Goal: Task Accomplishment & Management: Use online tool/utility

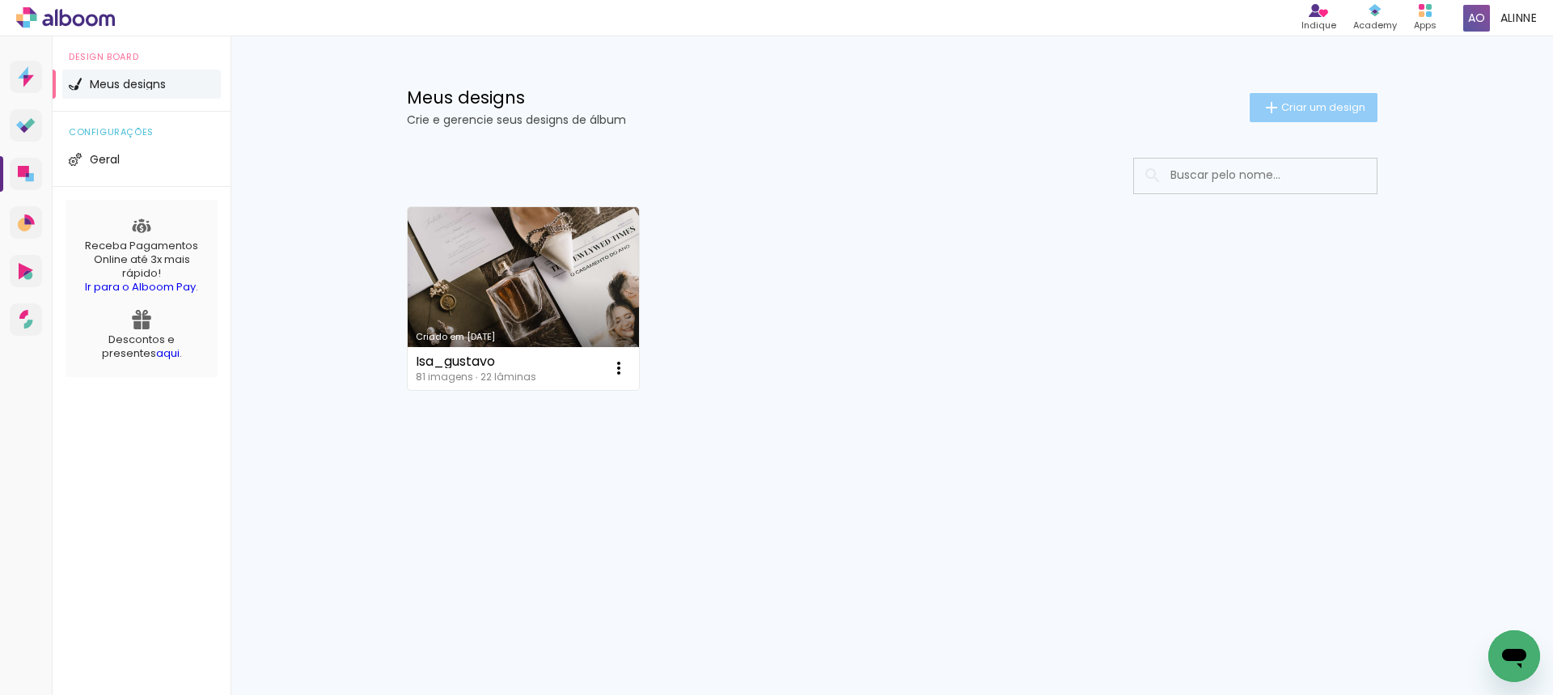
click at [1281, 111] on span "Criar um design" at bounding box center [1323, 107] width 84 height 11
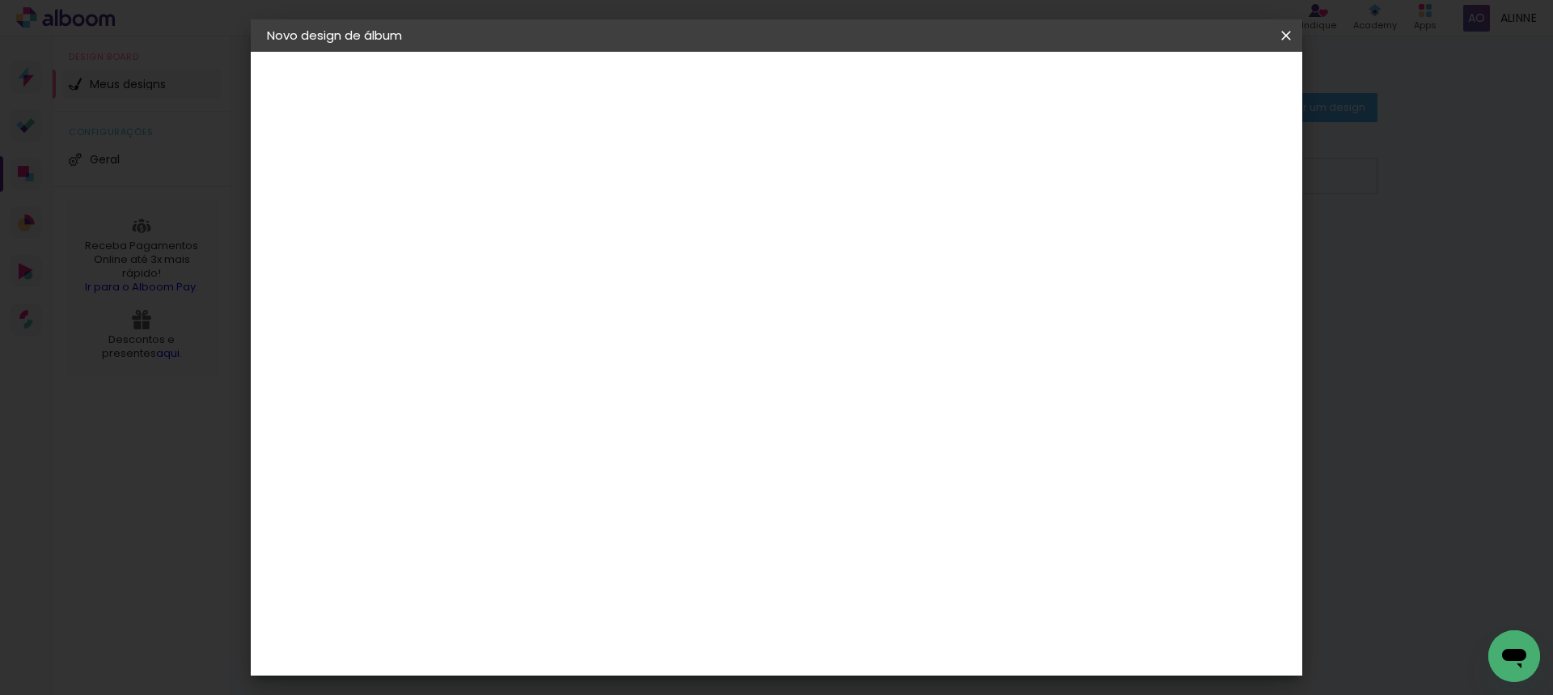
click at [531, 230] on div at bounding box center [531, 231] width 0 height 2
type input "Elaine&Wander"
type paper-input "Elaine&Wander"
click at [0, 0] on slot "Avançar" at bounding box center [0, 0] width 0 height 0
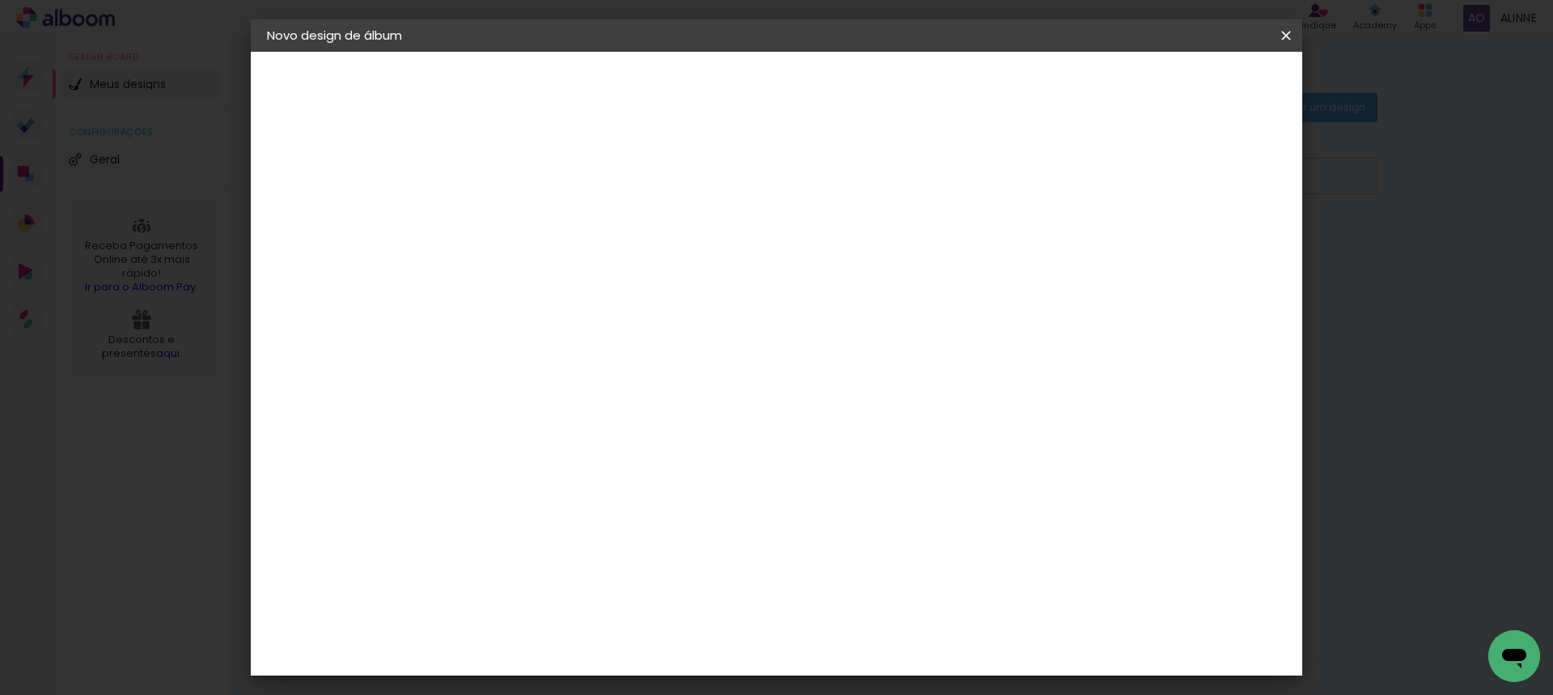
click at [560, 634] on div "Dueto" at bounding box center [540, 640] width 39 height 13
click at [0, 0] on slot "Avançar" at bounding box center [0, 0] width 0 height 0
click at [641, 481] on span "25 × 25" at bounding box center [602, 502] width 75 height 43
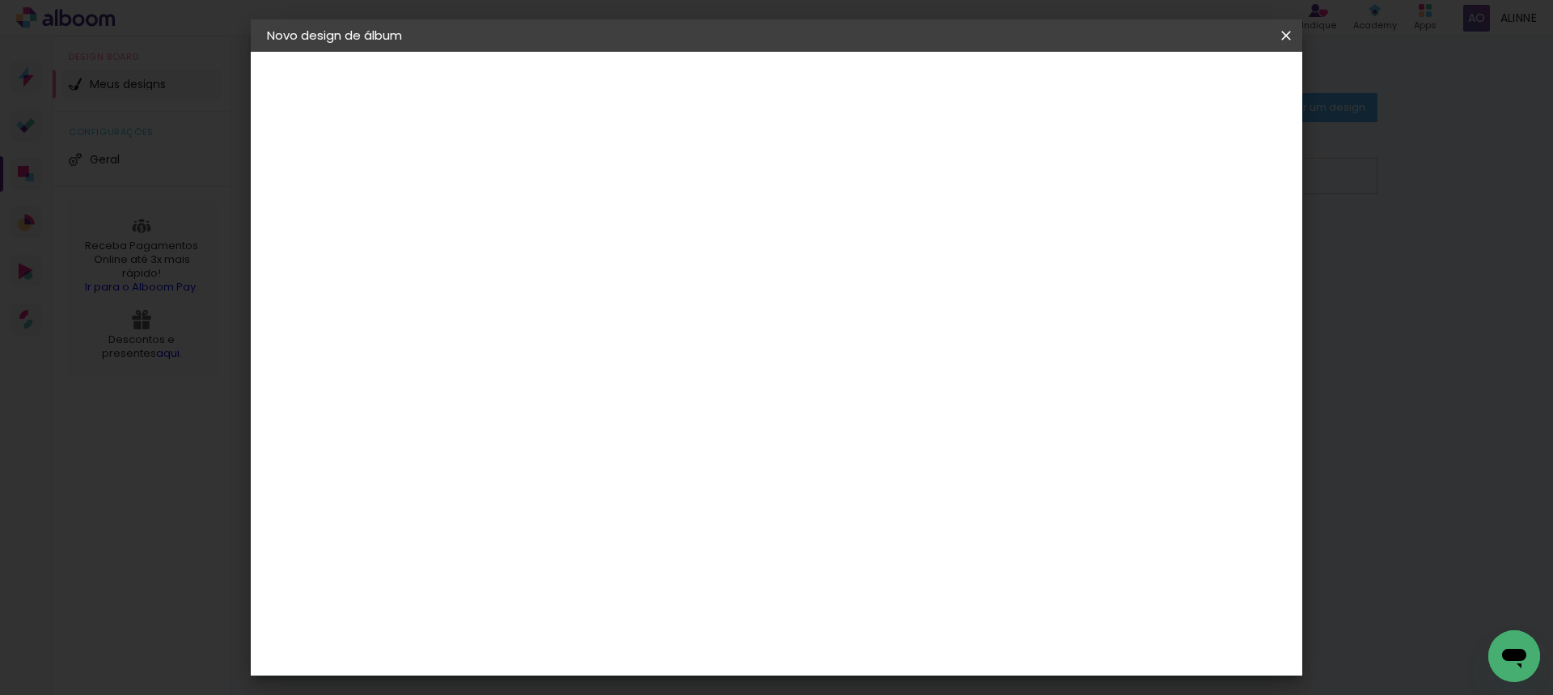
click at [795, 94] on paper-button "Avançar" at bounding box center [755, 86] width 79 height 28
click at [1197, 89] on span "Iniciar design" at bounding box center [1160, 85] width 74 height 11
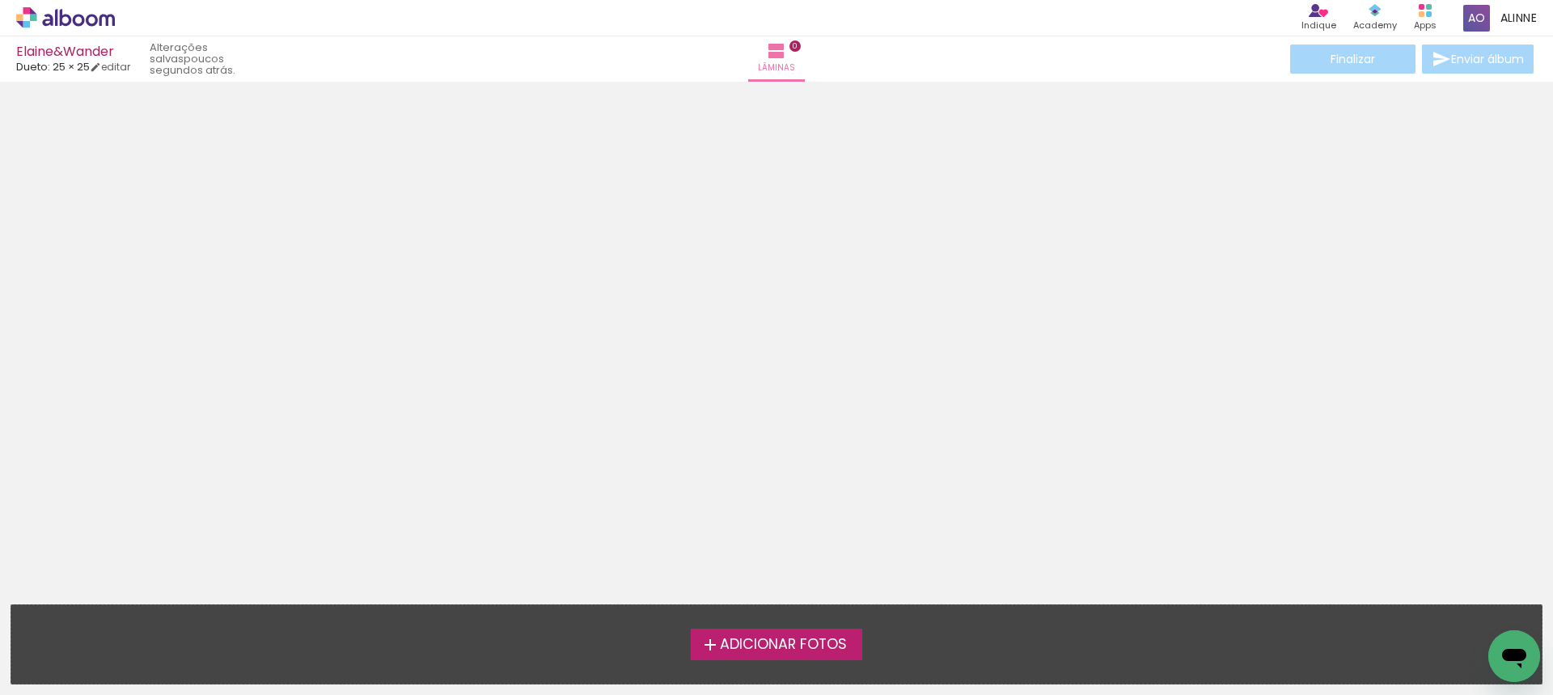
click at [751, 637] on span "Adicionar Fotos" at bounding box center [783, 644] width 127 height 15
click at [0, 0] on input "file" at bounding box center [0, 0] width 0 height 0
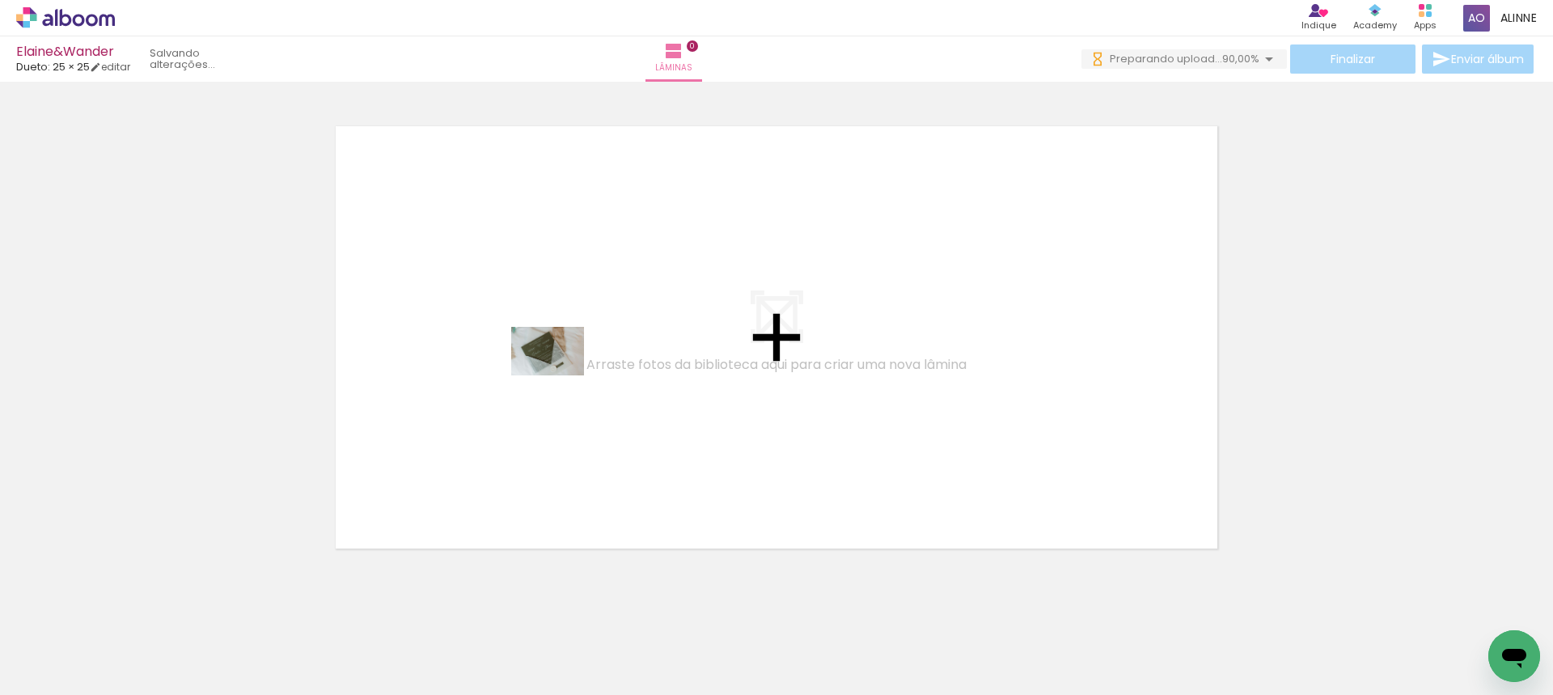
drag, startPoint x: 174, startPoint y: 647, endPoint x: 560, endPoint y: 375, distance: 471.9
click at [560, 375] on quentale-workspace at bounding box center [776, 347] width 1553 height 695
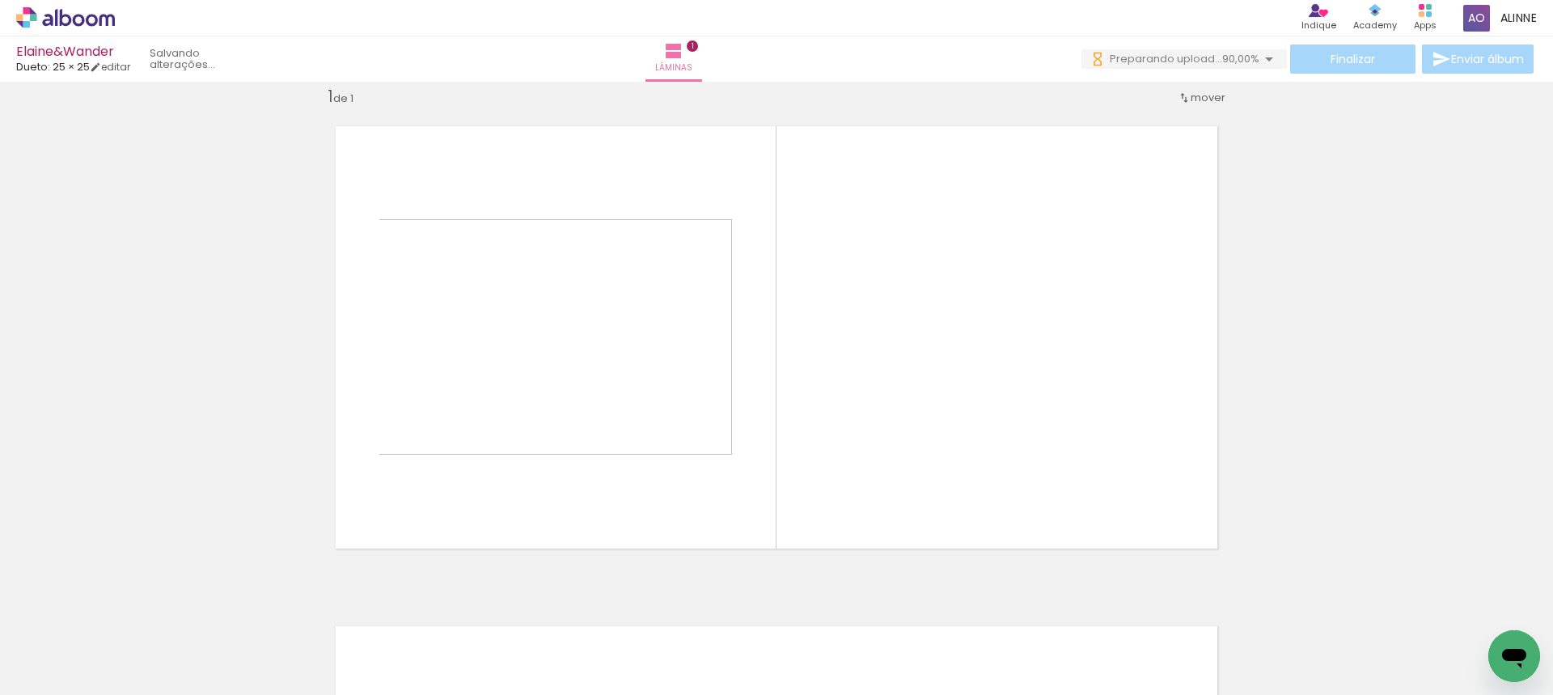
scroll to position [21, 0]
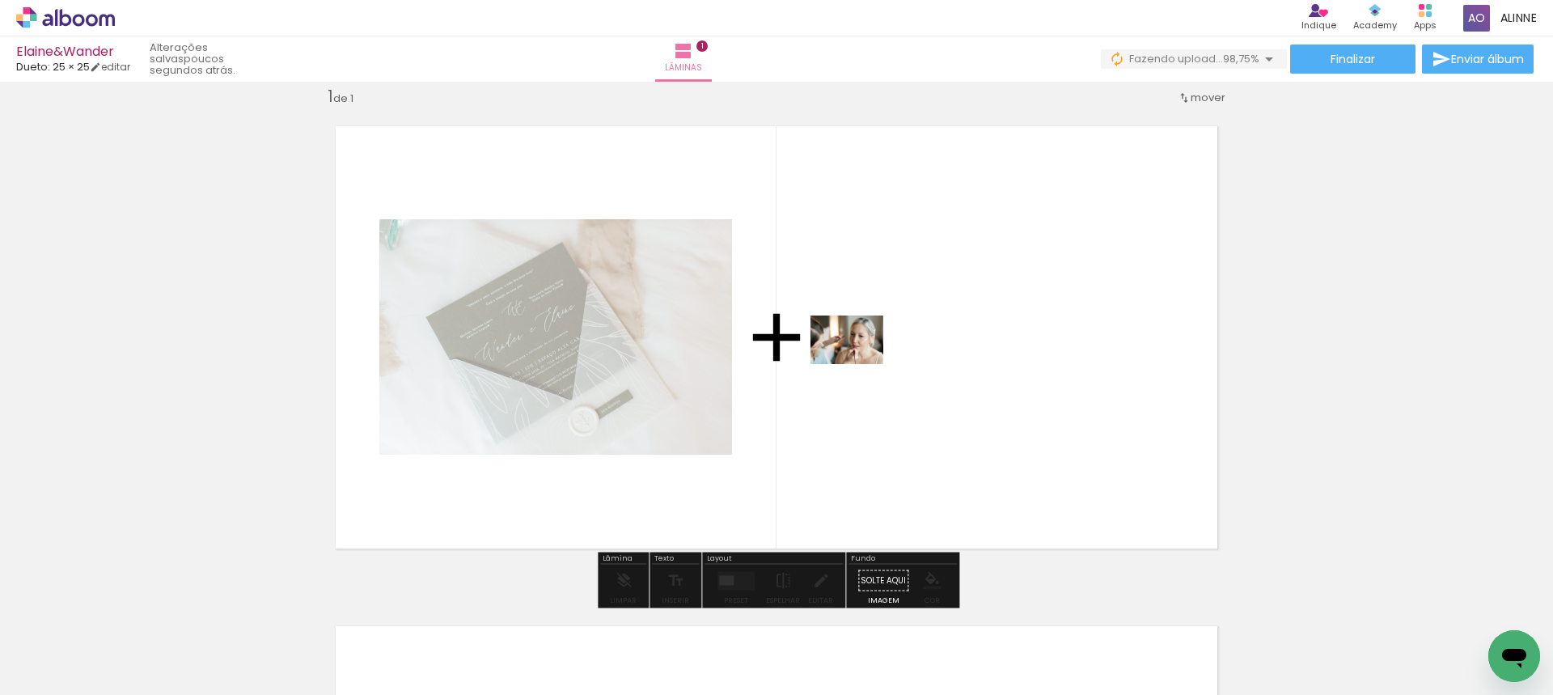
drag, startPoint x: 264, startPoint y: 648, endPoint x: 886, endPoint y: 341, distance: 693.8
click at [886, 341] on quentale-workspace at bounding box center [776, 347] width 1553 height 695
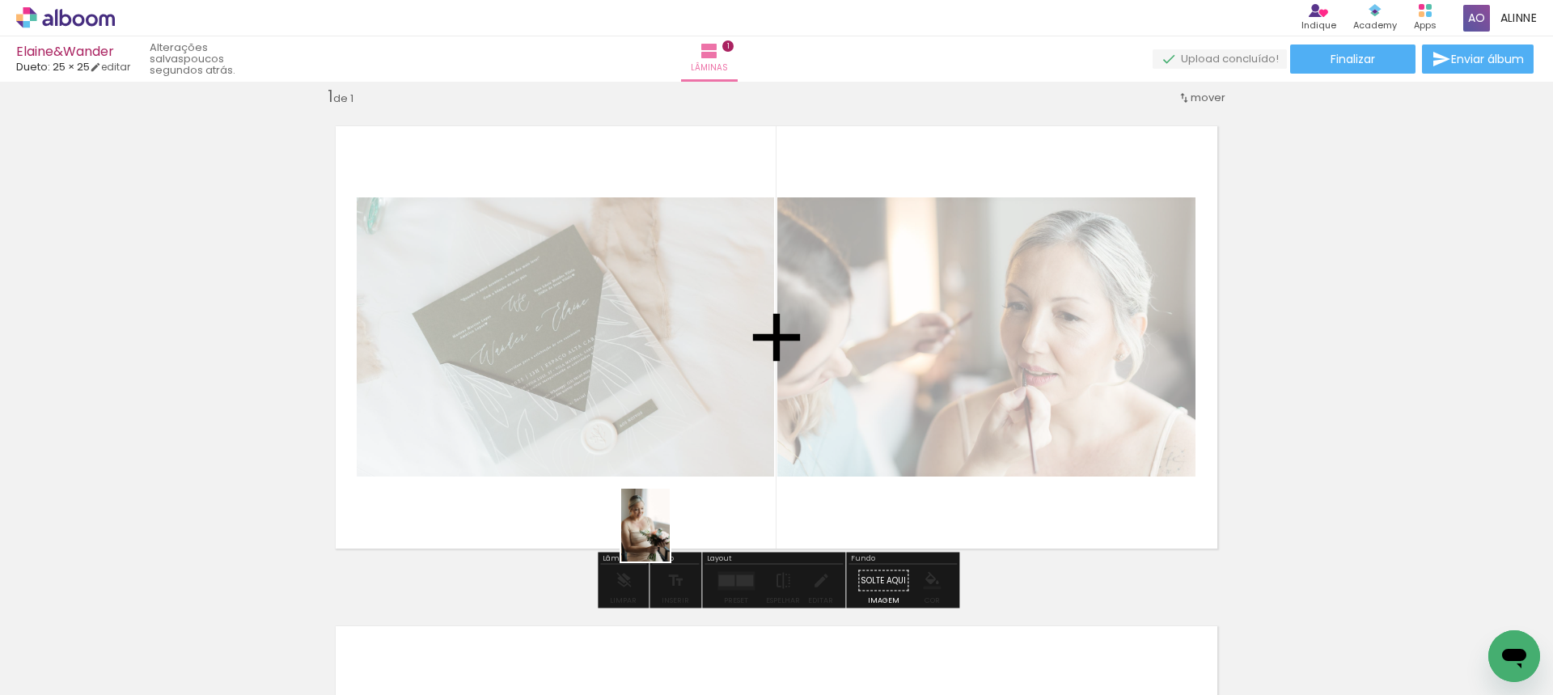
drag, startPoint x: 346, startPoint y: 661, endPoint x: 713, endPoint y: 429, distance: 433.3
click at [713, 429] on quentale-workspace at bounding box center [776, 347] width 1553 height 695
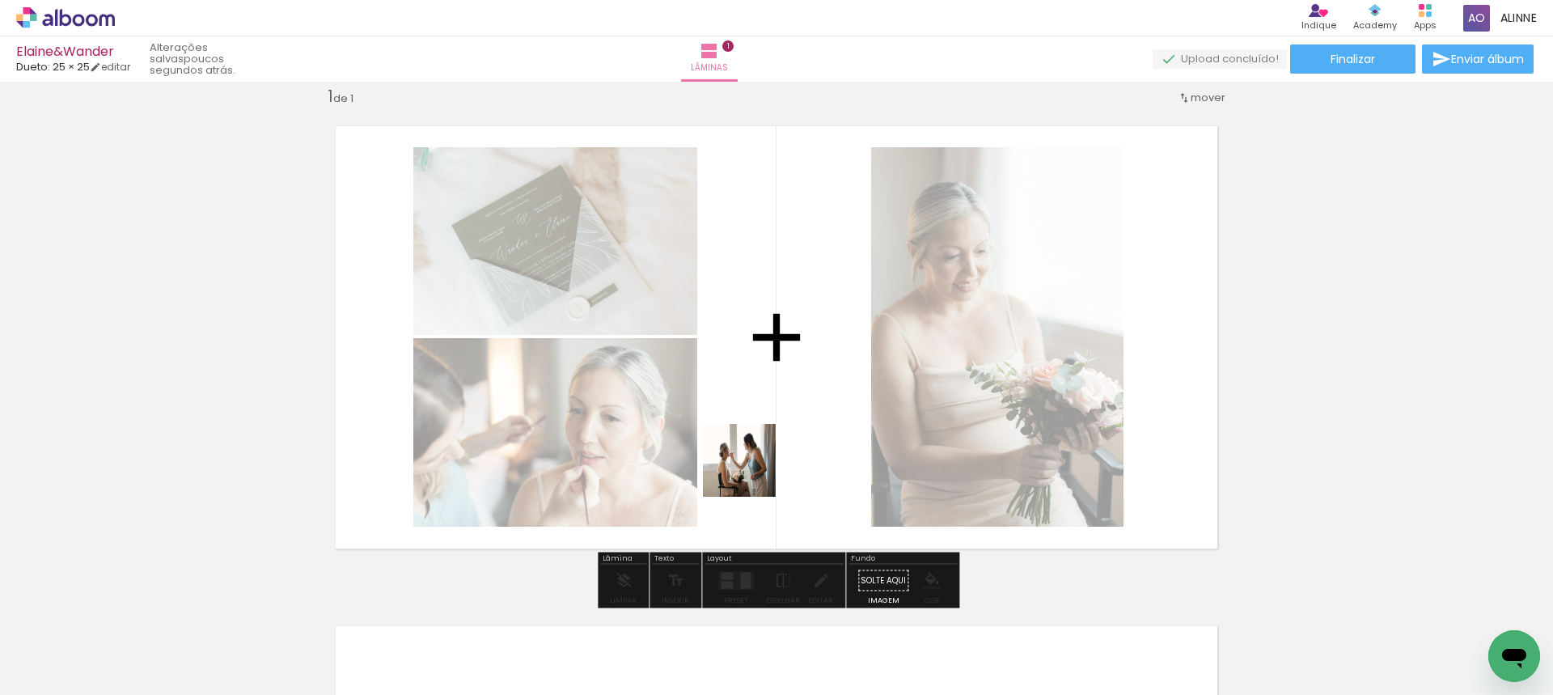
drag, startPoint x: 428, startPoint y: 654, endPoint x: 755, endPoint y: 468, distance: 376.7
click at [755, 468] on quentale-workspace at bounding box center [776, 347] width 1553 height 695
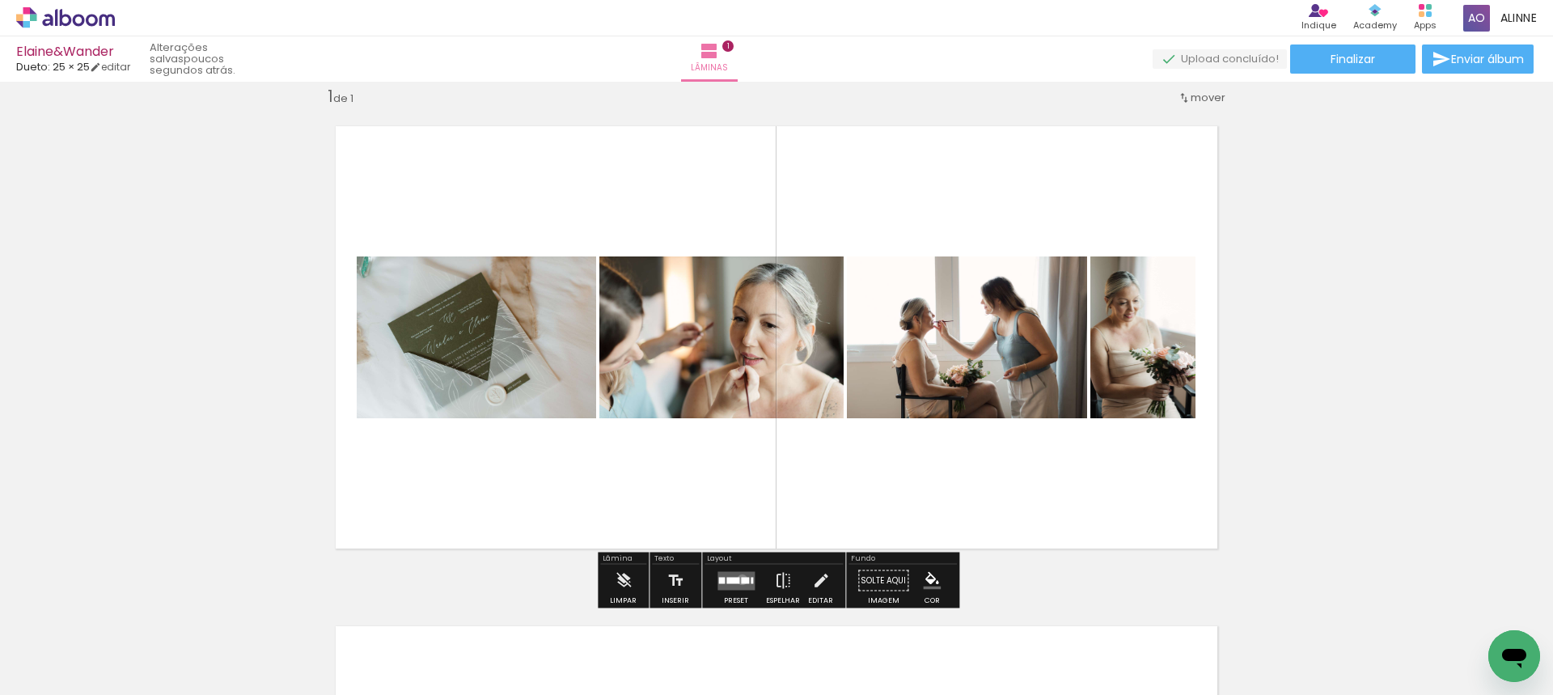
click at [741, 578] on div at bounding box center [745, 580] width 8 height 6
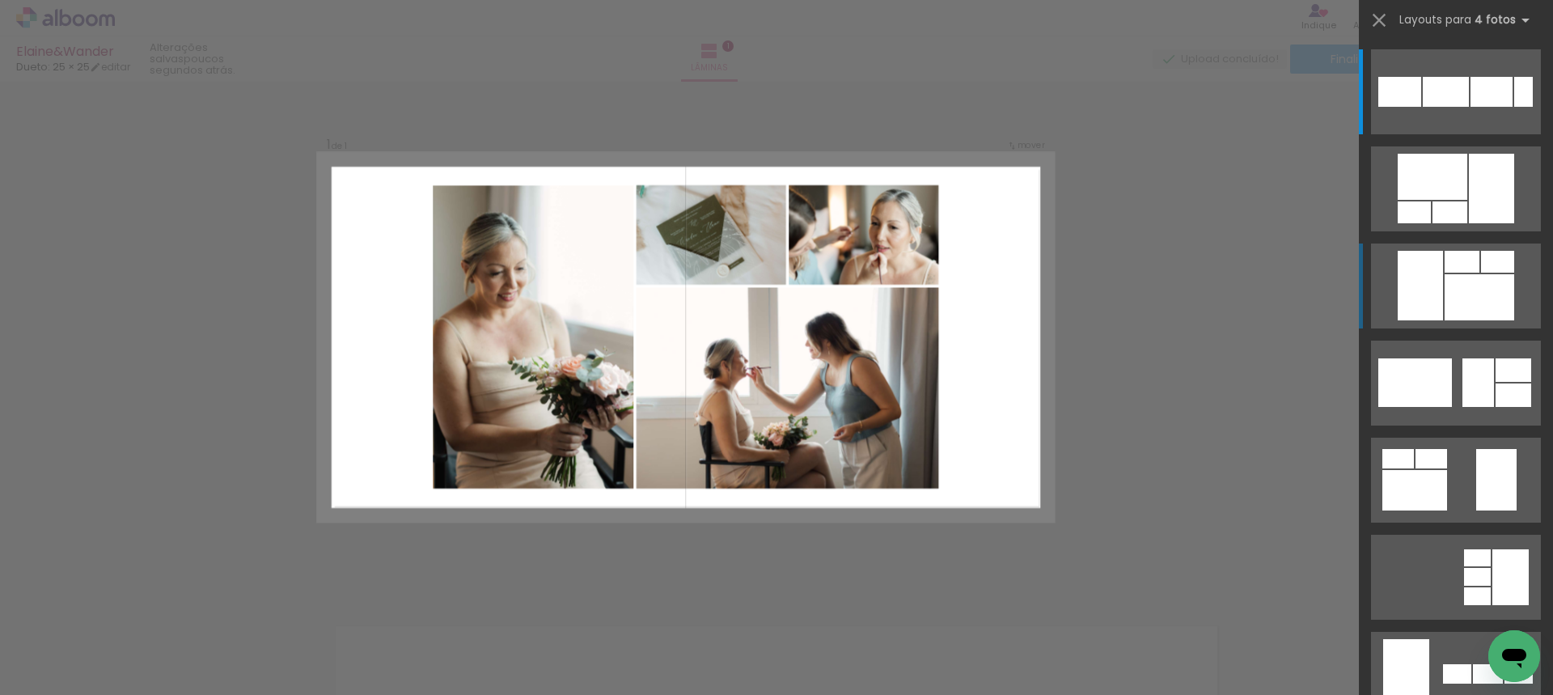
click at [1421, 107] on div at bounding box center [1399, 92] width 43 height 30
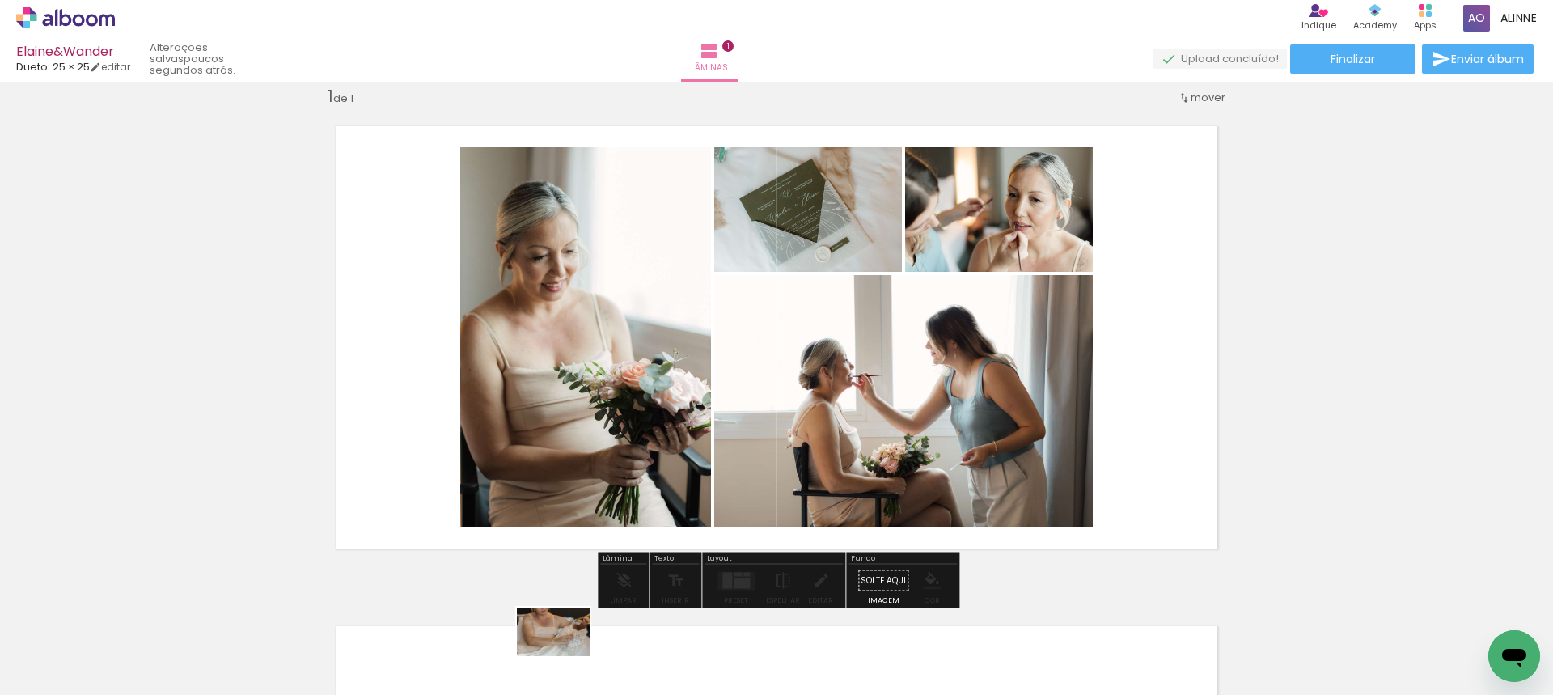
drag, startPoint x: 533, startPoint y: 655, endPoint x: 565, endPoint y: 656, distance: 32.4
click at [565, 656] on div at bounding box center [524, 640] width 80 height 53
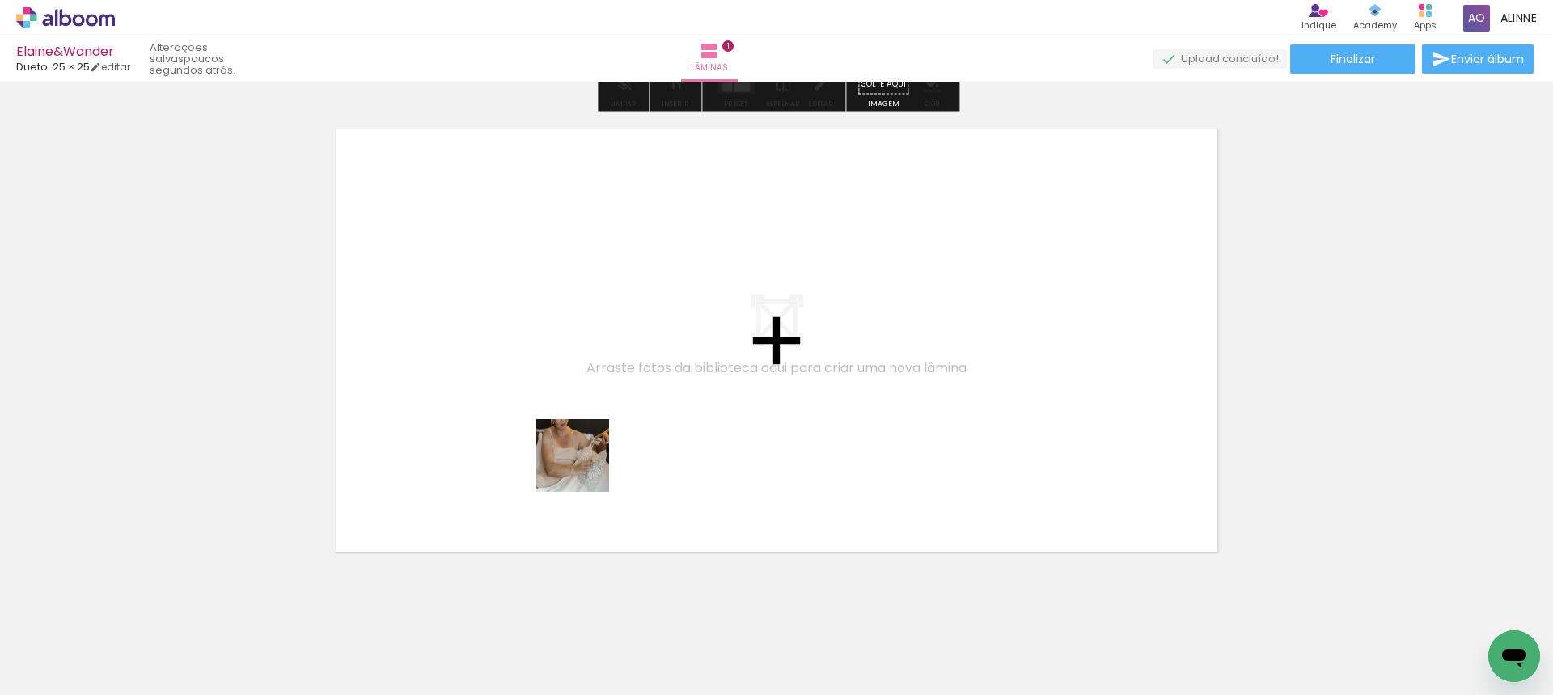
drag, startPoint x: 540, startPoint y: 641, endPoint x: 590, endPoint y: 446, distance: 201.1
click at [590, 446] on quentale-workspace at bounding box center [776, 347] width 1553 height 695
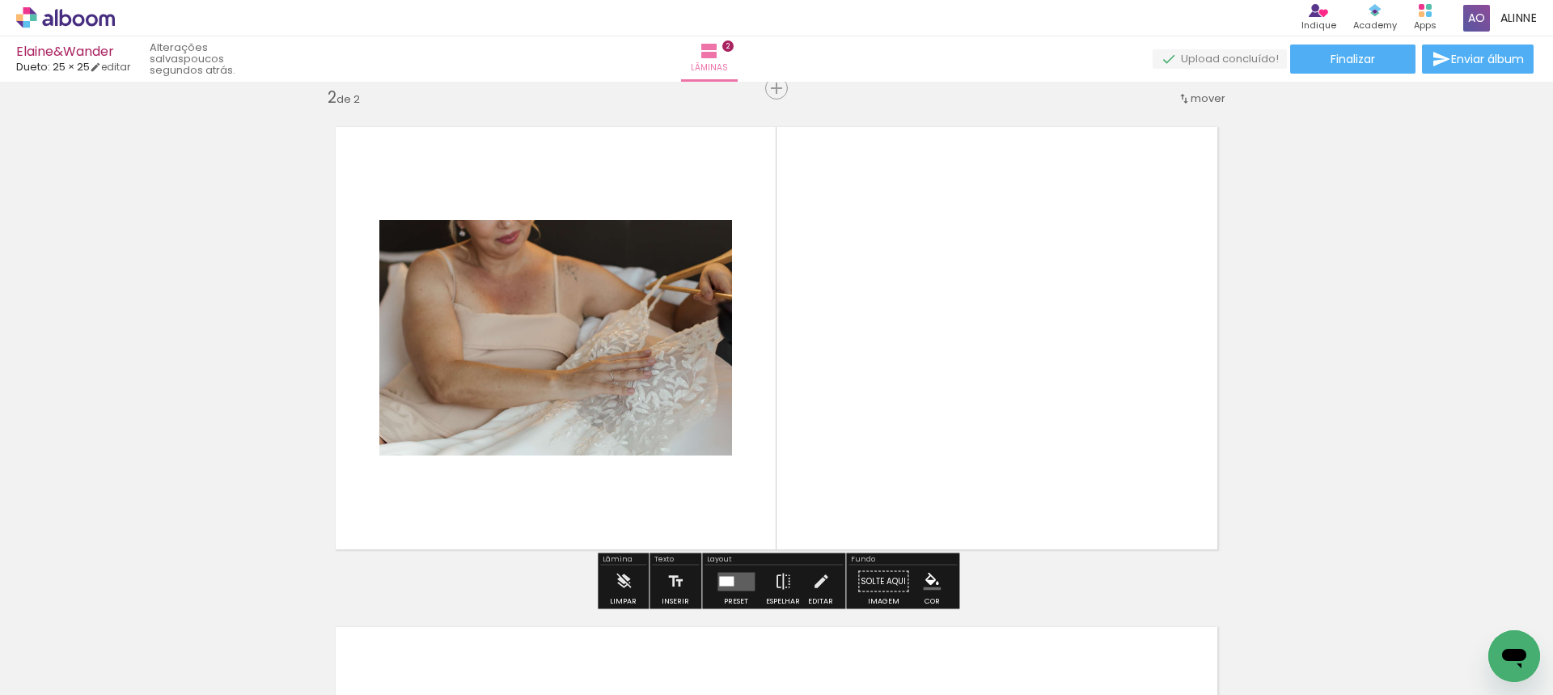
scroll to position [521, 0]
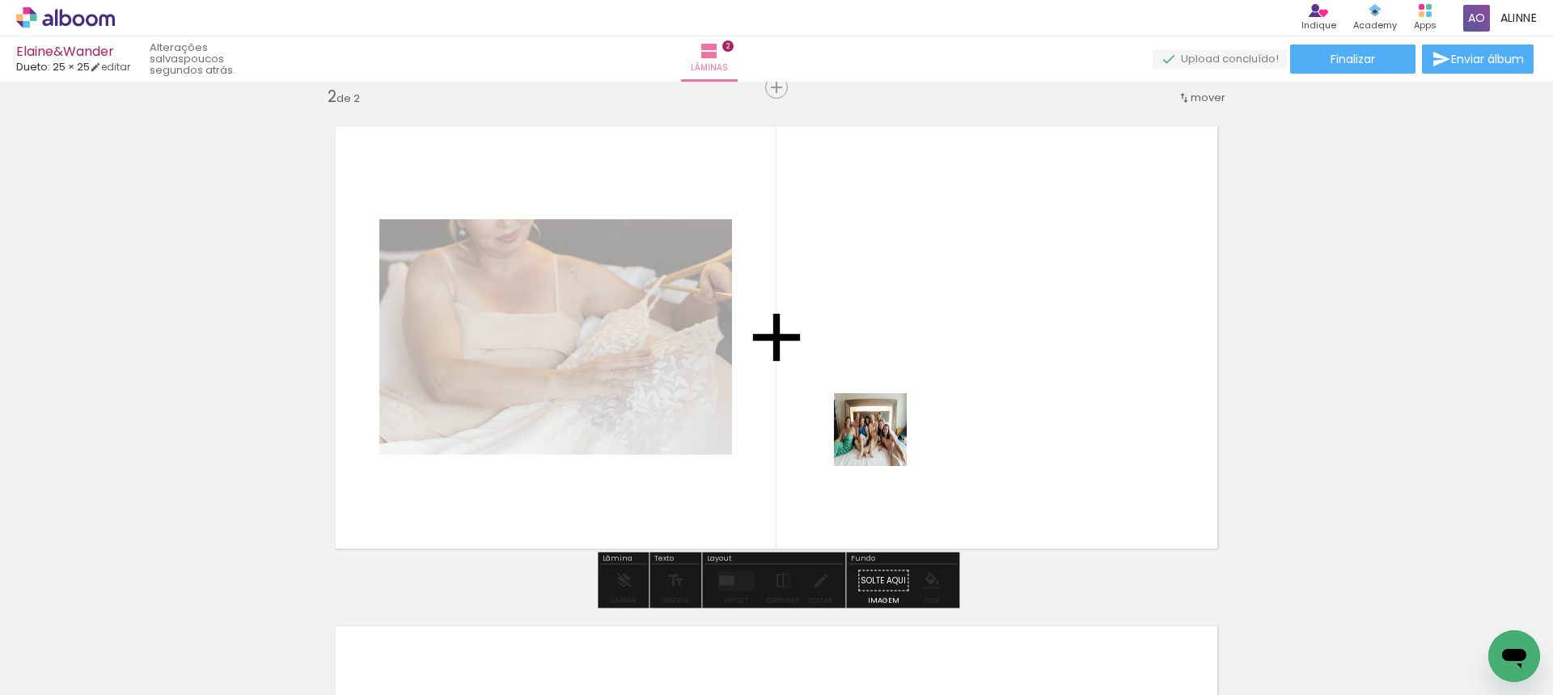
drag, startPoint x: 696, startPoint y: 662, endPoint x: 729, endPoint y: 671, distance: 34.6
click at [893, 427] on quentale-workspace at bounding box center [776, 347] width 1553 height 695
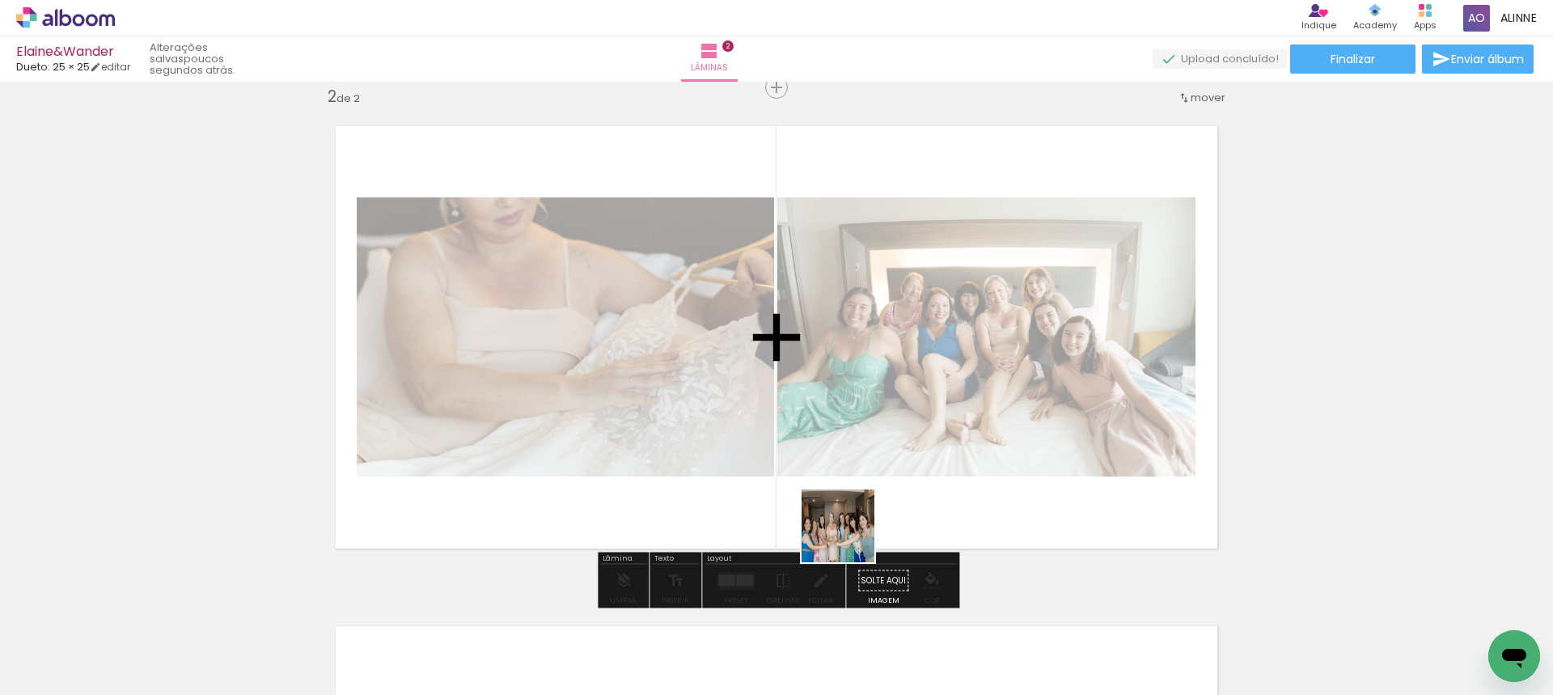
drag, startPoint x: 629, startPoint y: 647, endPoint x: 966, endPoint y: 515, distance: 361.4
click at [930, 493] on quentale-workspace at bounding box center [776, 347] width 1553 height 695
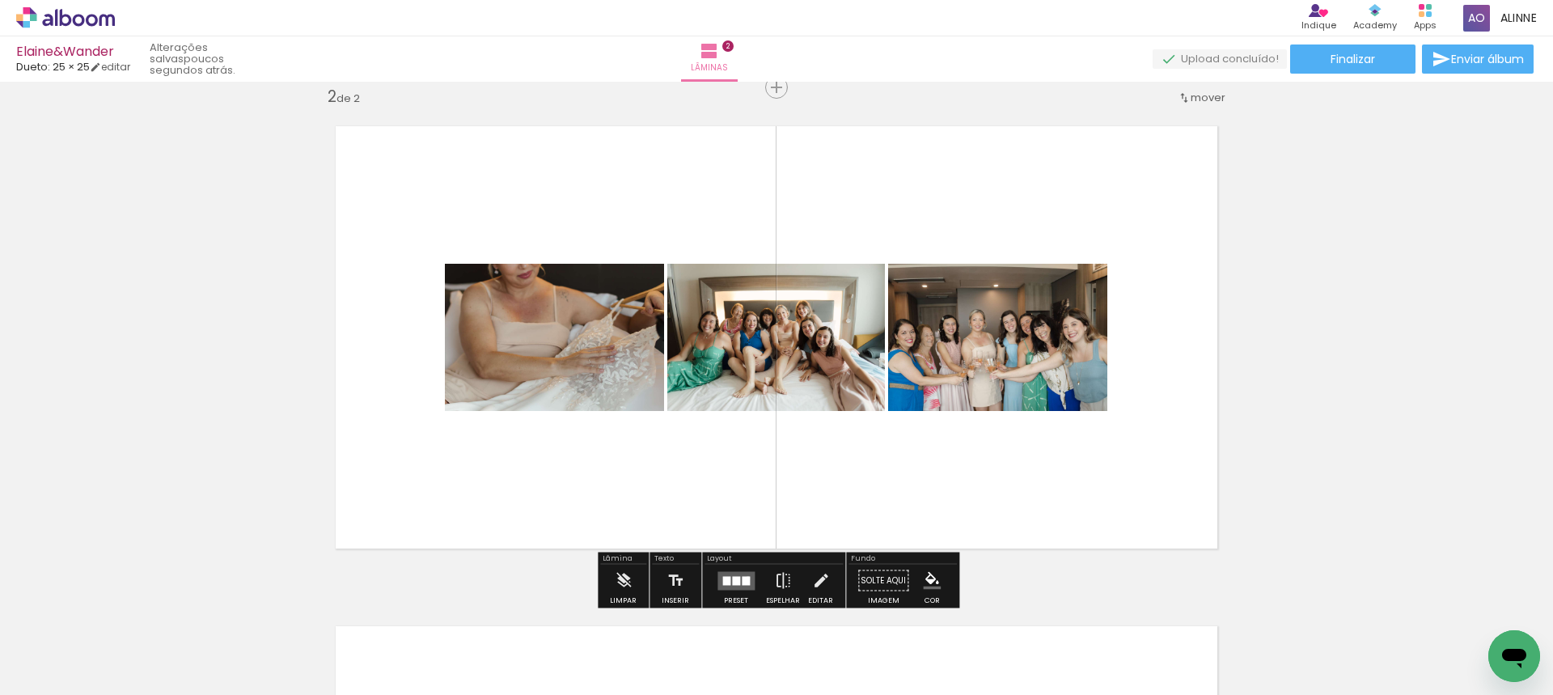
click at [744, 578] on div at bounding box center [746, 580] width 8 height 9
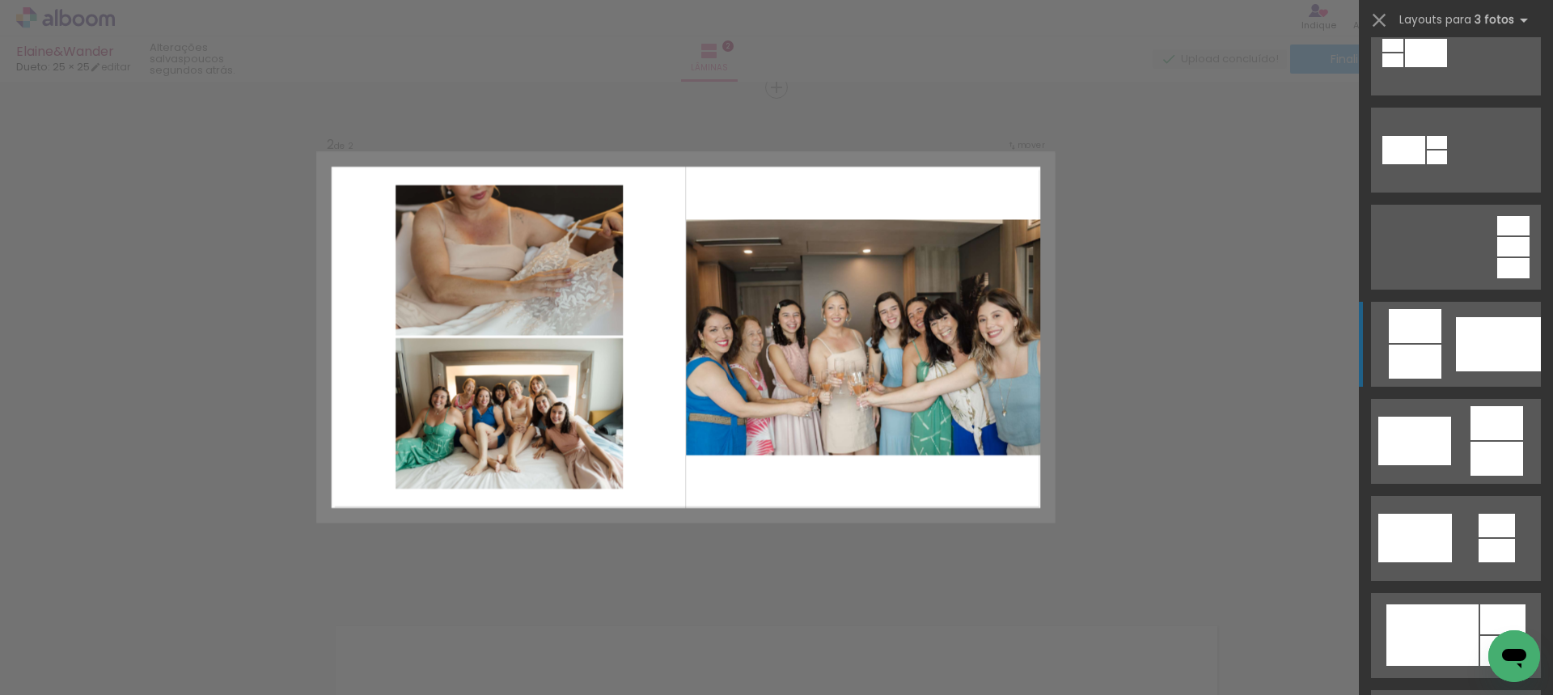
scroll to position [242, 0]
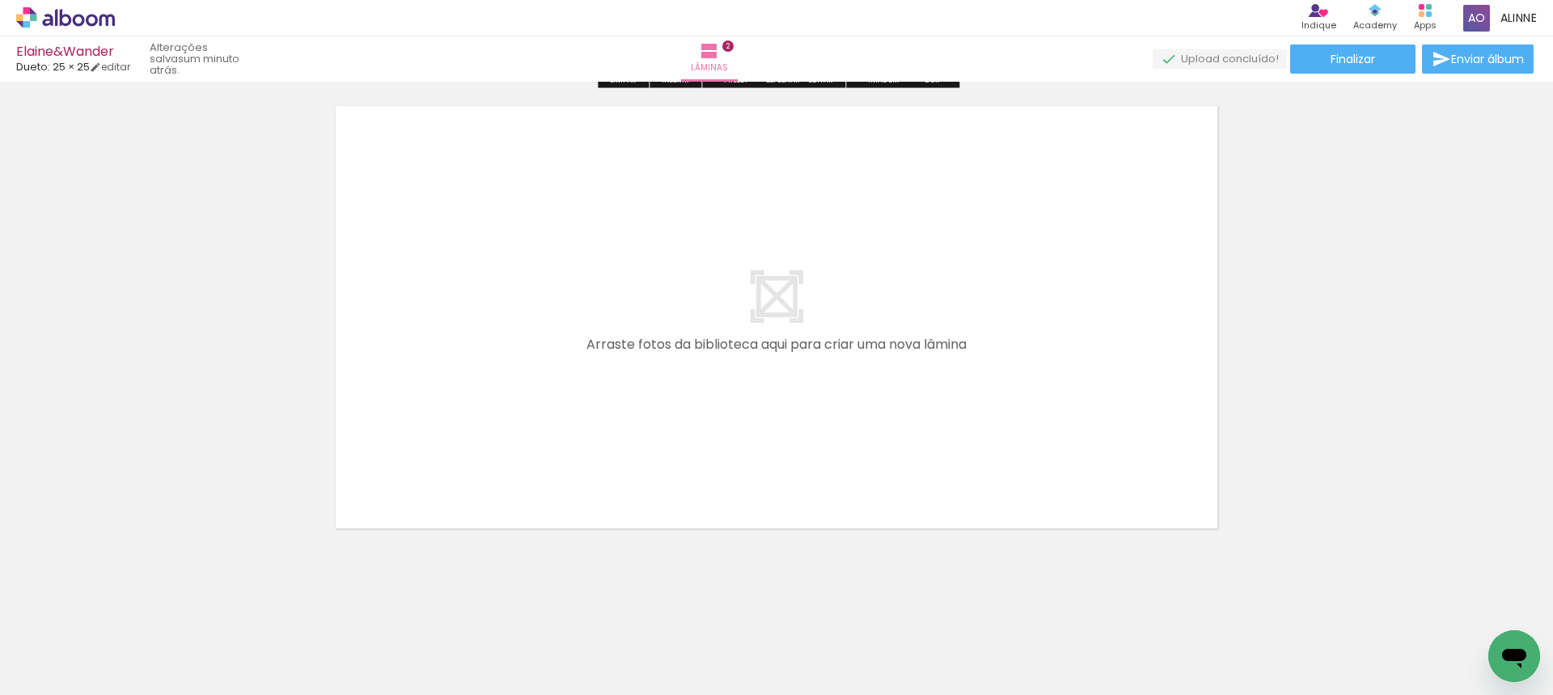
scroll to position [1049, 0]
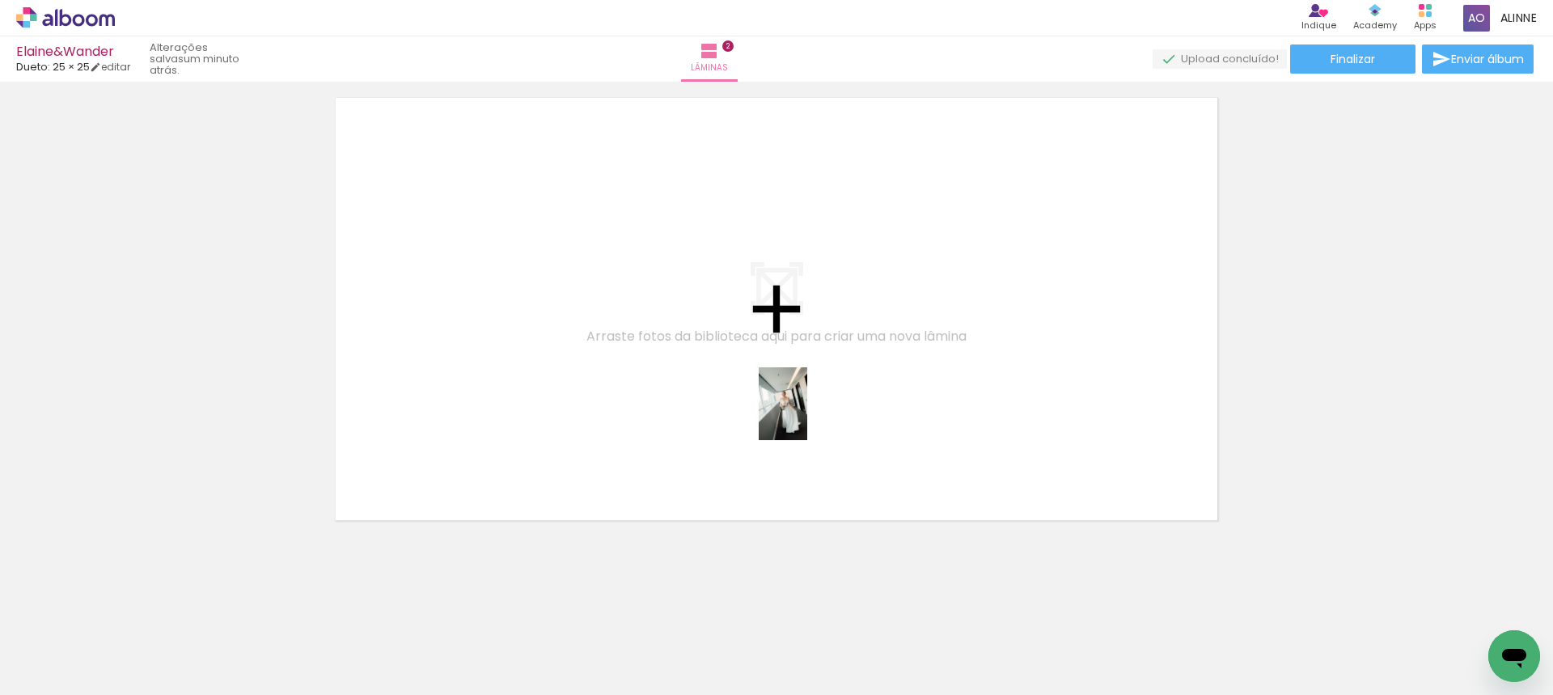
drag, startPoint x: 818, startPoint y: 636, endPoint x: 807, endPoint y: 416, distance: 220.3
click at [807, 416] on quentale-workspace at bounding box center [776, 347] width 1553 height 695
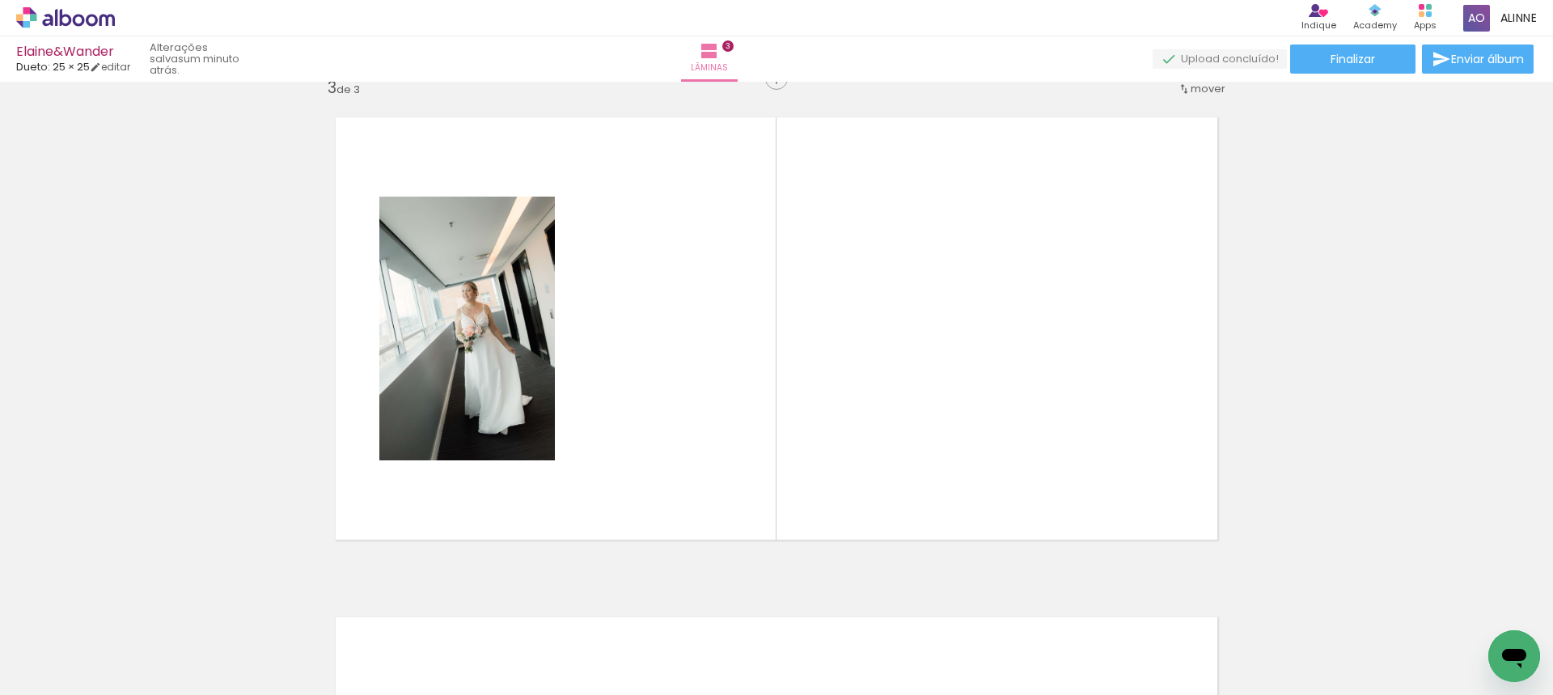
scroll to position [1021, 0]
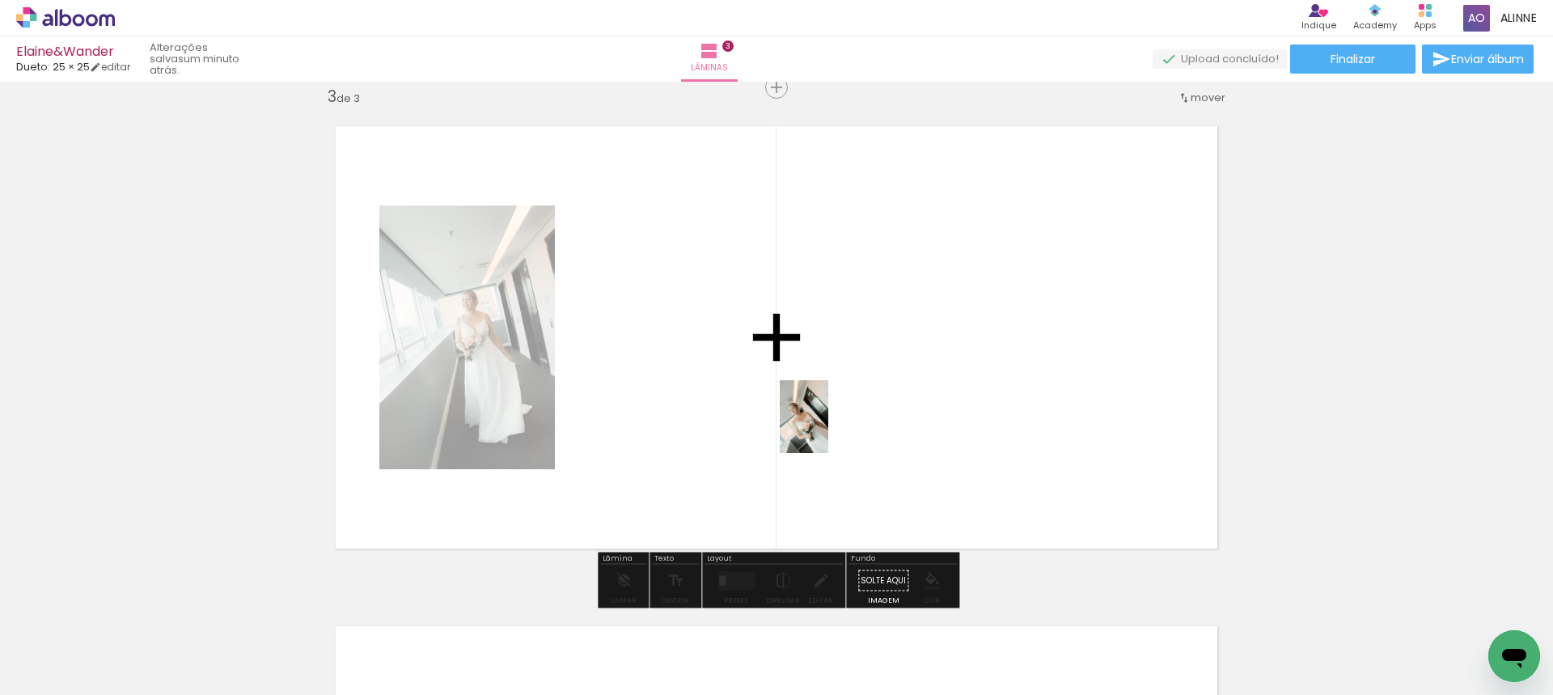
drag, startPoint x: 891, startPoint y: 616, endPoint x: 828, endPoint y: 429, distance: 197.7
click at [828, 429] on quentale-workspace at bounding box center [776, 347] width 1553 height 695
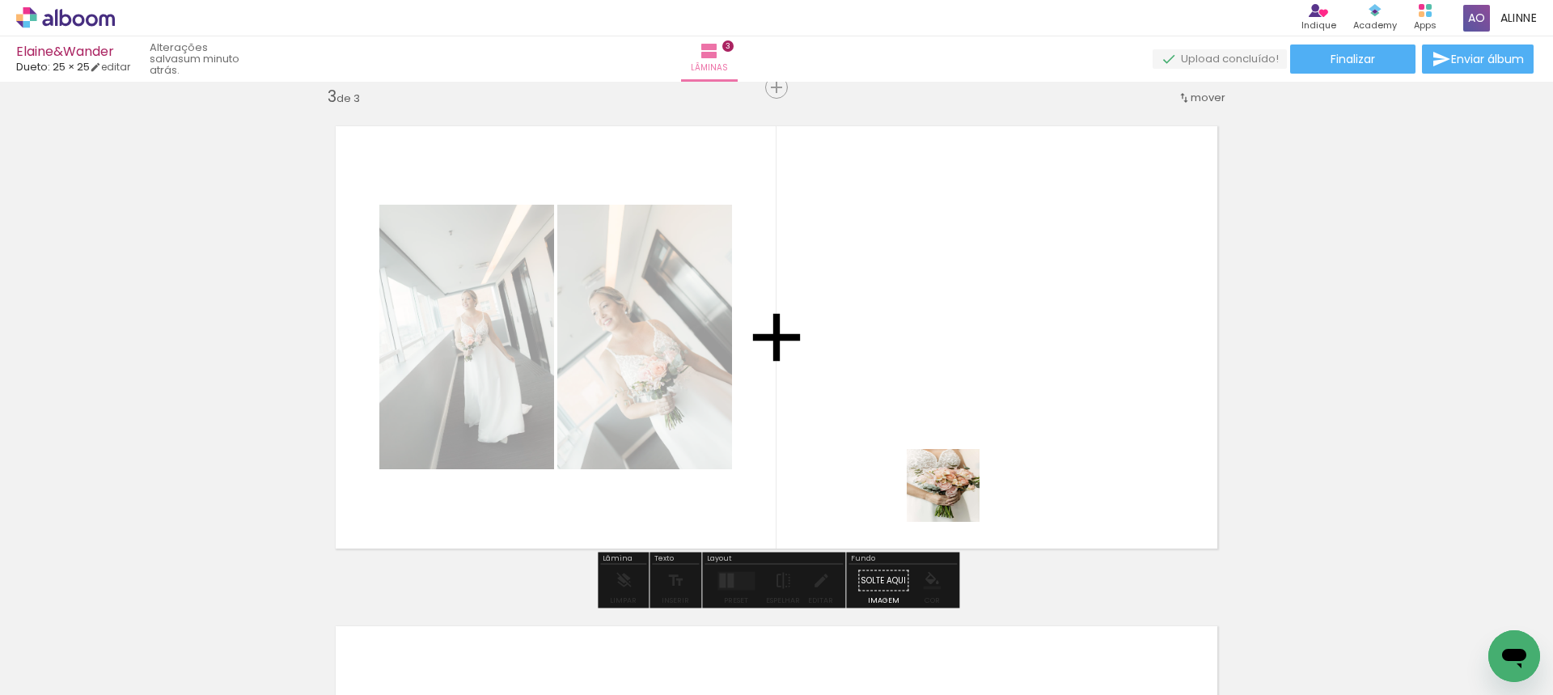
drag, startPoint x: 980, startPoint y: 658, endPoint x: 1044, endPoint y: 637, distance: 68.0
click at [941, 426] on quentale-workspace at bounding box center [776, 347] width 1553 height 695
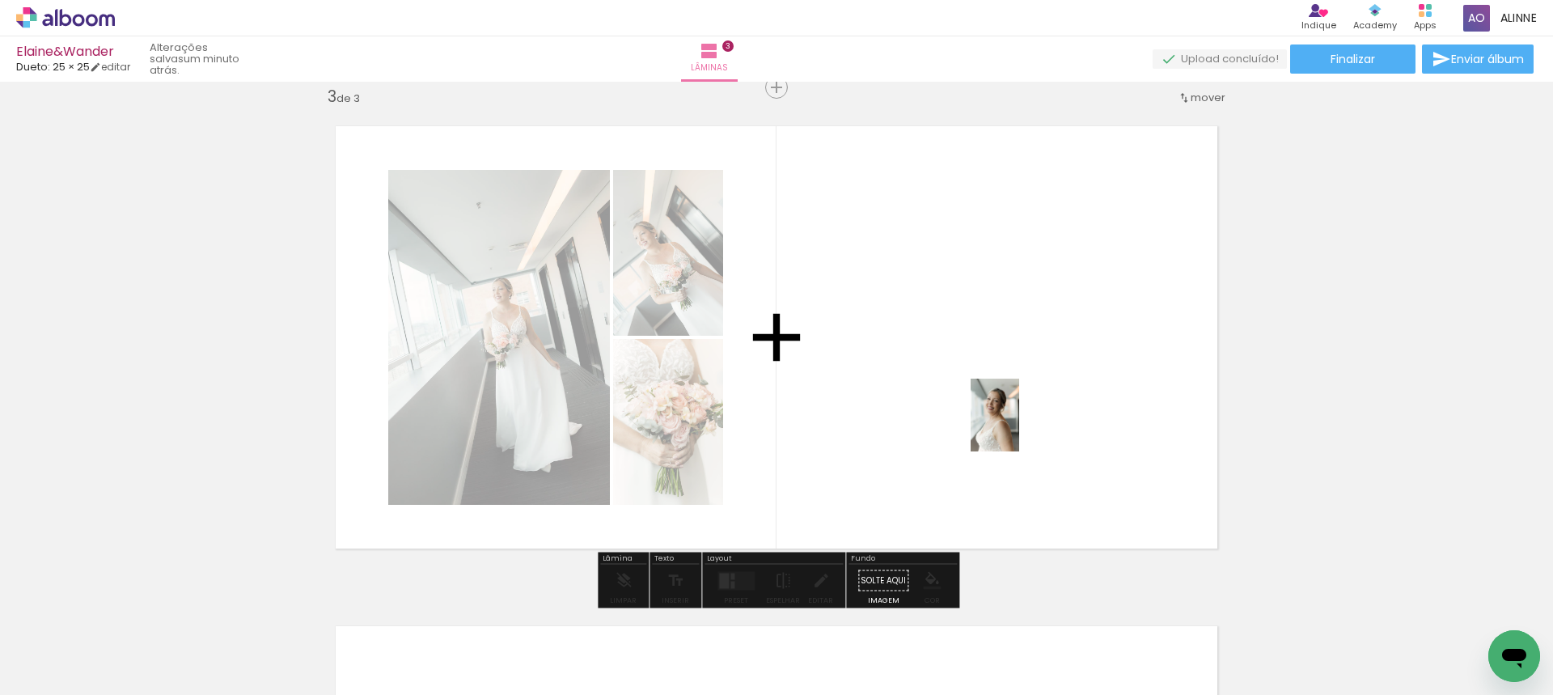
drag, startPoint x: 1068, startPoint y: 649, endPoint x: 1079, endPoint y: 551, distance: 99.3
click at [1017, 417] on quentale-workspace at bounding box center [776, 347] width 1553 height 695
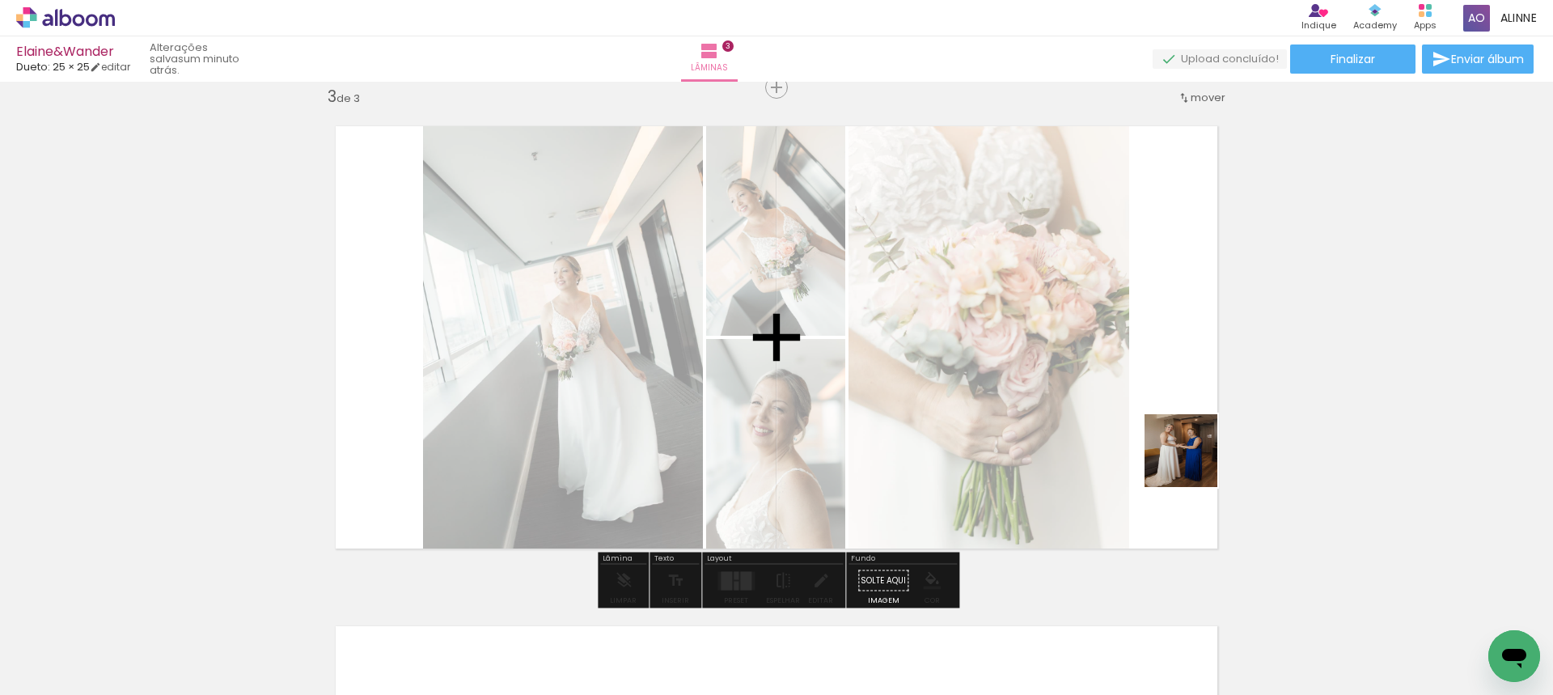
drag, startPoint x: 1163, startPoint y: 651, endPoint x: 1205, endPoint y: 472, distance: 183.6
click at [1193, 460] on quentale-workspace at bounding box center [776, 347] width 1553 height 695
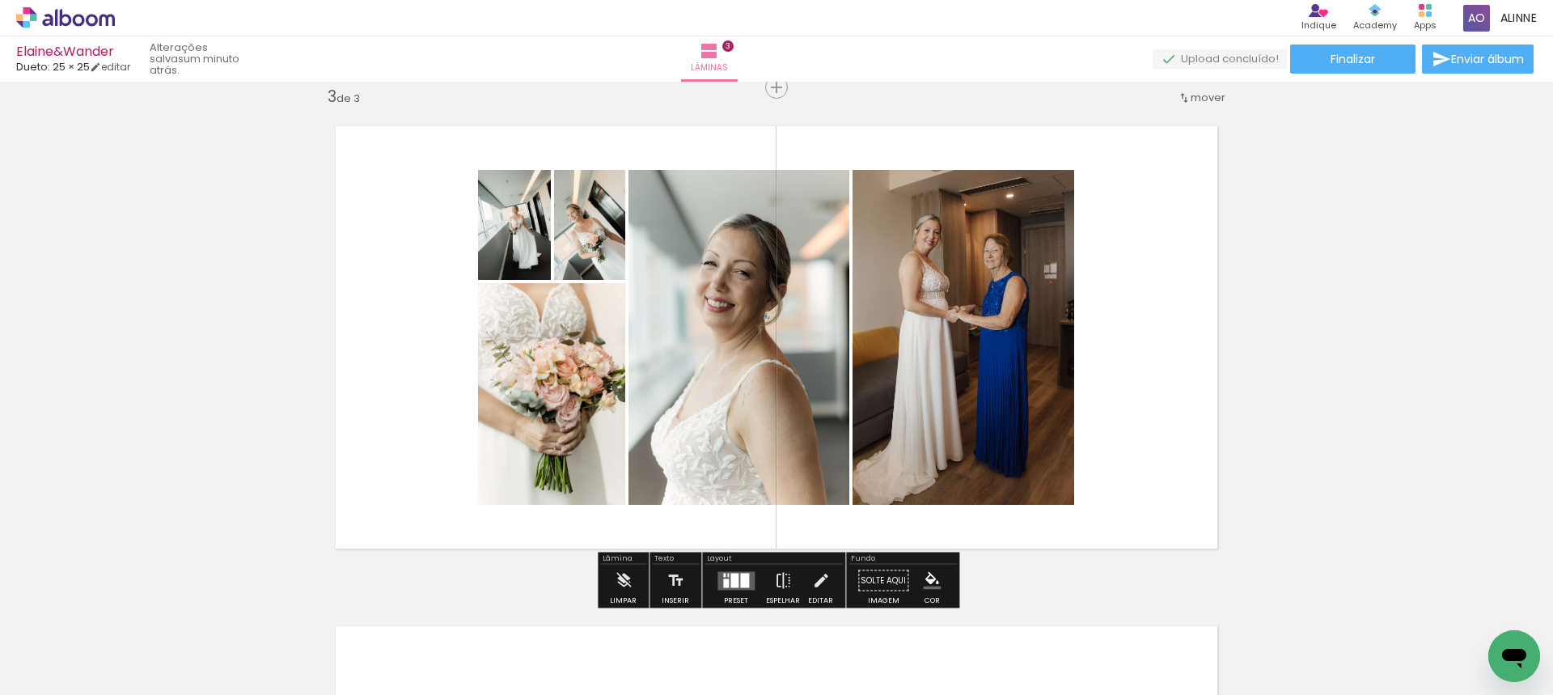
click at [734, 582] on quentale-layouter at bounding box center [735, 580] width 37 height 19
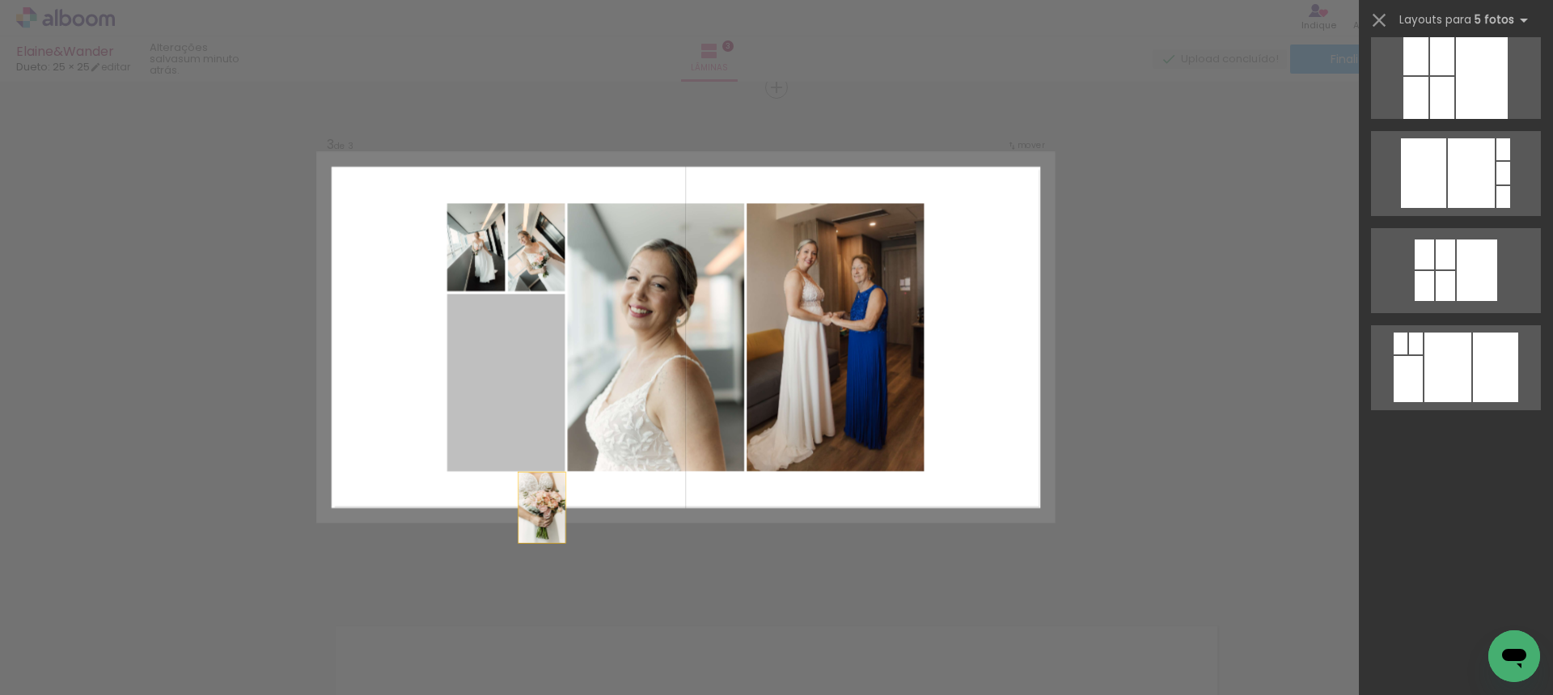
scroll to position [0, 0]
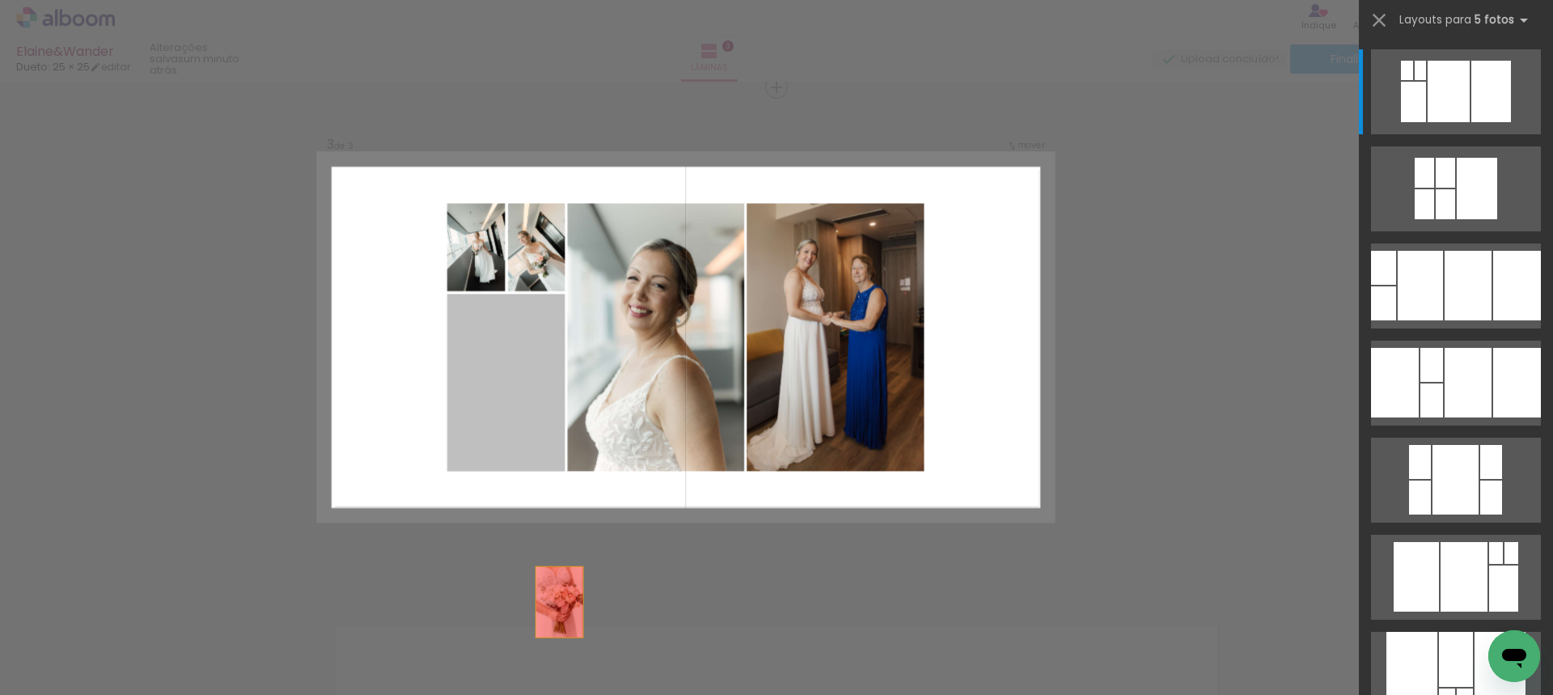
drag, startPoint x: 509, startPoint y: 379, endPoint x: 579, endPoint y: 647, distance: 277.6
click at [573, 658] on quentale-workspace at bounding box center [776, 347] width 1553 height 695
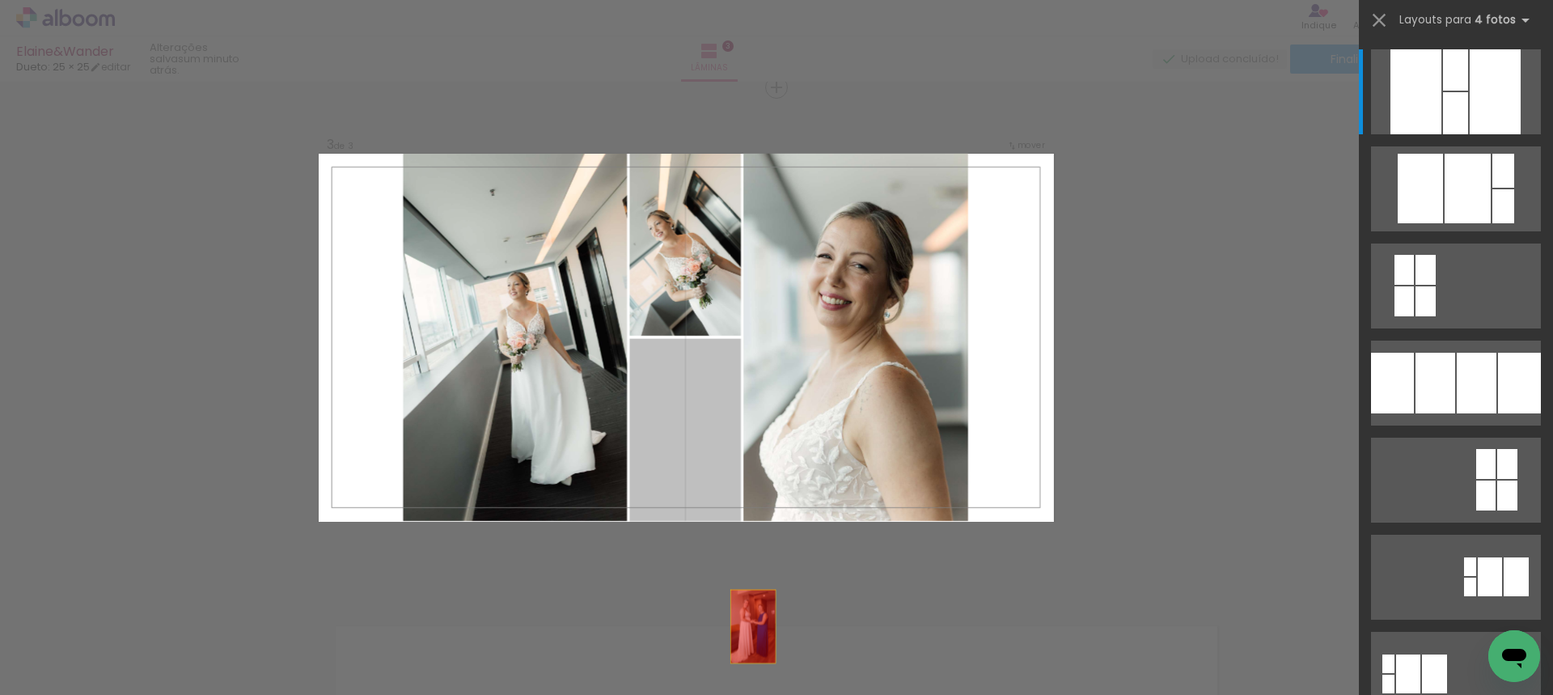
drag, startPoint x: 683, startPoint y: 421, endPoint x: 922, endPoint y: 422, distance: 238.6
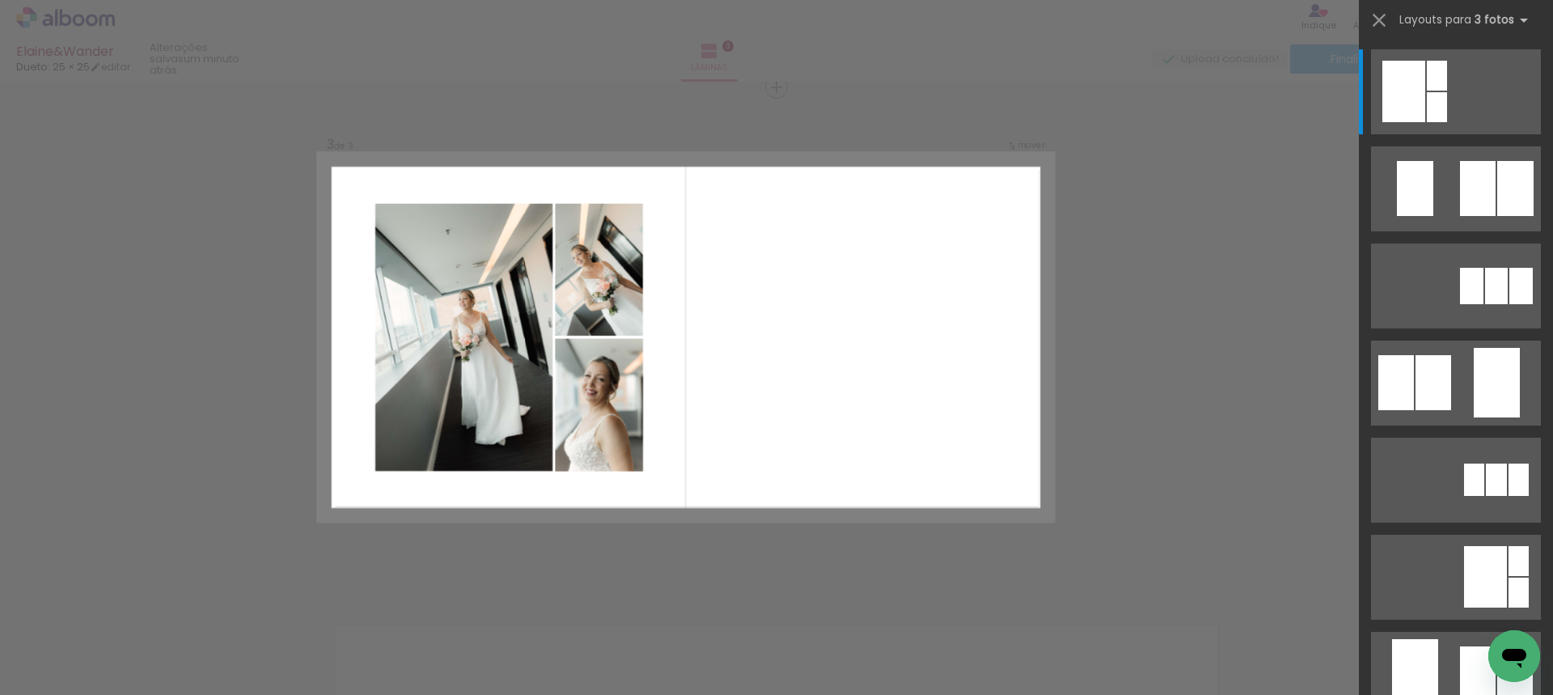
click at [1224, 387] on div "Confirmar Cancelar" at bounding box center [776, 80] width 1553 height 2038
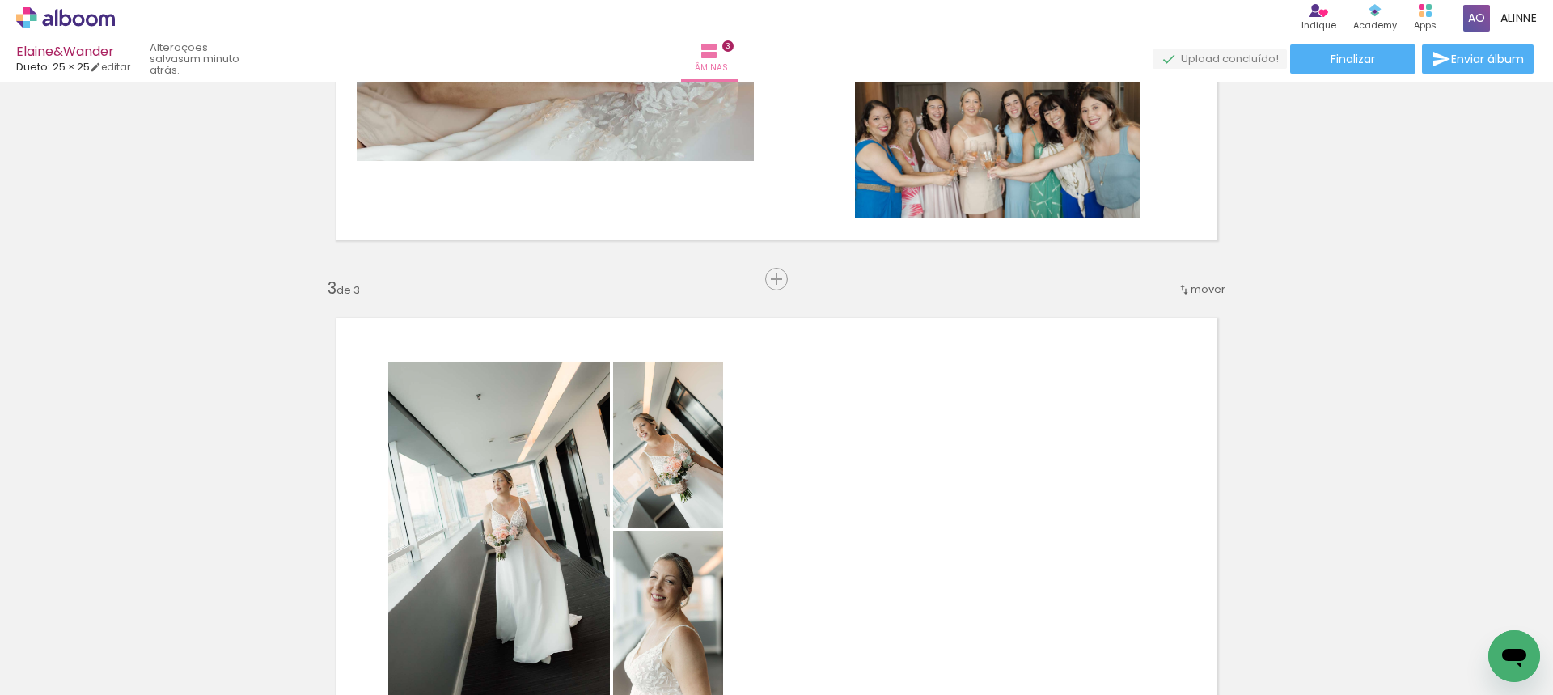
scroll to position [548, 0]
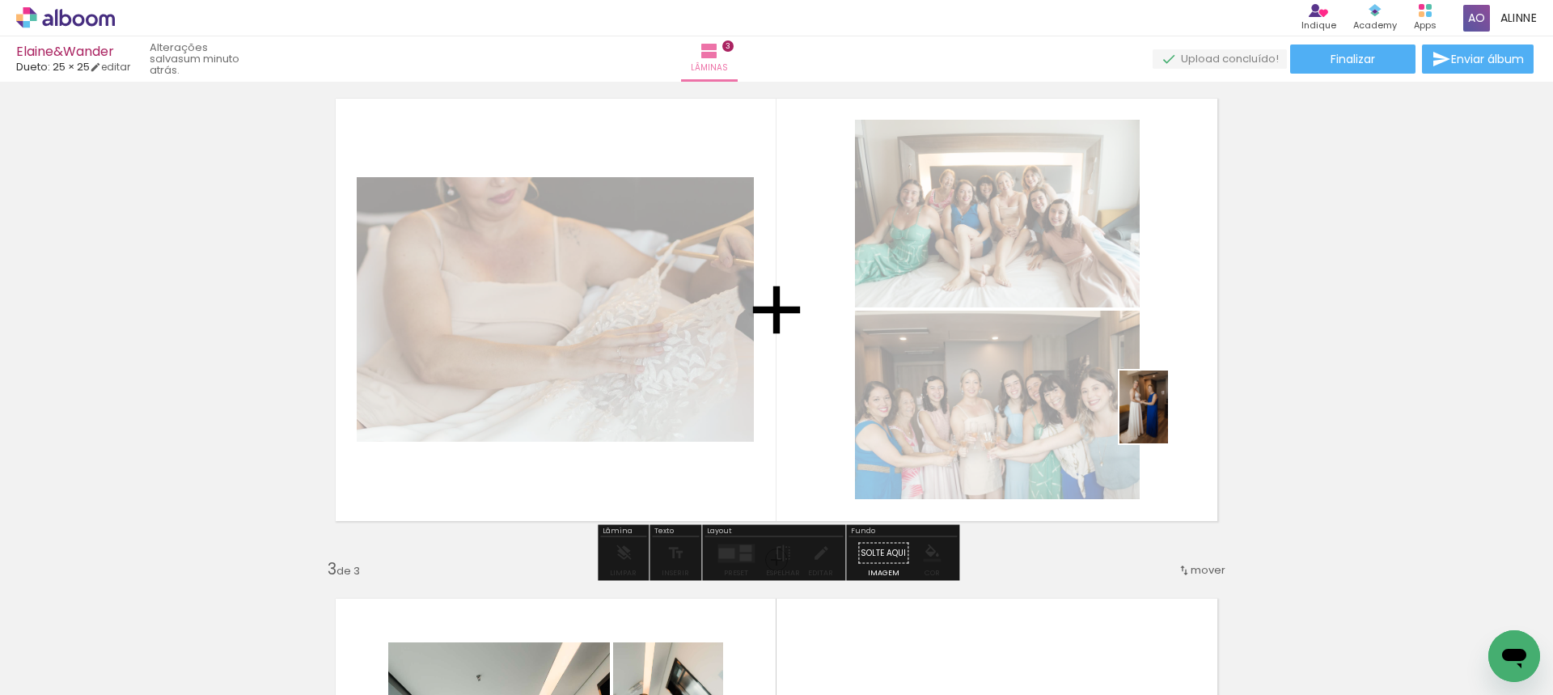
drag, startPoint x: 1189, startPoint y: 645, endPoint x: 1168, endPoint y: 419, distance: 227.4
click at [1168, 419] on quentale-workspace at bounding box center [776, 347] width 1553 height 695
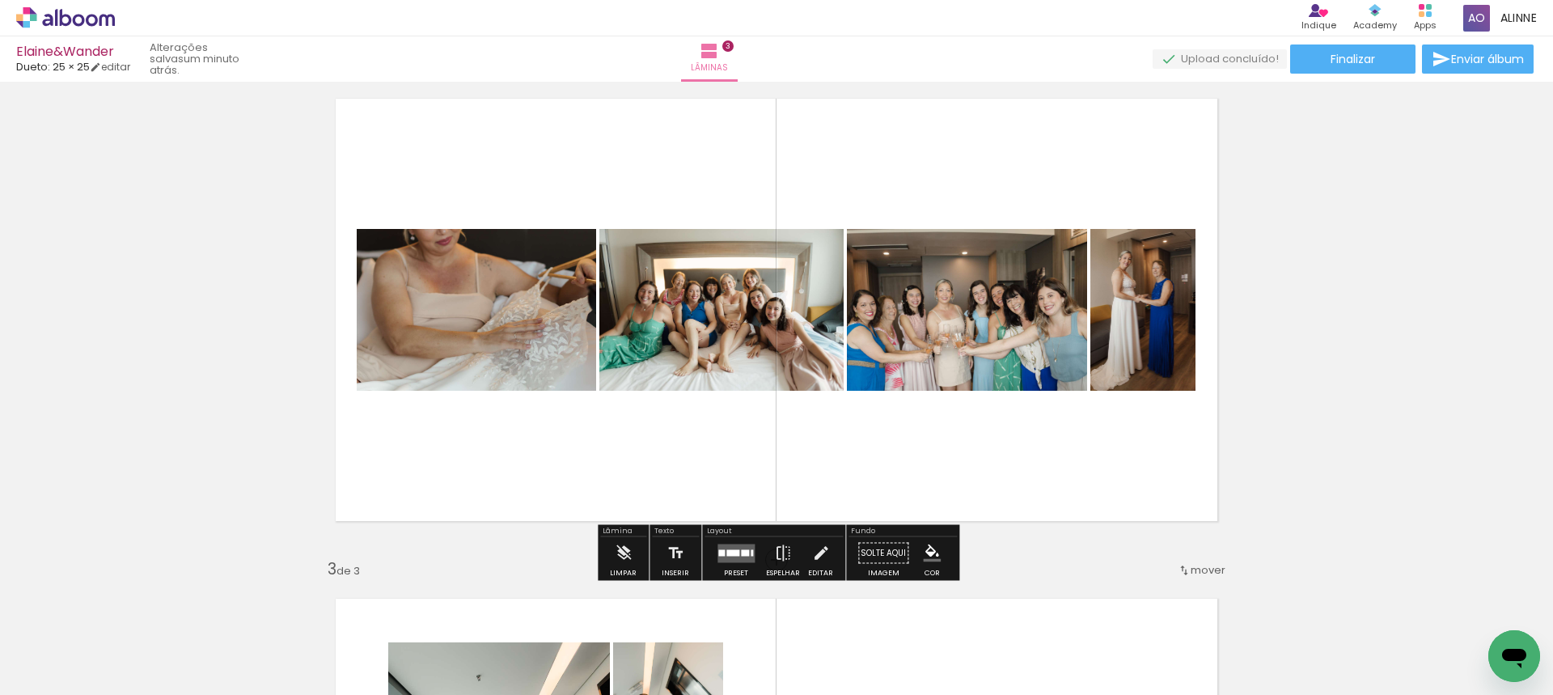
click at [726, 551] on div at bounding box center [732, 552] width 13 height 6
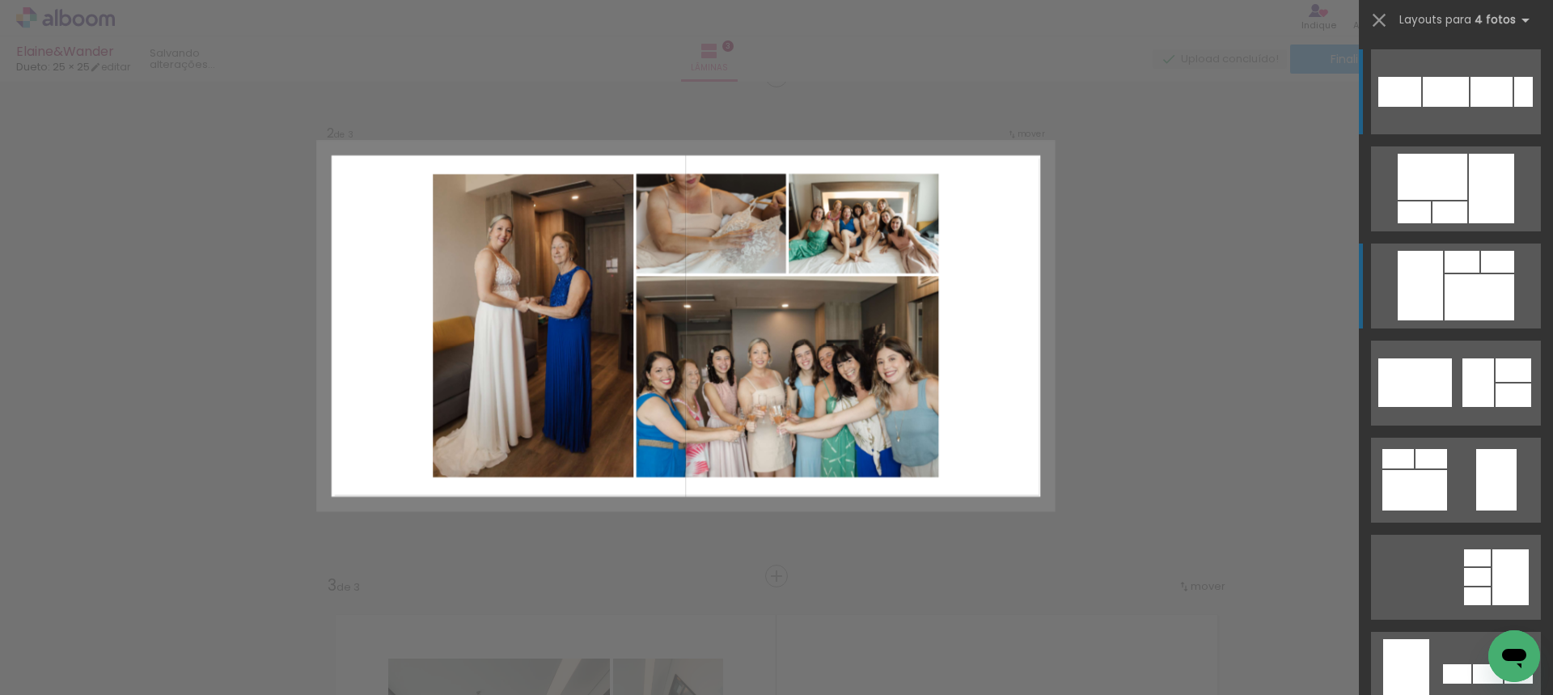
scroll to position [521, 0]
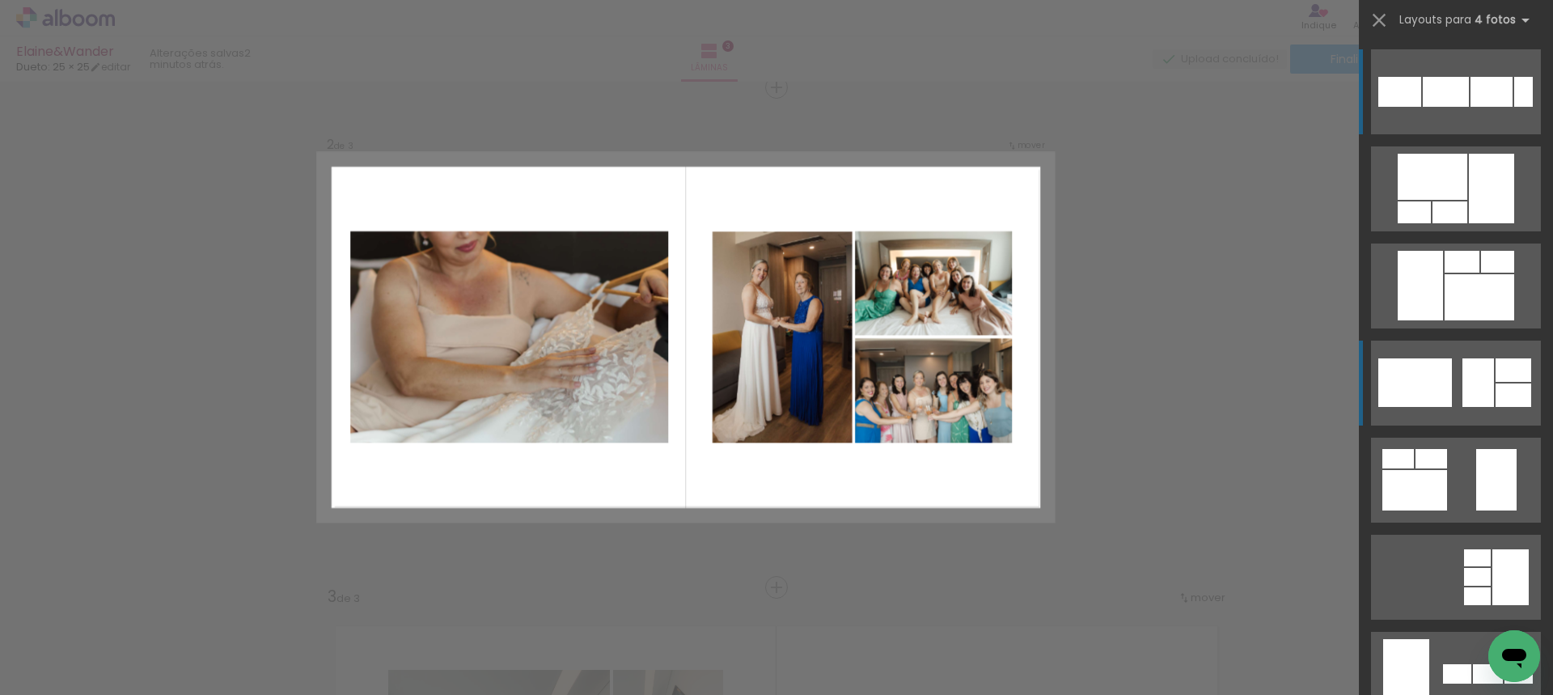
click at [1436, 200] on div at bounding box center [1433, 177] width 70 height 46
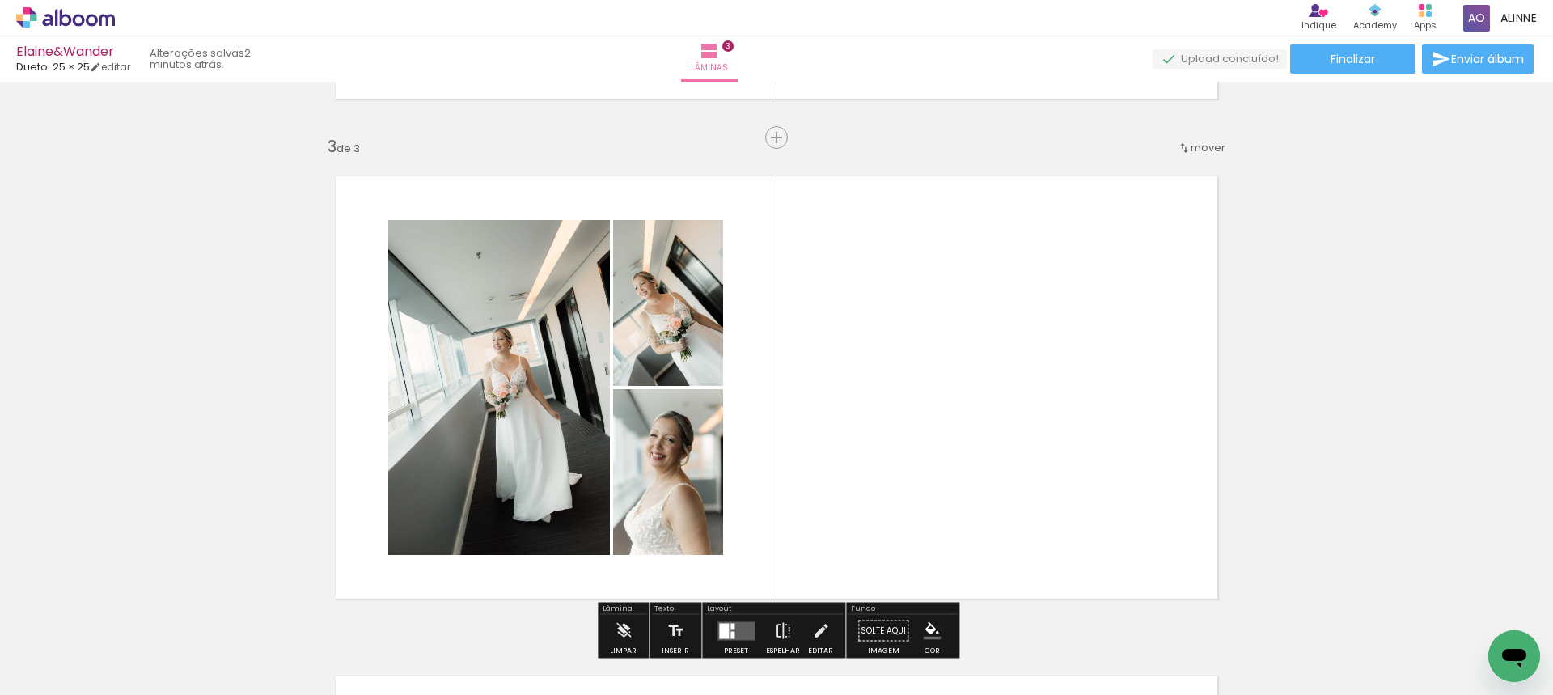
scroll to position [988, 0]
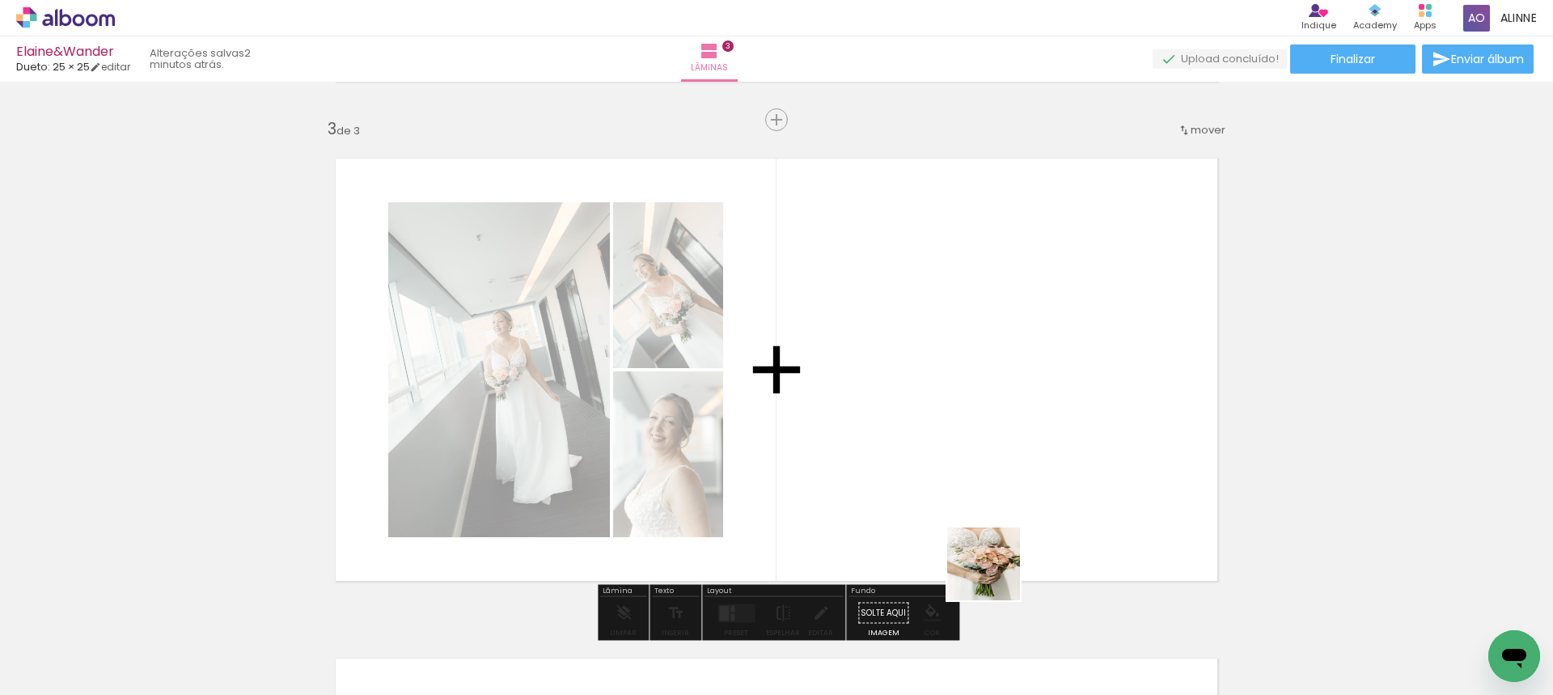
drag, startPoint x: 993, startPoint y: 637, endPoint x: 1004, endPoint y: 460, distance: 176.6
click at [1004, 460] on quentale-workspace at bounding box center [776, 347] width 1553 height 695
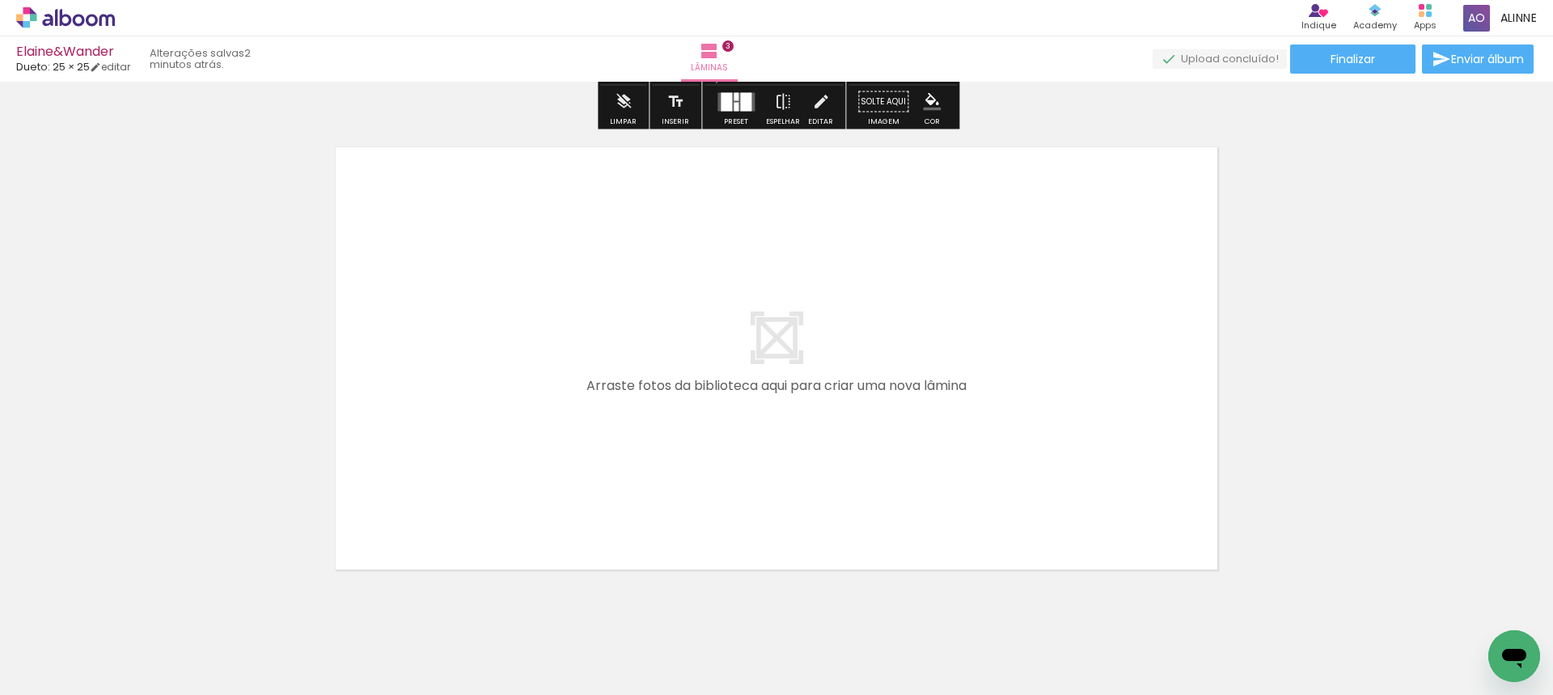
scroll to position [1551, 0]
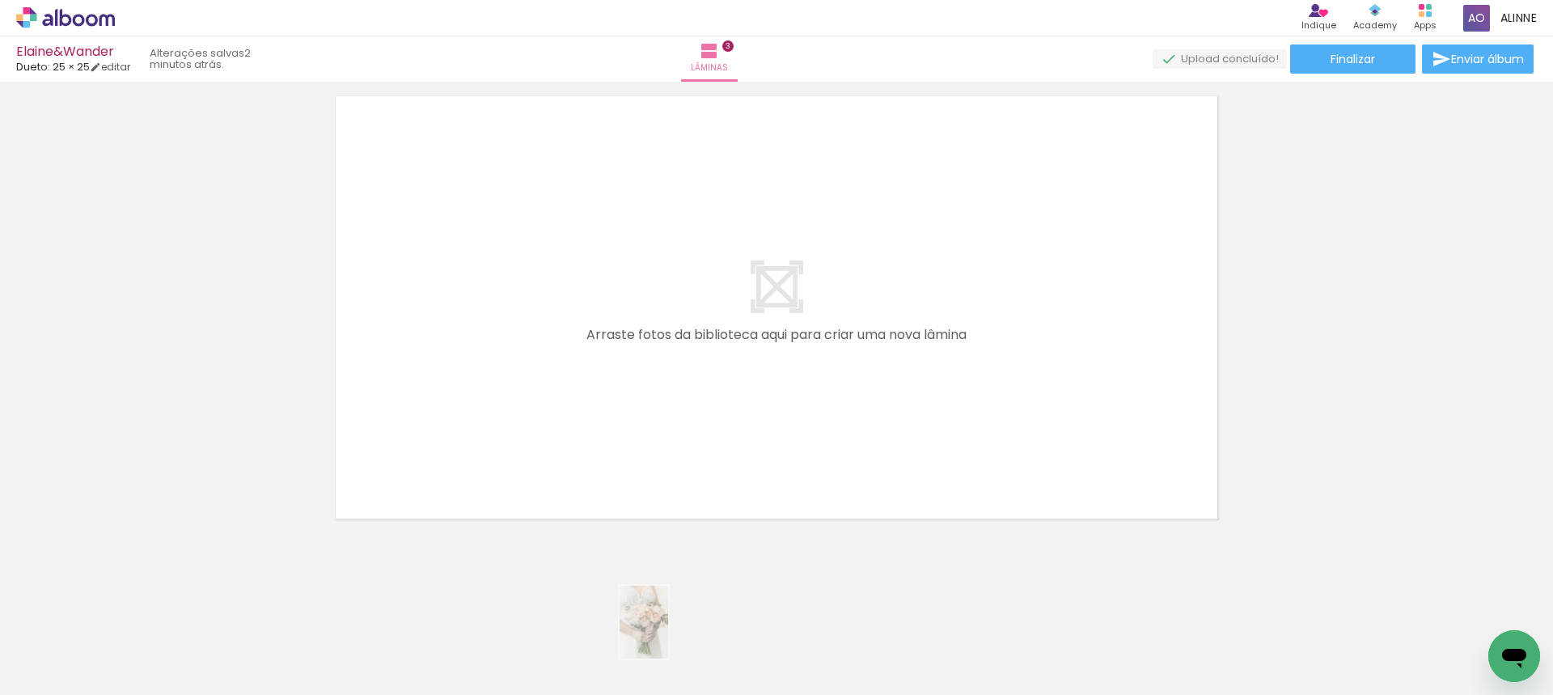
drag, startPoint x: 870, startPoint y: 635, endPoint x: 668, endPoint y: 634, distance: 202.2
click at [0, 0] on slot at bounding box center [0, 0] width 0 height 0
drag, startPoint x: 1433, startPoint y: 637, endPoint x: 1353, endPoint y: 670, distance: 86.4
click at [0, 0] on slot at bounding box center [0, 0] width 0 height 0
click at [1400, 679] on quentale-thumb at bounding box center [1430, 640] width 91 height 93
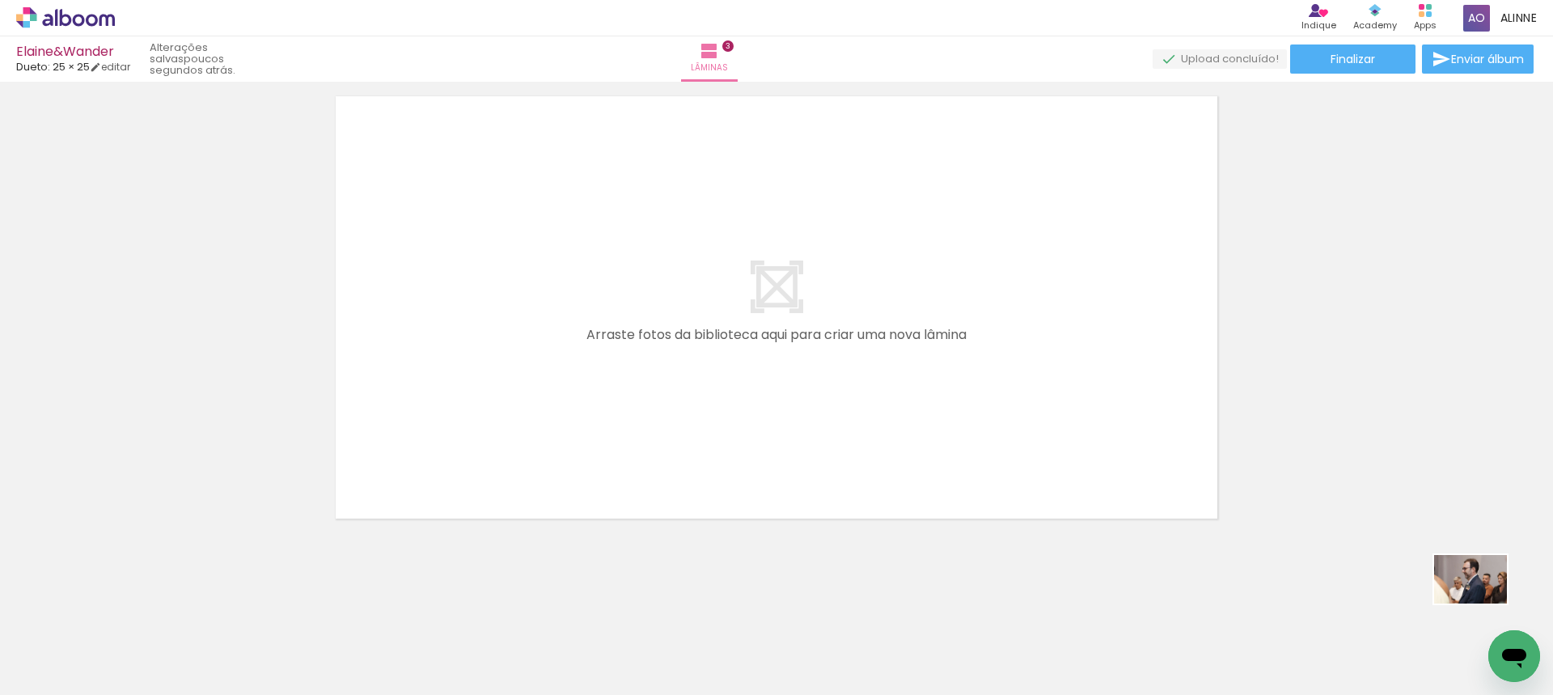
drag, startPoint x: 1543, startPoint y: 608, endPoint x: 1512, endPoint y: 606, distance: 31.6
click at [1495, 602] on quentale-thumb at bounding box center [1520, 640] width 91 height 93
click at [61, 641] on input "Todas as fotos" at bounding box center [45, 646] width 61 height 14
click at [0, 0] on slot "Não utilizadas" at bounding box center [0, 0] width 0 height 0
type input "Não utilizadas"
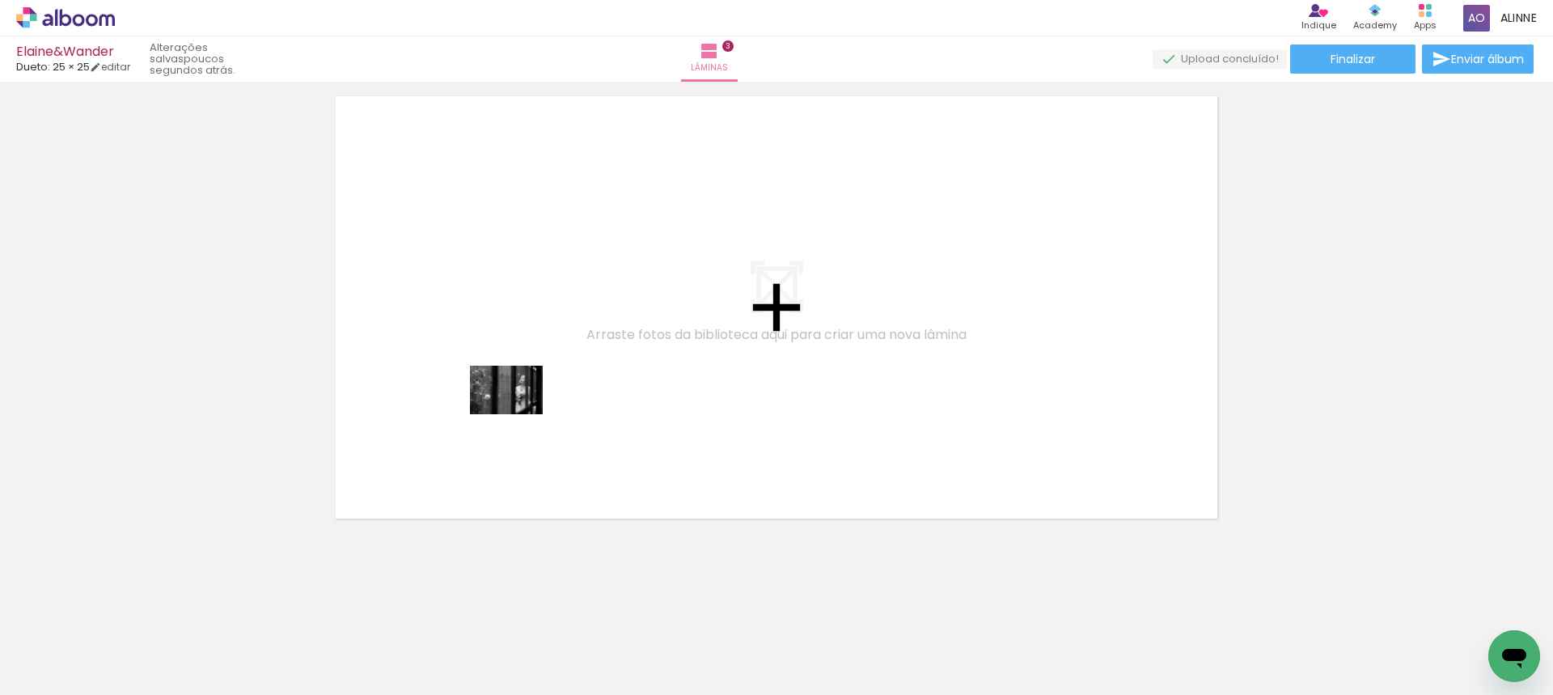
drag, startPoint x: 282, startPoint y: 641, endPoint x: 518, endPoint y: 414, distance: 327.2
click at [518, 414] on quentale-workspace at bounding box center [776, 347] width 1553 height 695
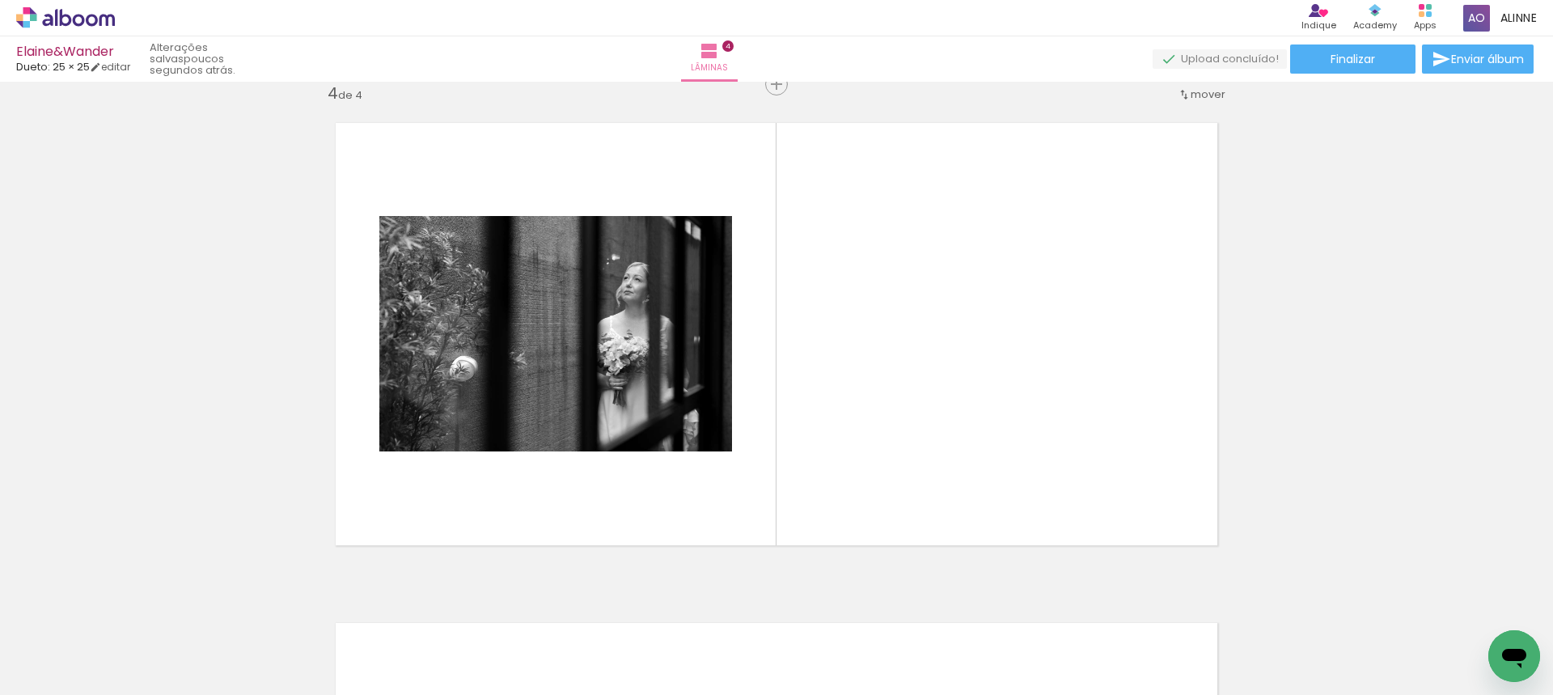
scroll to position [1521, 0]
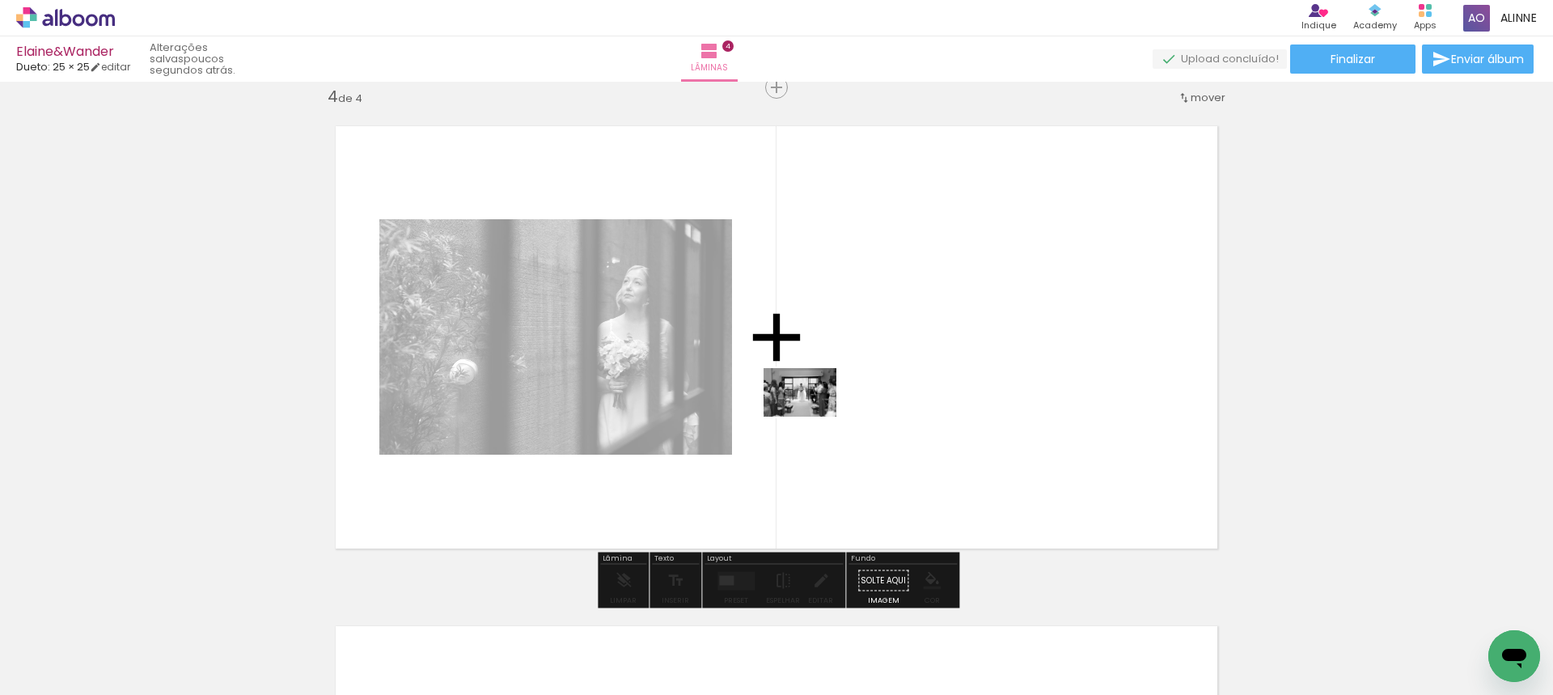
drag, startPoint x: 304, startPoint y: 636, endPoint x: 540, endPoint y: 688, distance: 242.0
click at [817, 411] on quentale-workspace at bounding box center [776, 347] width 1553 height 695
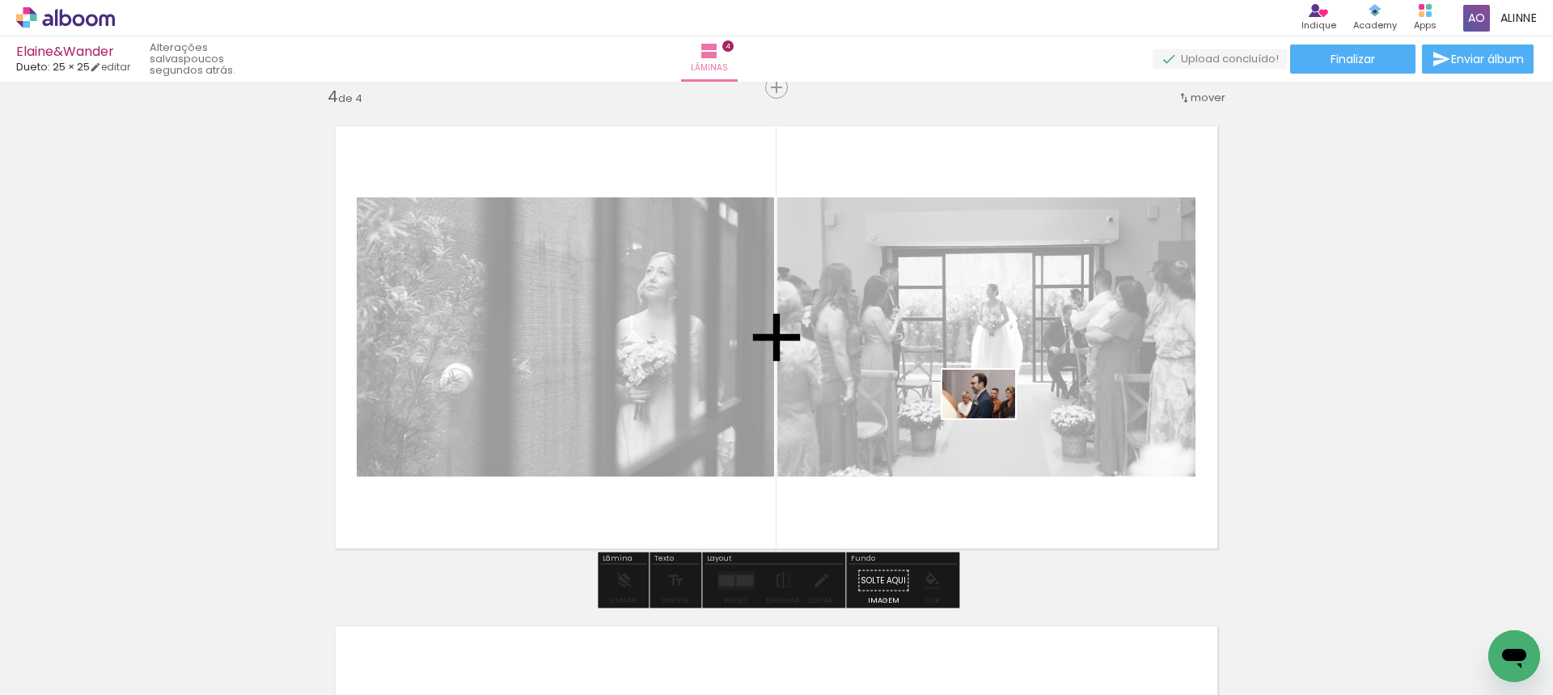
drag, startPoint x: 265, startPoint y: 649, endPoint x: 991, endPoint y: 418, distance: 761.5
click at [991, 418] on quentale-workspace at bounding box center [776, 347] width 1553 height 695
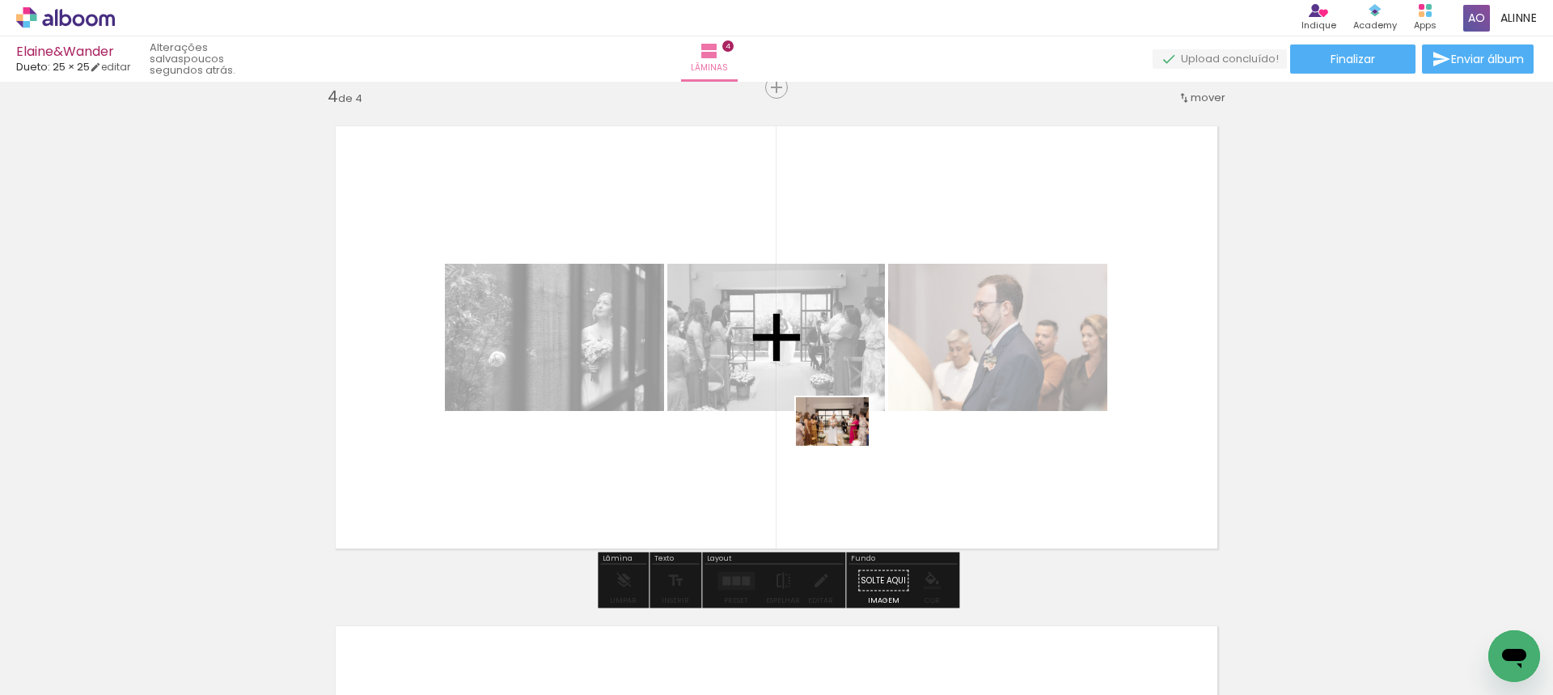
drag, startPoint x: 399, startPoint y: 611, endPoint x: 846, endPoint y: 442, distance: 478.2
click at [846, 442] on quentale-workspace at bounding box center [776, 347] width 1553 height 695
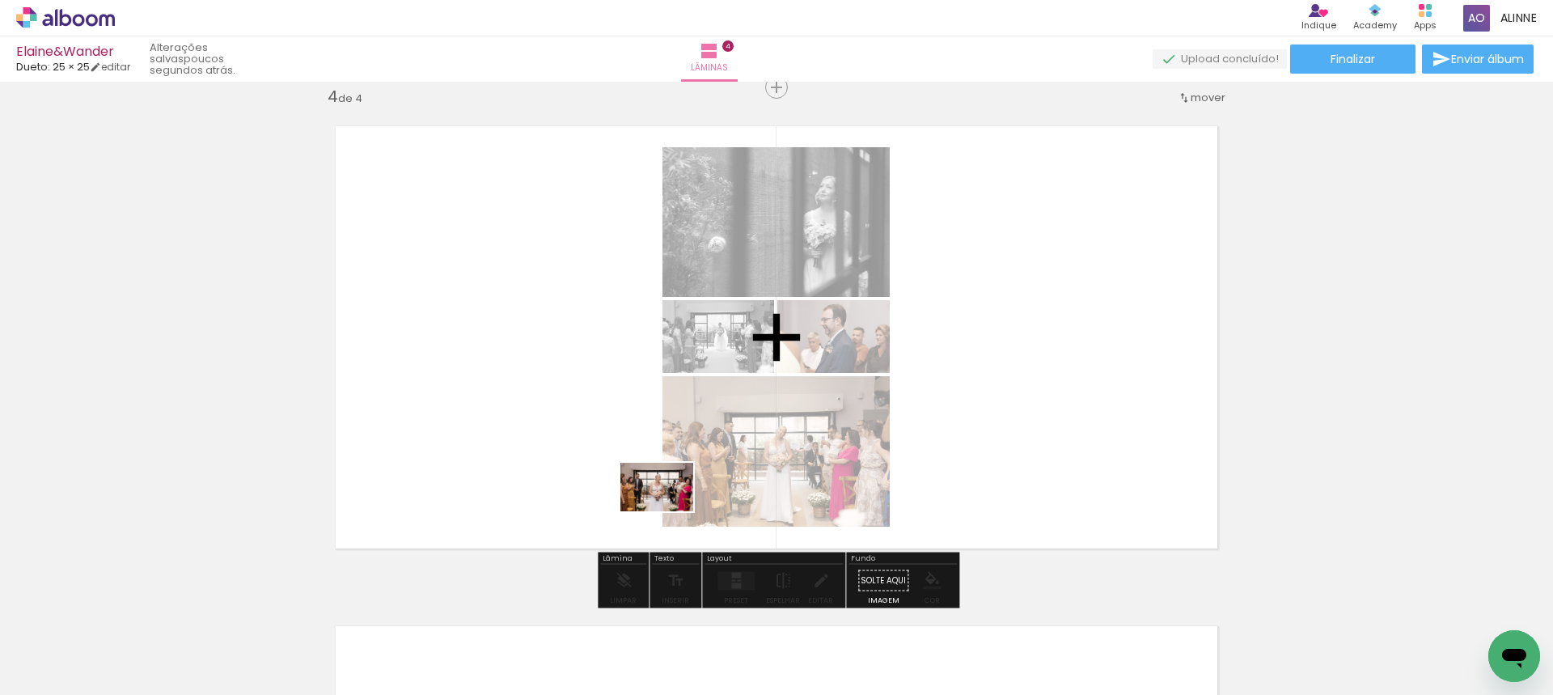
drag, startPoint x: 345, startPoint y: 624, endPoint x: 669, endPoint y: 511, distance: 343.3
click at [669, 511] on quentale-workspace at bounding box center [776, 347] width 1553 height 695
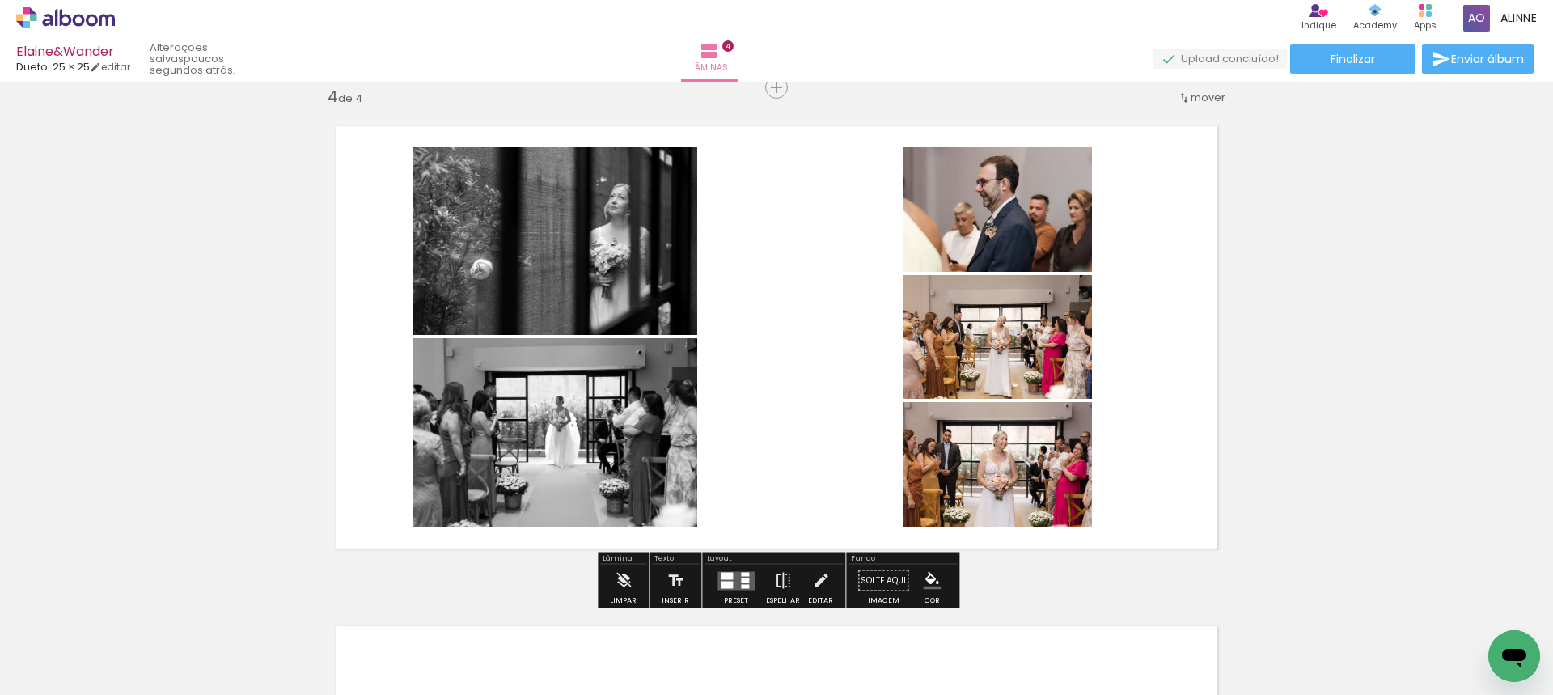
click at [741, 584] on div at bounding box center [745, 586] width 8 height 4
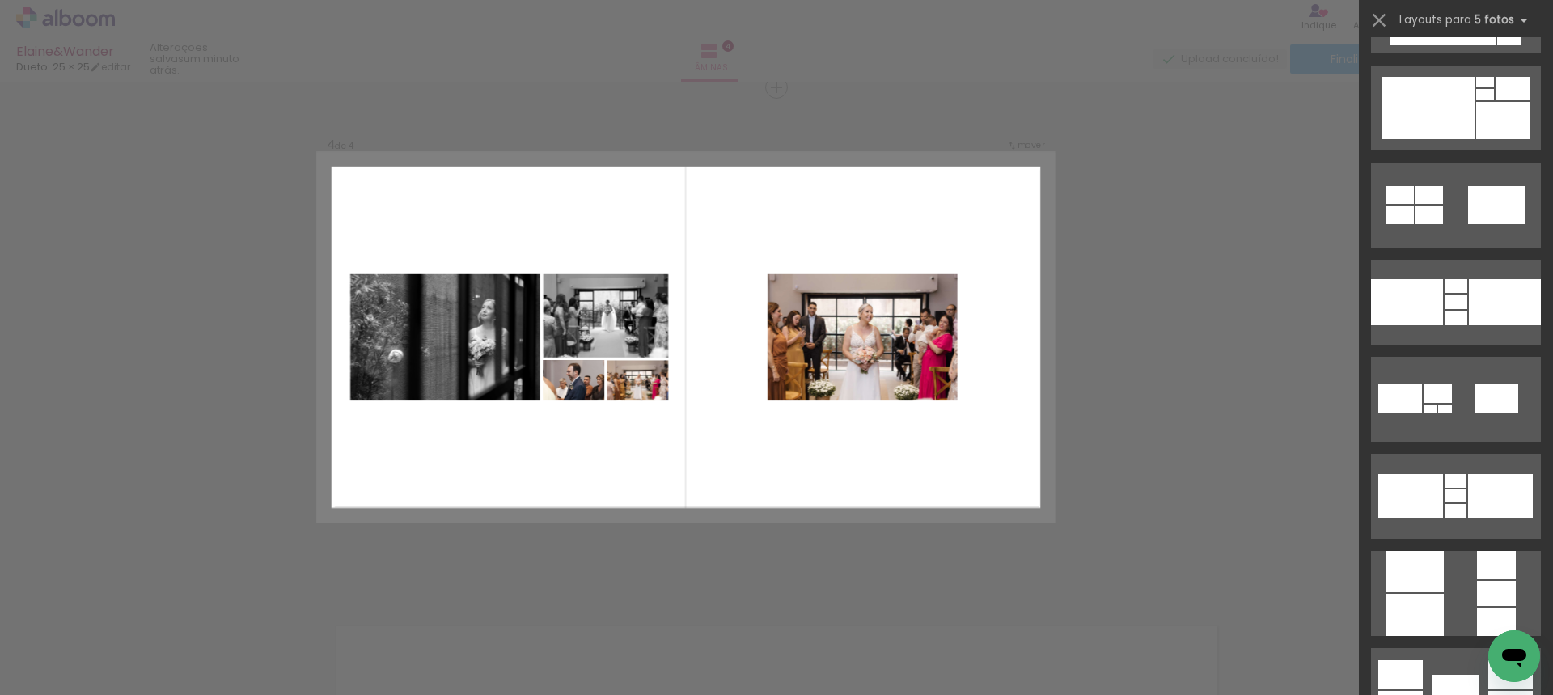
scroll to position [2420, 0]
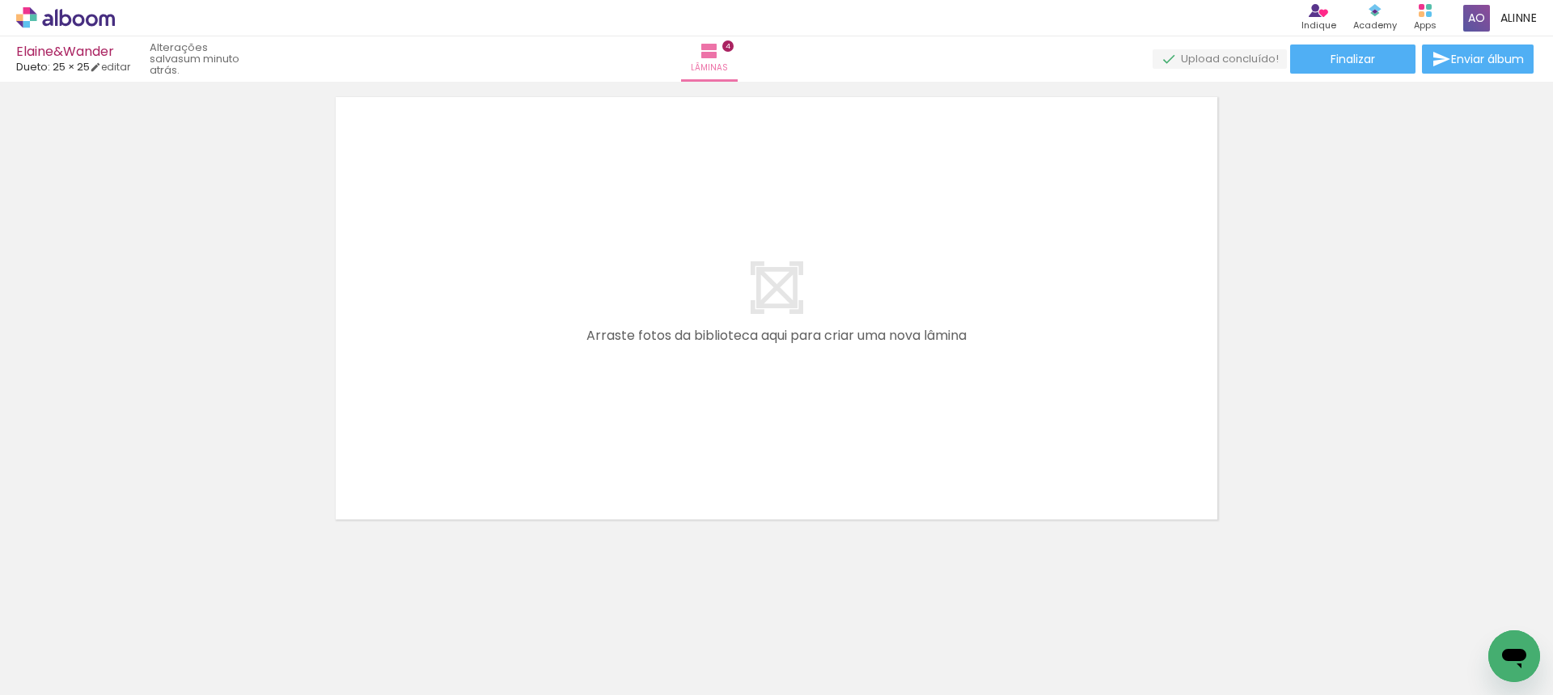
scroll to position [2050, 0]
drag, startPoint x: 260, startPoint y: 646, endPoint x: 548, endPoint y: 396, distance: 381.2
click at [548, 396] on quentale-workspace at bounding box center [776, 347] width 1553 height 695
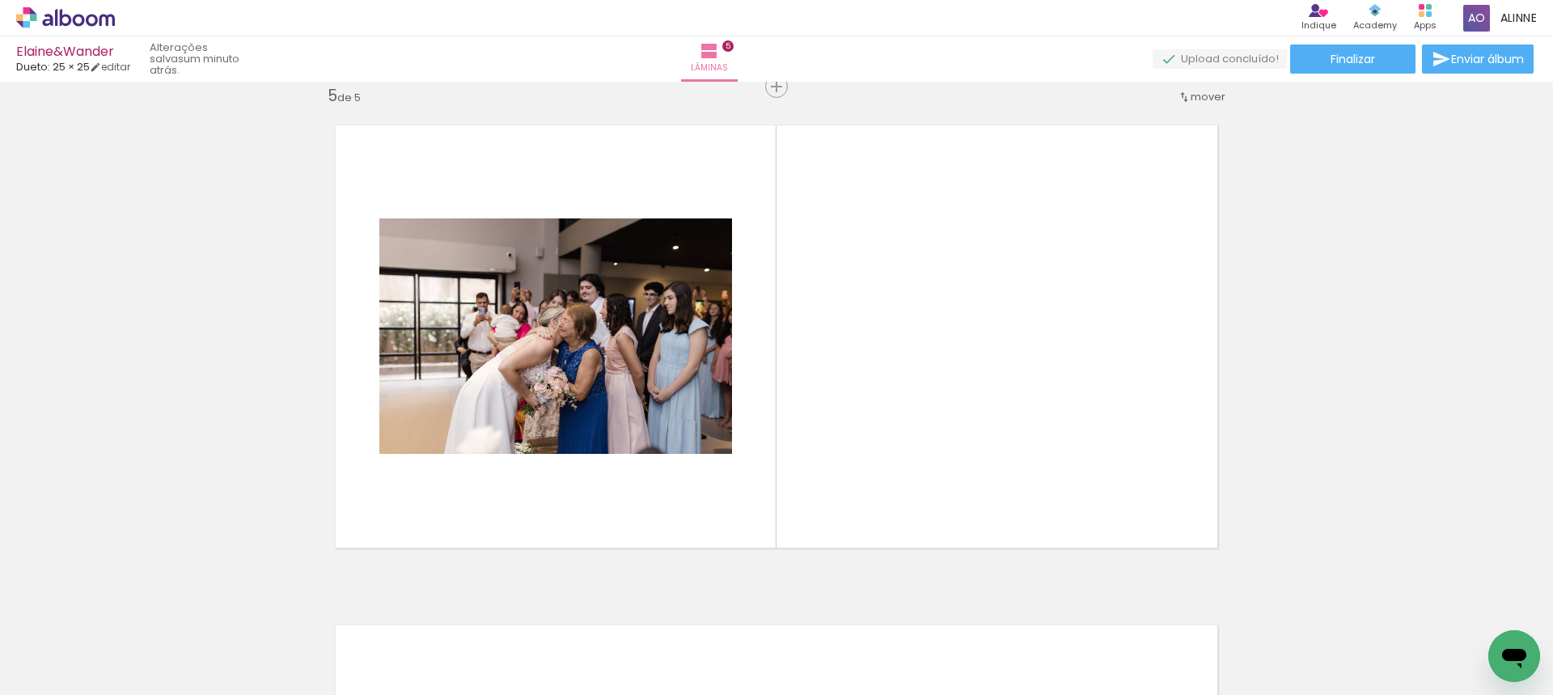
scroll to position [2020, 0]
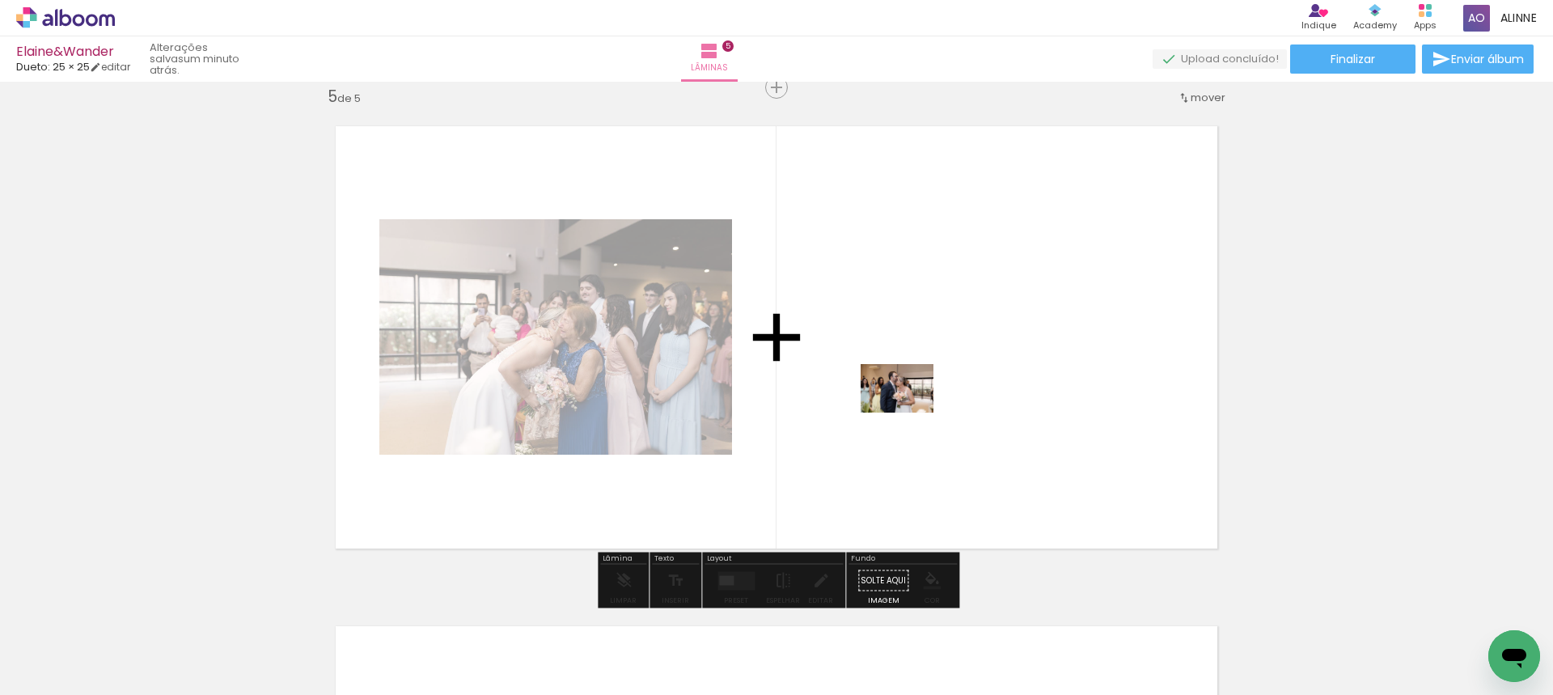
drag, startPoint x: 406, startPoint y: 625, endPoint x: 909, endPoint y: 413, distance: 546.2
click at [909, 413] on quentale-workspace at bounding box center [776, 347] width 1553 height 695
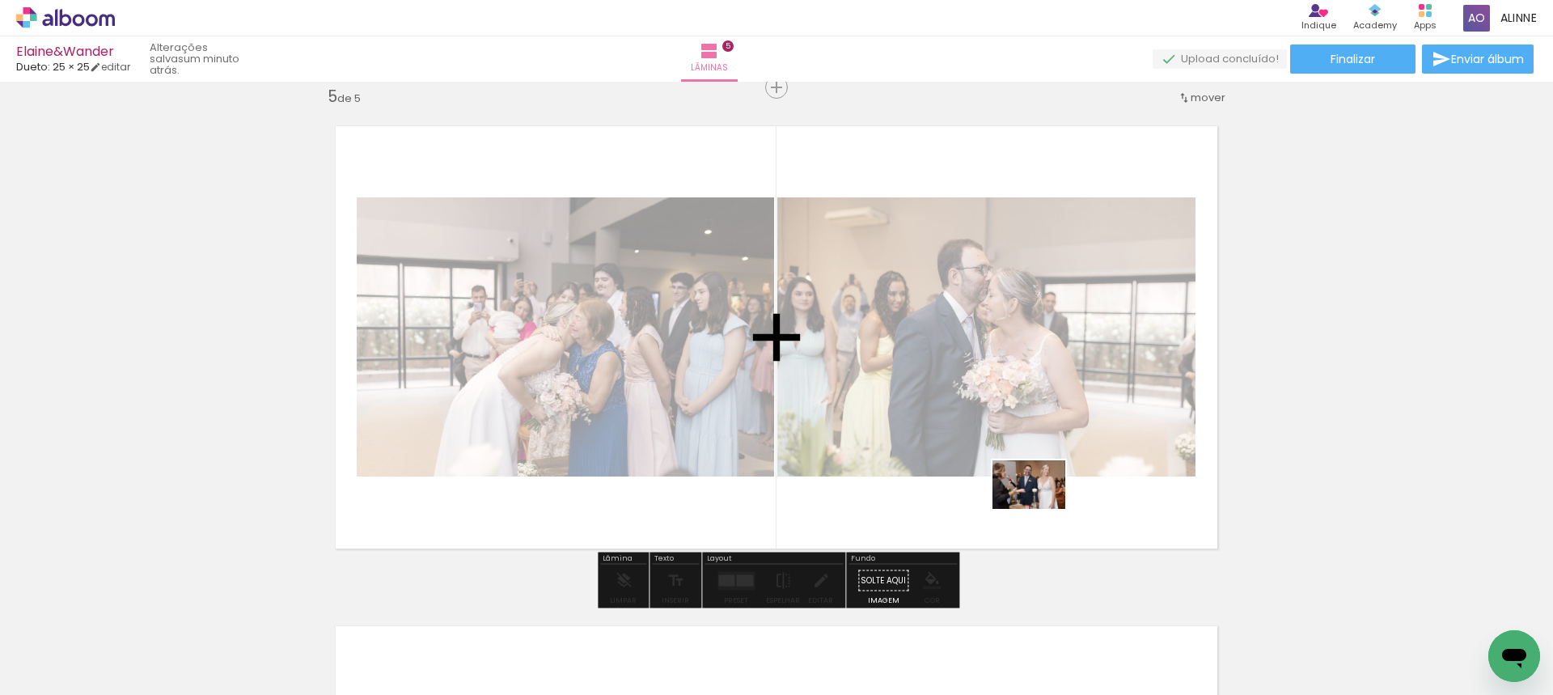
drag, startPoint x: 459, startPoint y: 645, endPoint x: 595, endPoint y: 683, distance: 140.9
click at [1042, 508] on quentale-workspace at bounding box center [776, 347] width 1553 height 695
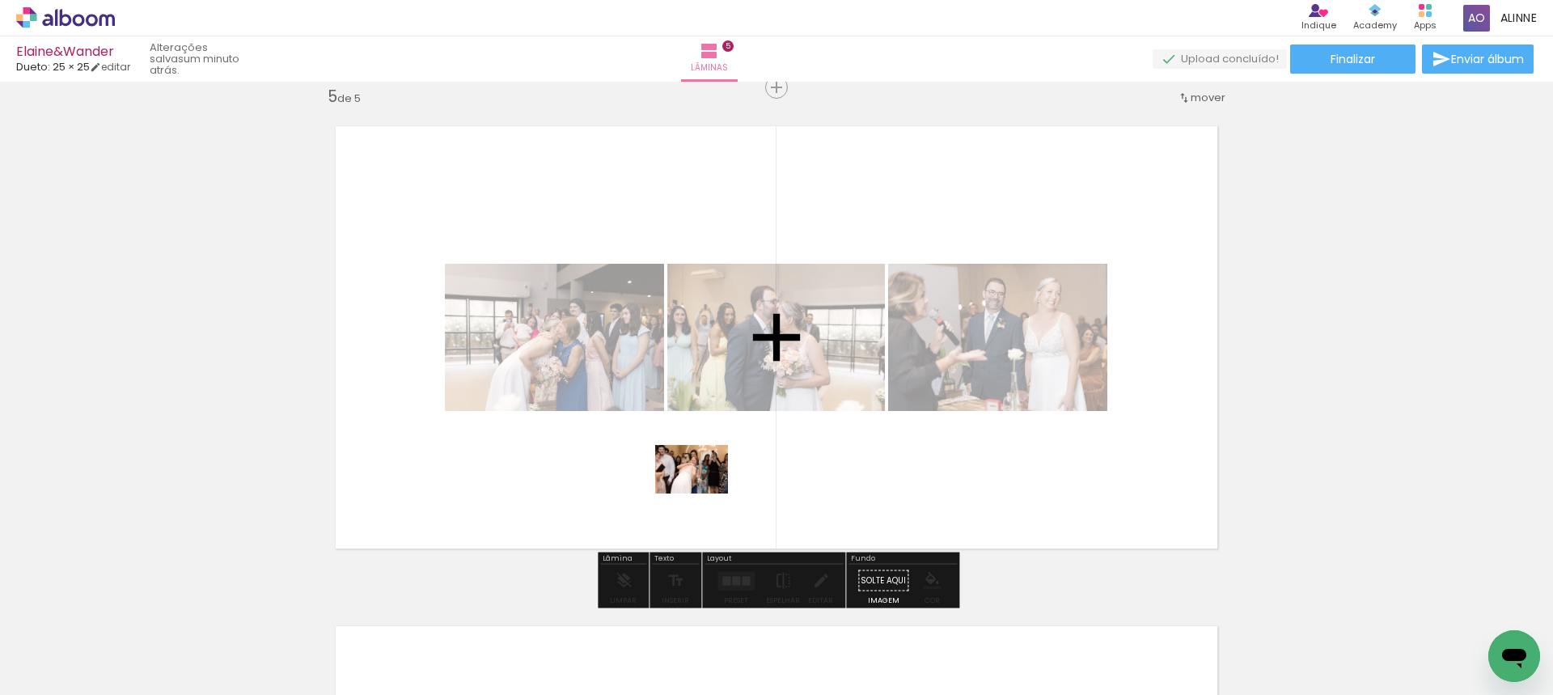
drag, startPoint x: 262, startPoint y: 648, endPoint x: 704, endPoint y: 493, distance: 467.9
click at [704, 493] on quentale-workspace at bounding box center [776, 347] width 1553 height 695
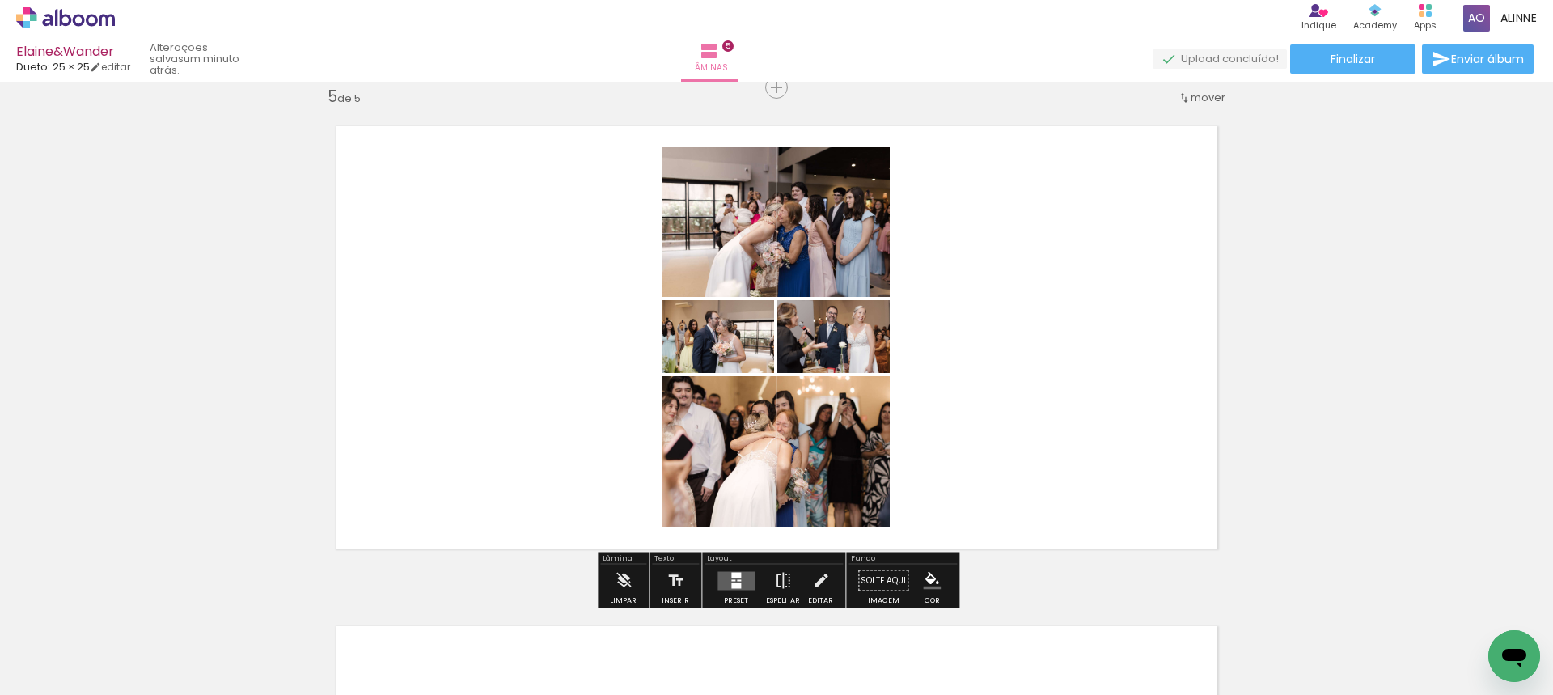
click at [723, 582] on quentale-layouter at bounding box center [735, 580] width 37 height 19
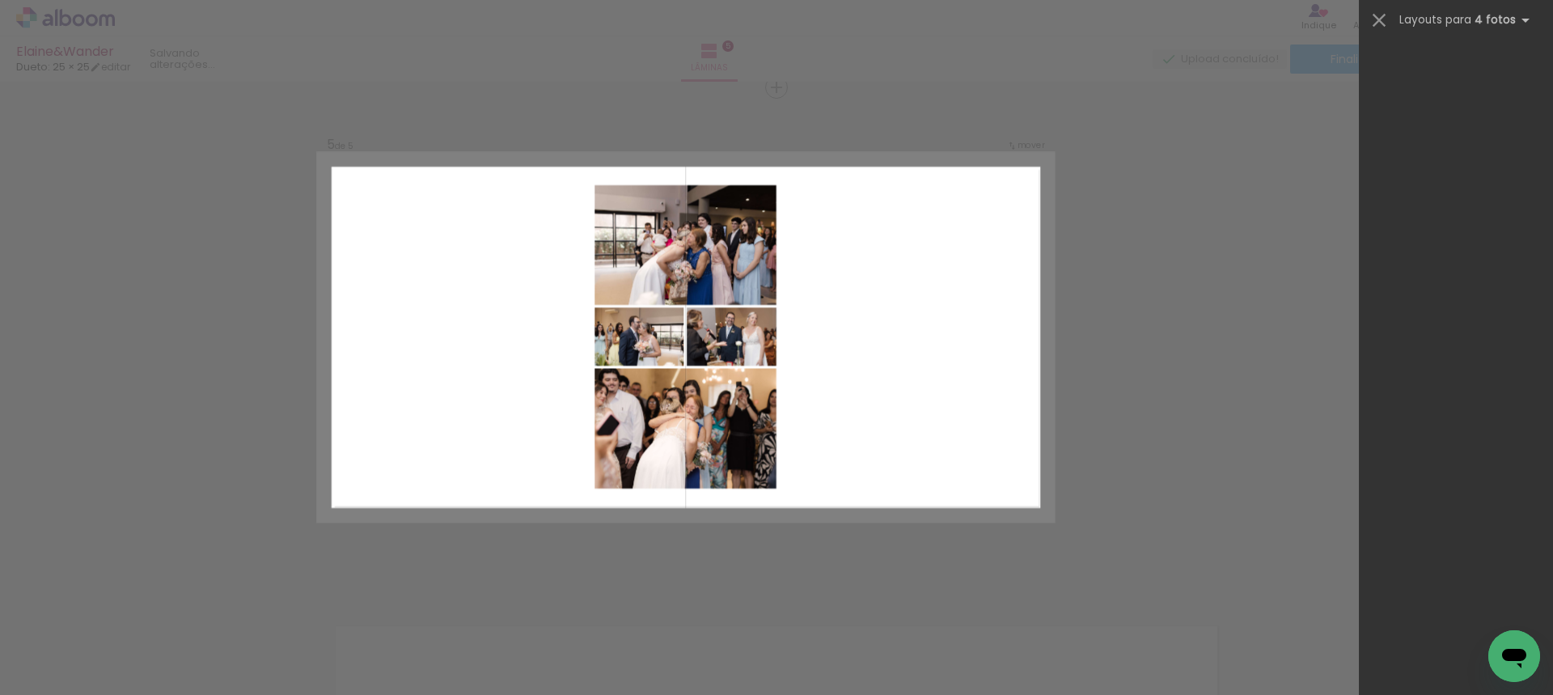
scroll to position [0, 0]
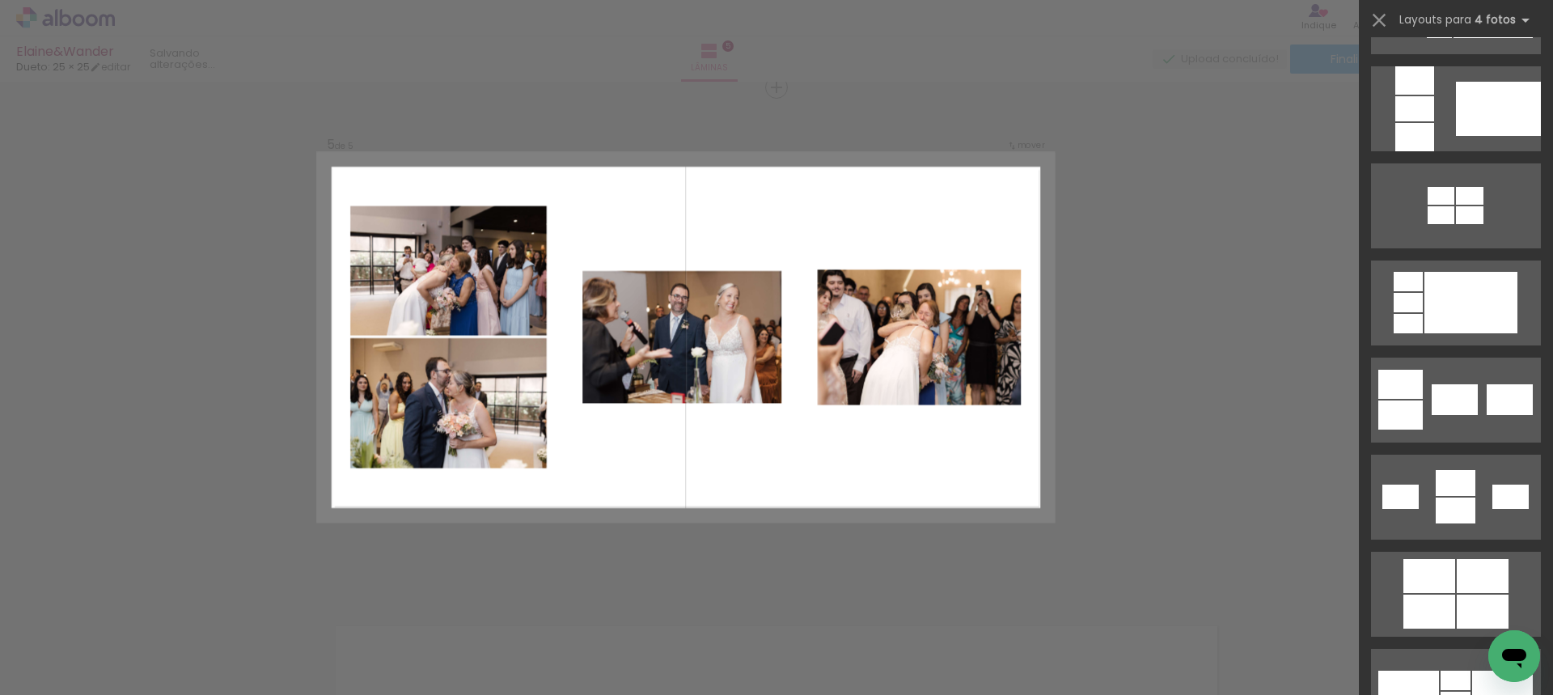
scroll to position [2522, 0]
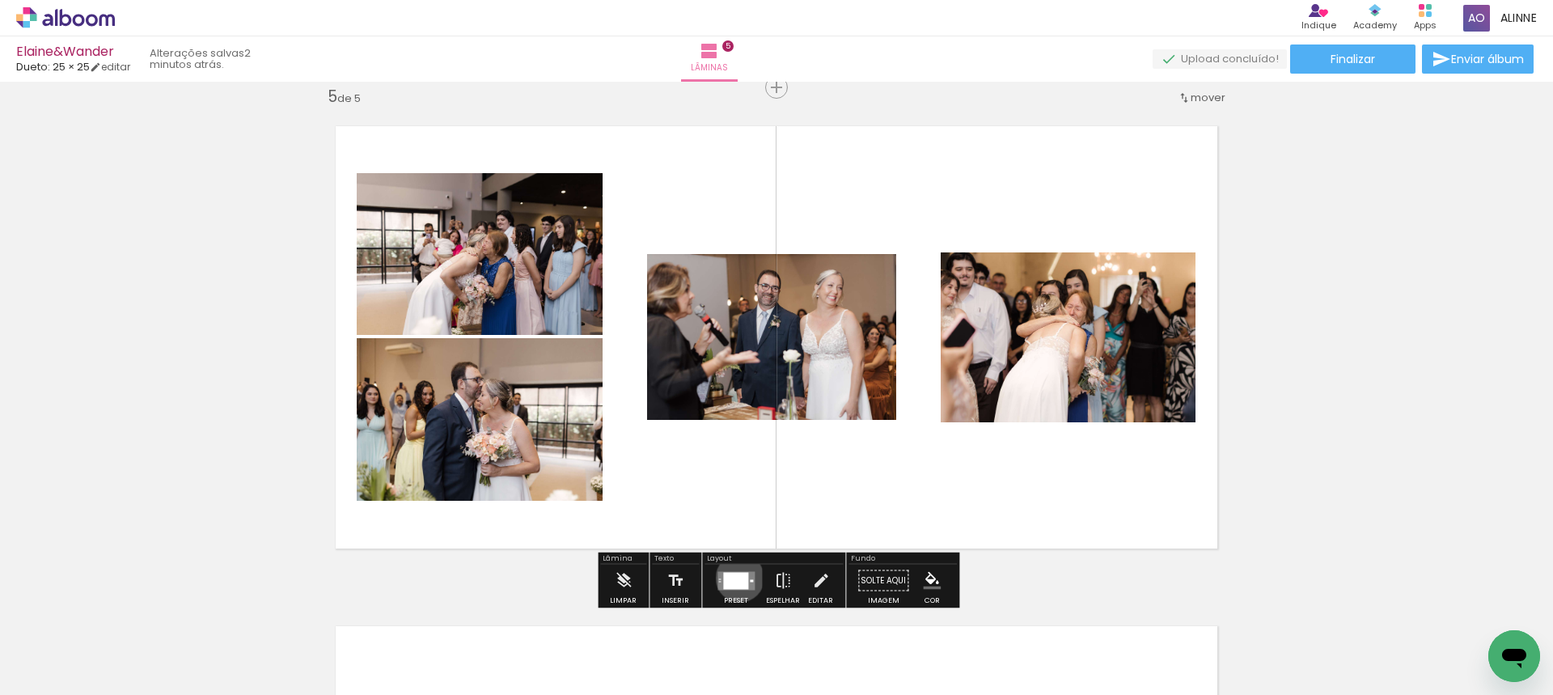
click at [736, 578] on div at bounding box center [735, 580] width 25 height 17
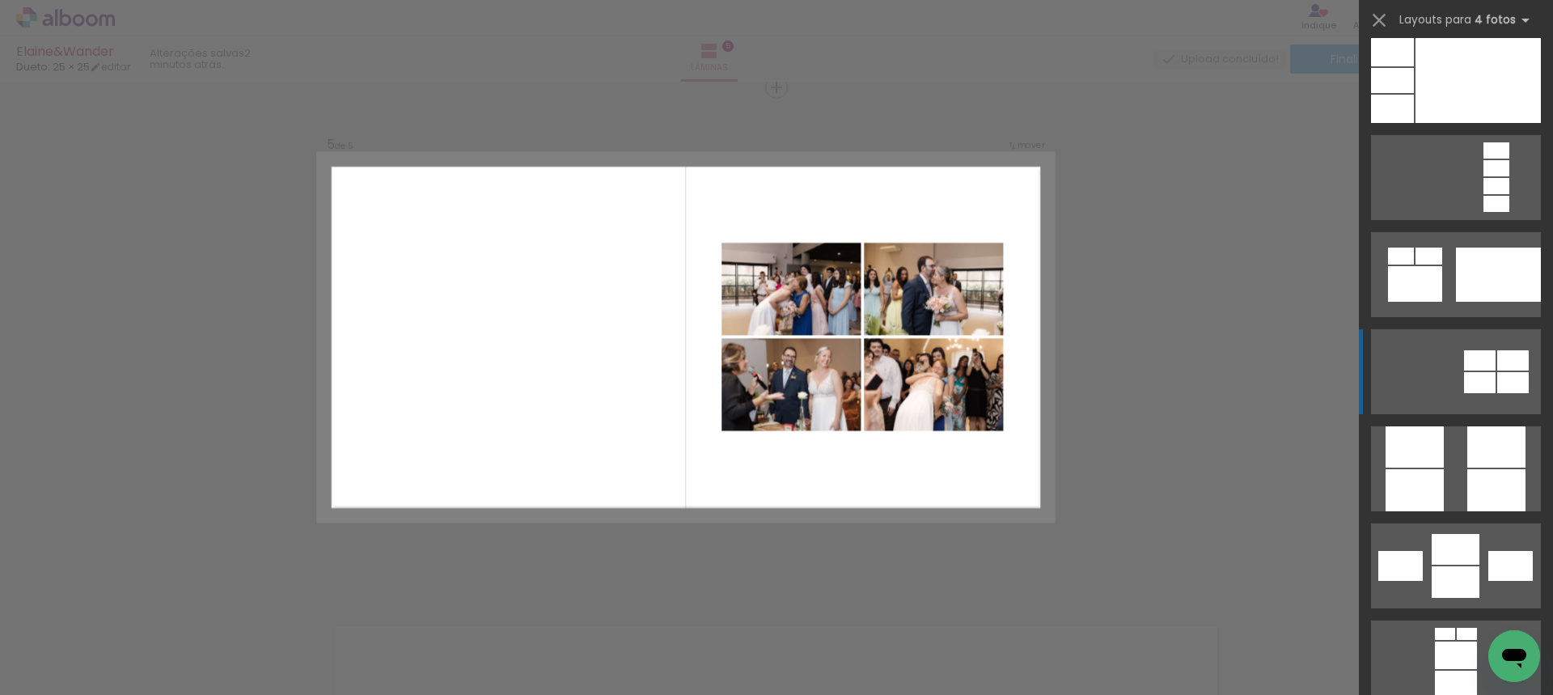
scroll to position [5262, 0]
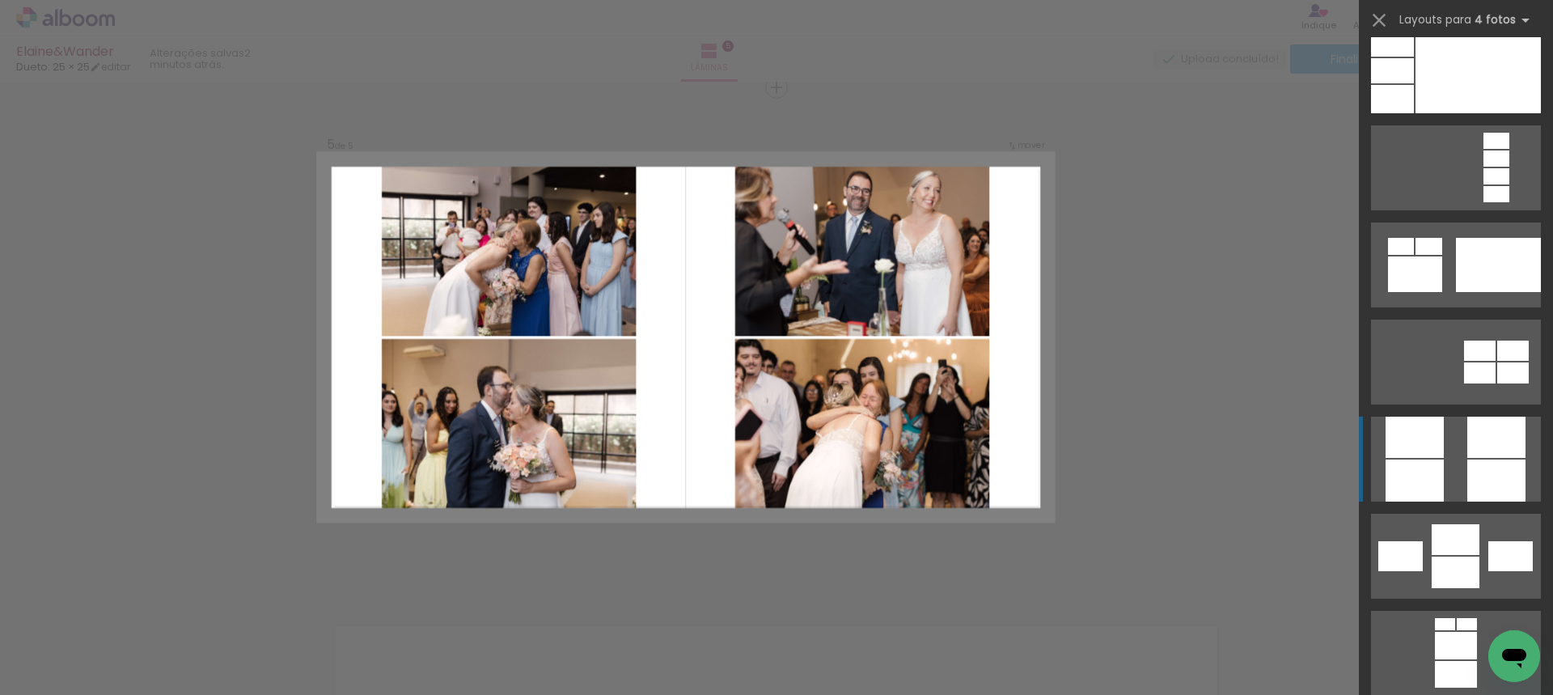
click at [1480, 449] on div at bounding box center [1496, 437] width 58 height 41
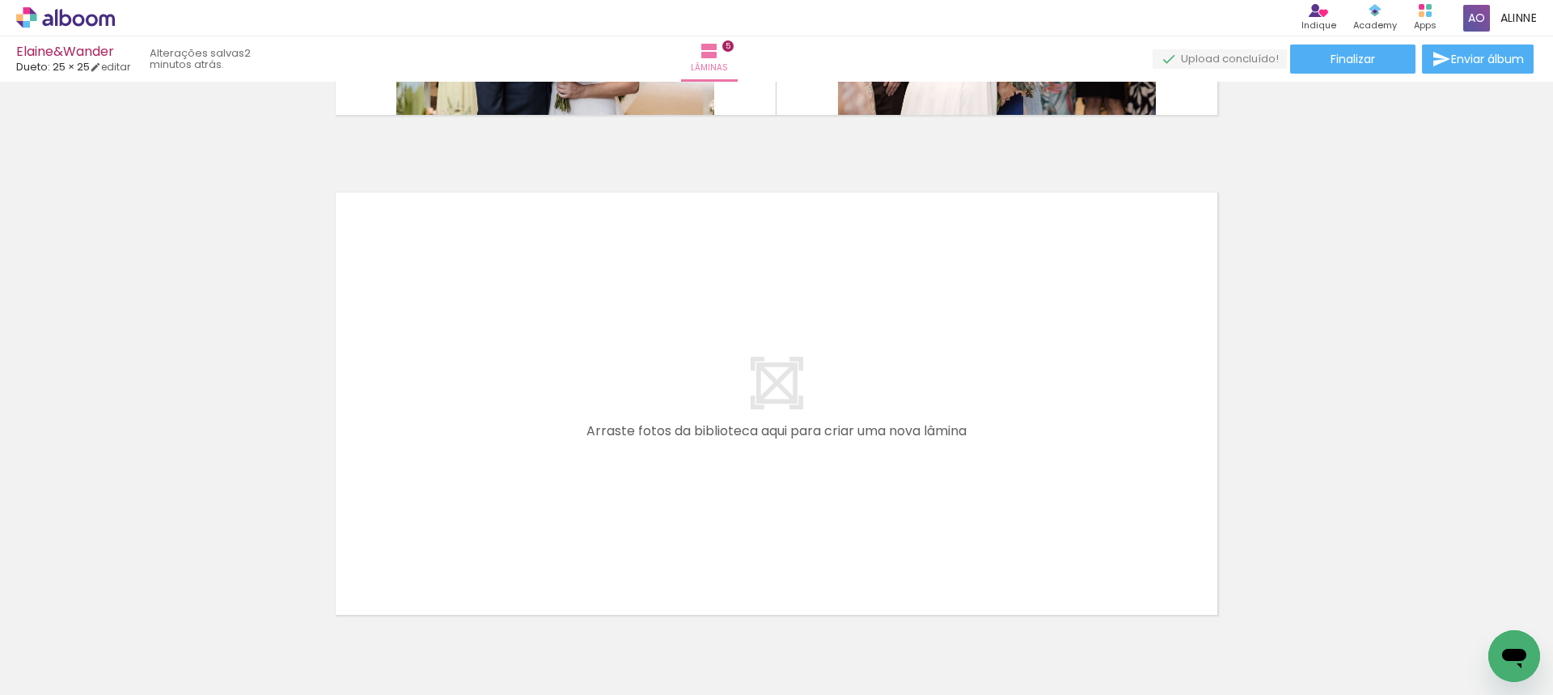
scroll to position [2457, 0]
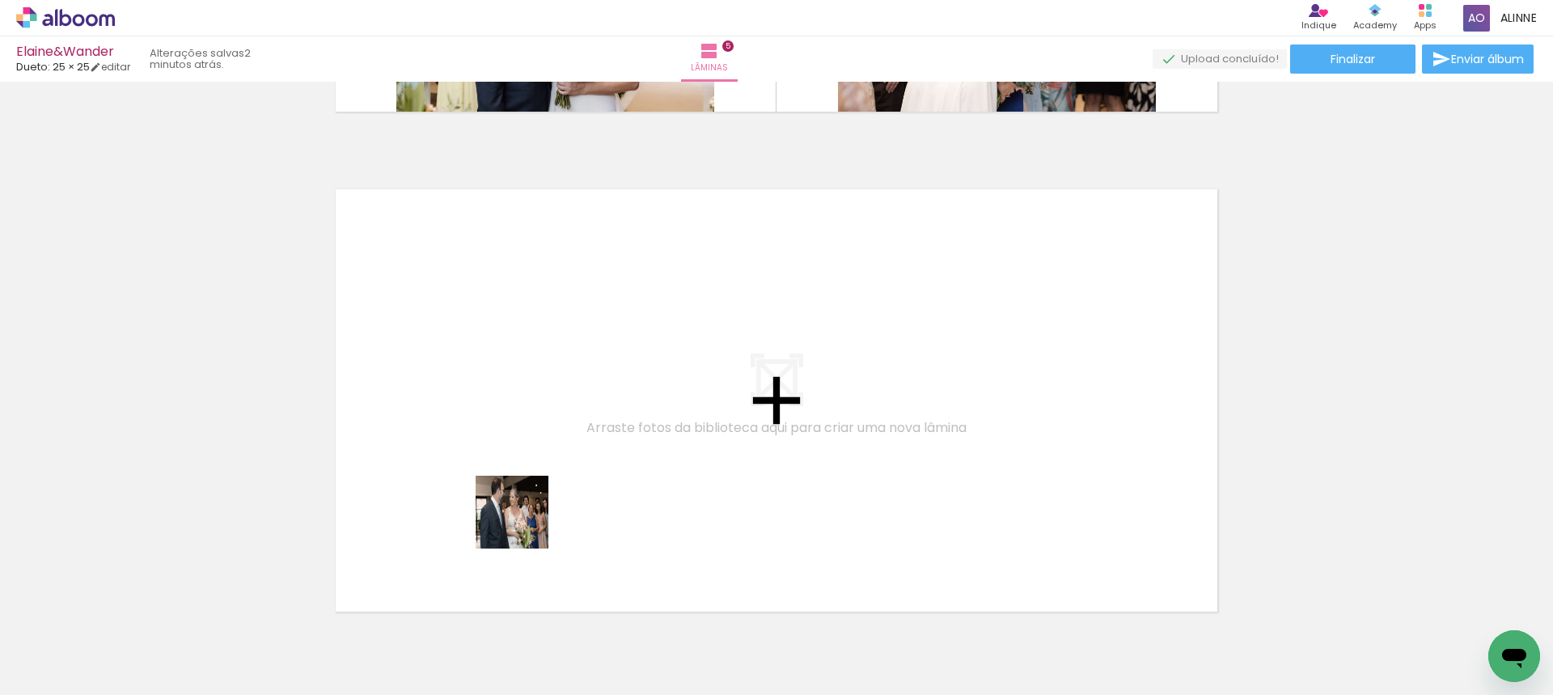
drag, startPoint x: 260, startPoint y: 645, endPoint x: 569, endPoint y: 498, distance: 341.5
click at [569, 498] on quentale-workspace at bounding box center [776, 347] width 1553 height 695
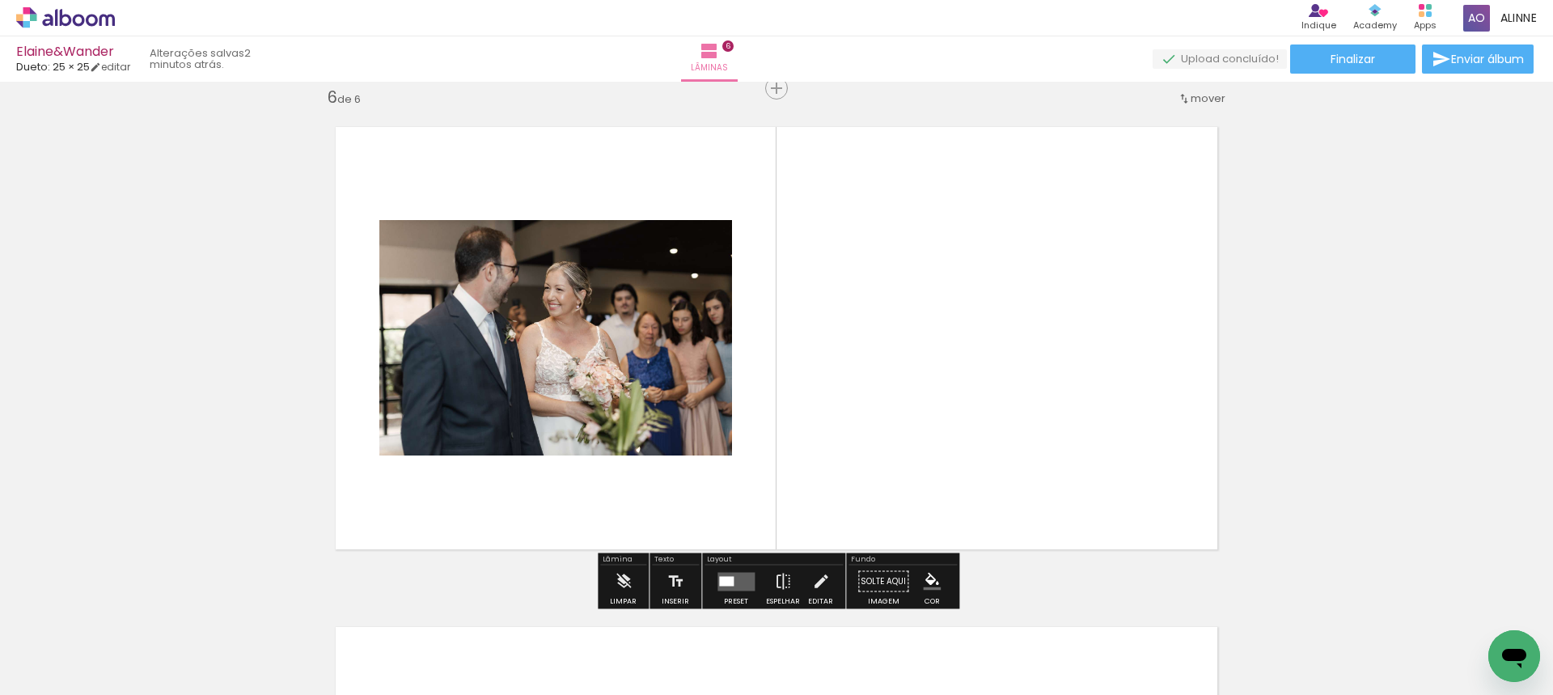
scroll to position [2520, 0]
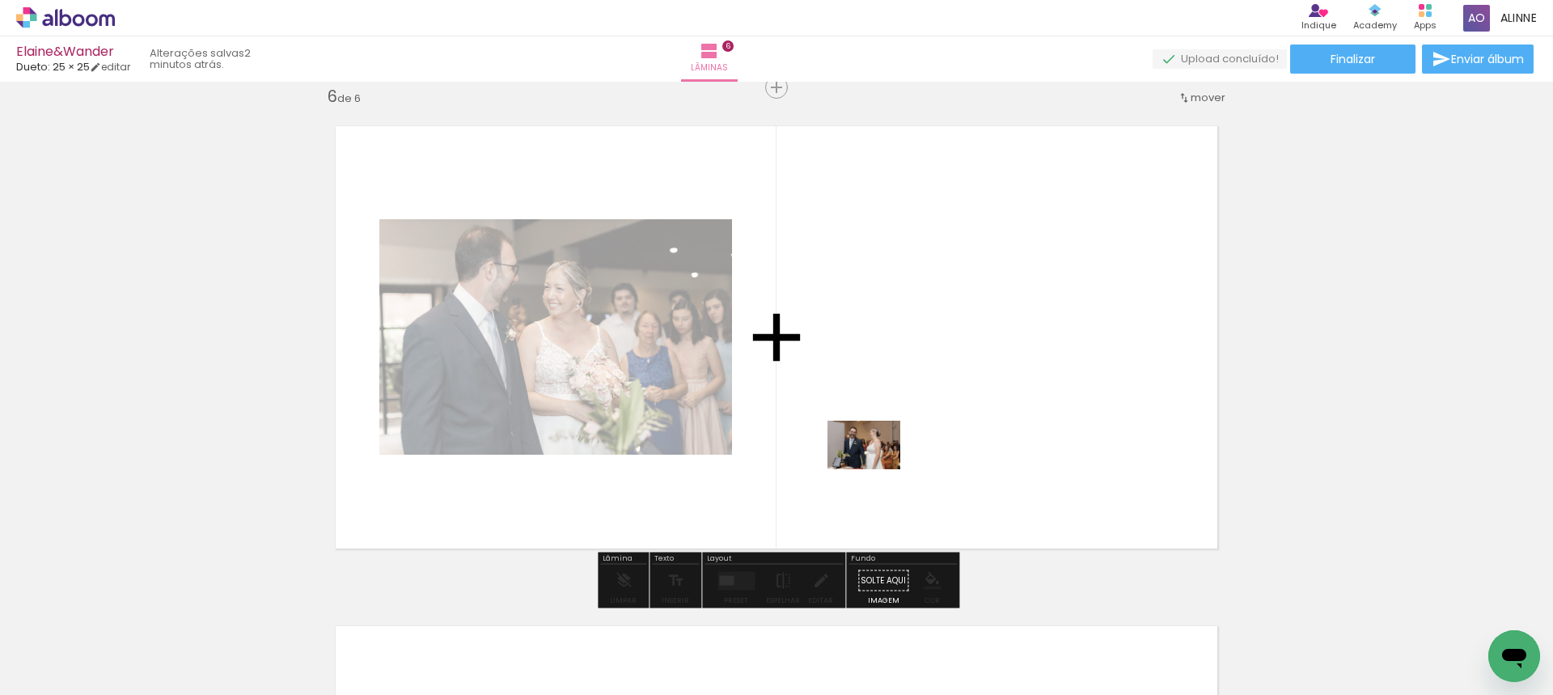
drag, startPoint x: 281, startPoint y: 641, endPoint x: 920, endPoint y: 442, distance: 668.5
click at [920, 442] on quentale-workspace at bounding box center [776, 347] width 1553 height 695
